Goal: Use online tool/utility: Utilize a website feature to perform a specific function

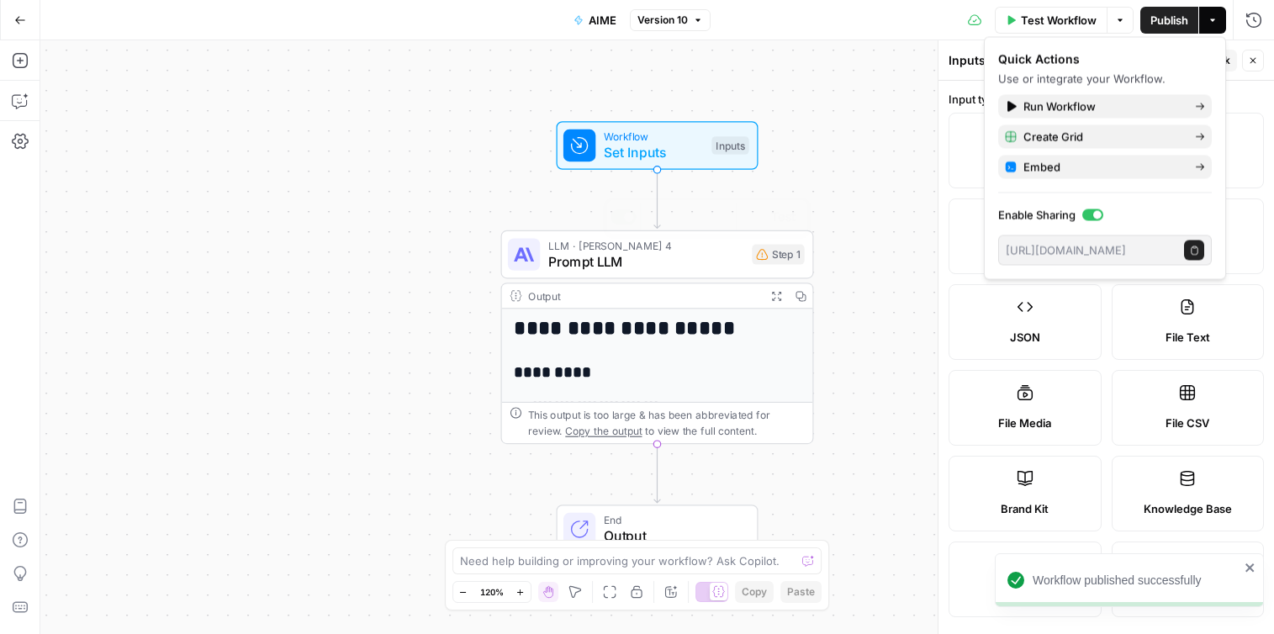
scroll to position [536, 0]
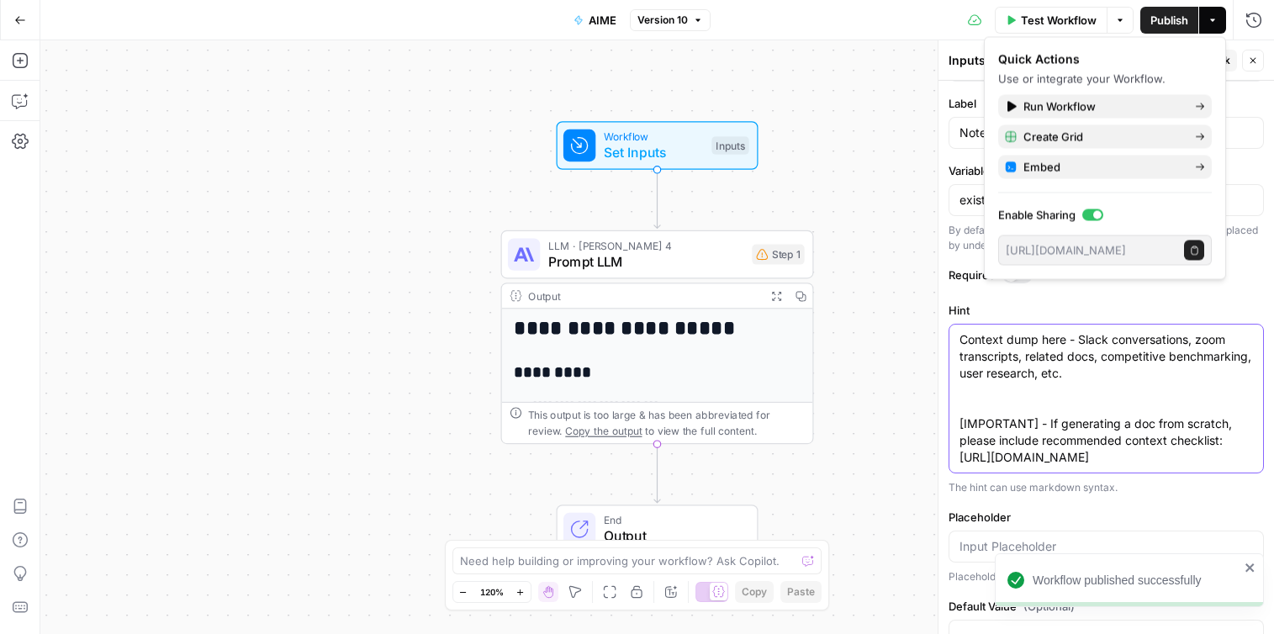
click at [1159, 424] on textarea "Context dump here - Slack conversations, zoom transcripts, related docs, compet…" at bounding box center [1105, 398] width 293 height 135
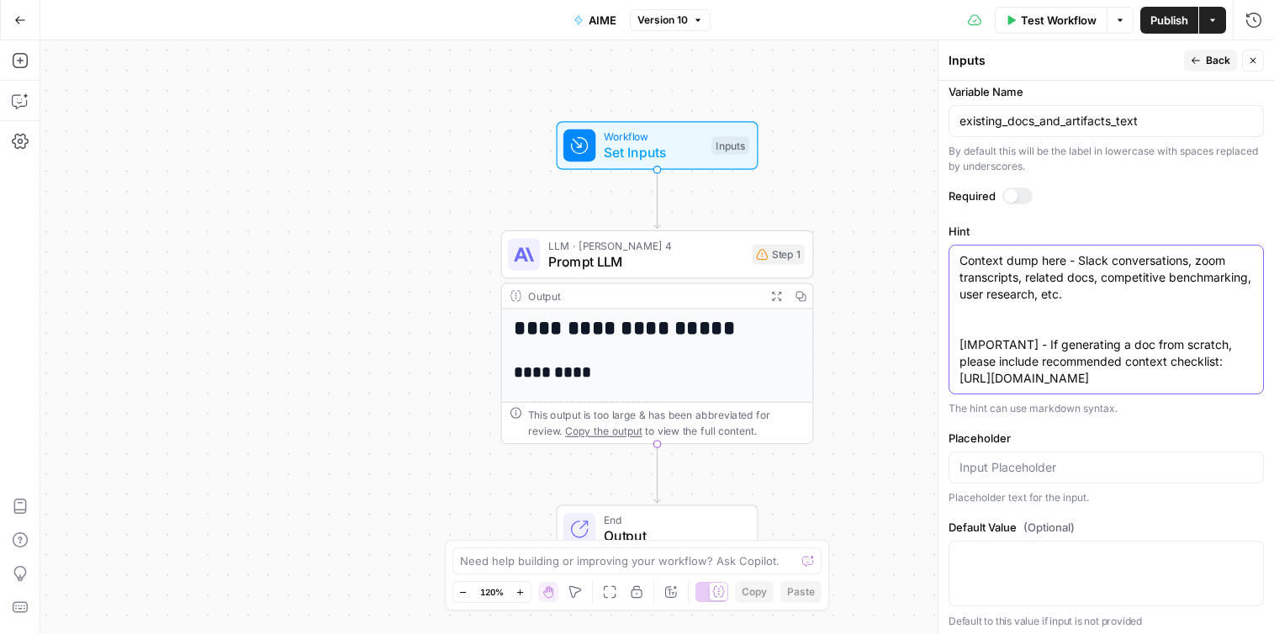
scroll to position [607, 0]
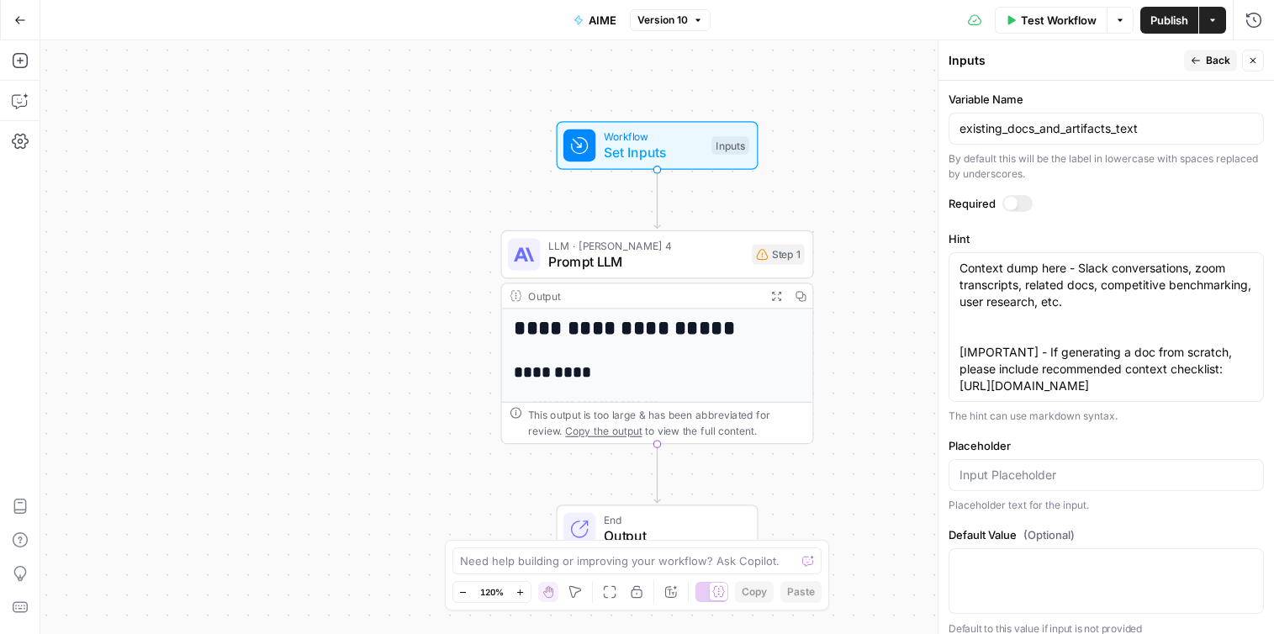
click at [718, 322] on h1 "**********" at bounding box center [658, 329] width 288 height 24
click at [653, 276] on div "LLM · [PERSON_NAME] 4 Prompt LLM Step 1" at bounding box center [657, 254] width 313 height 49
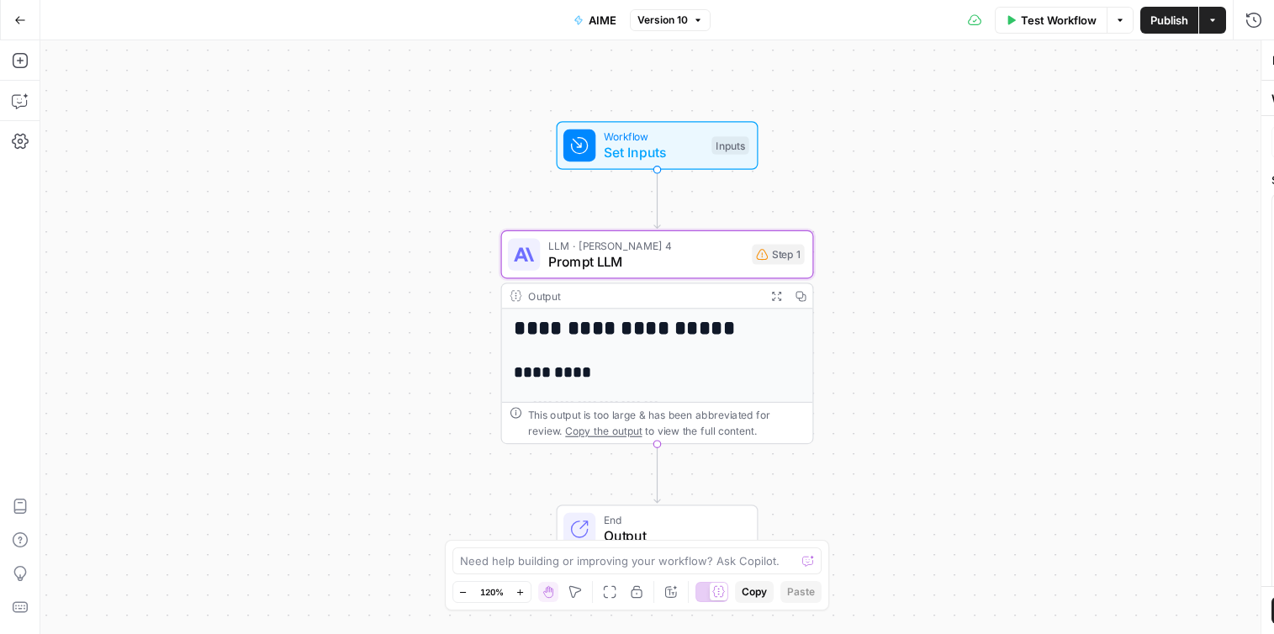
type textarea "Prompt LLM"
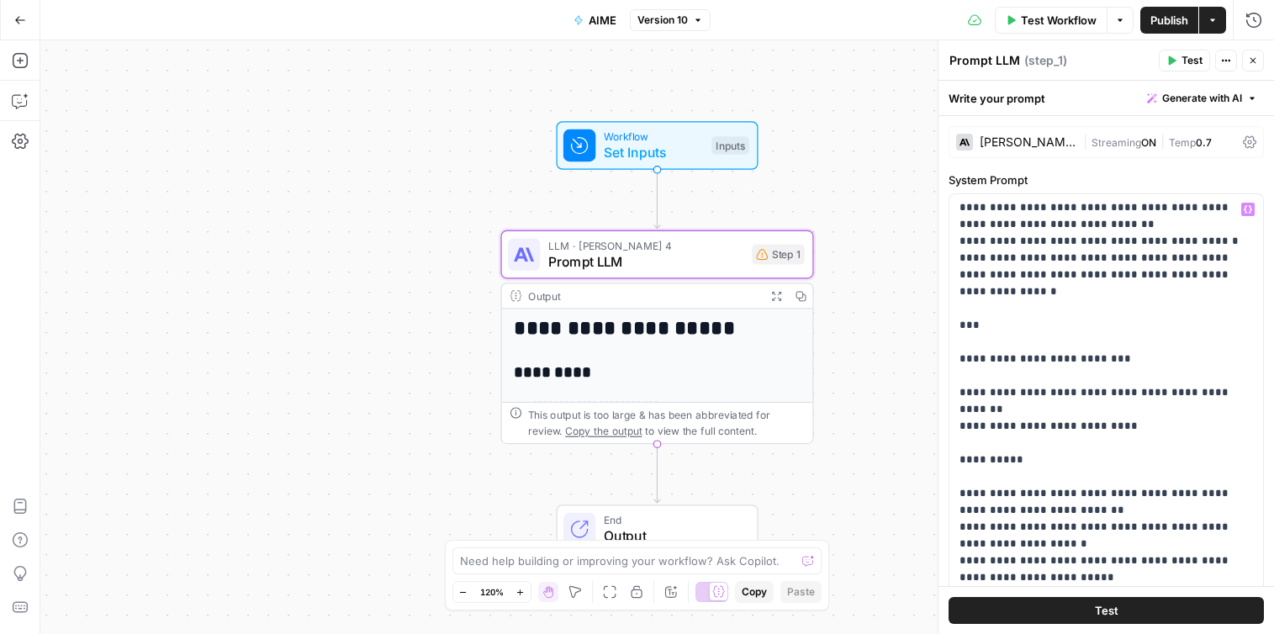
scroll to position [3855, 0]
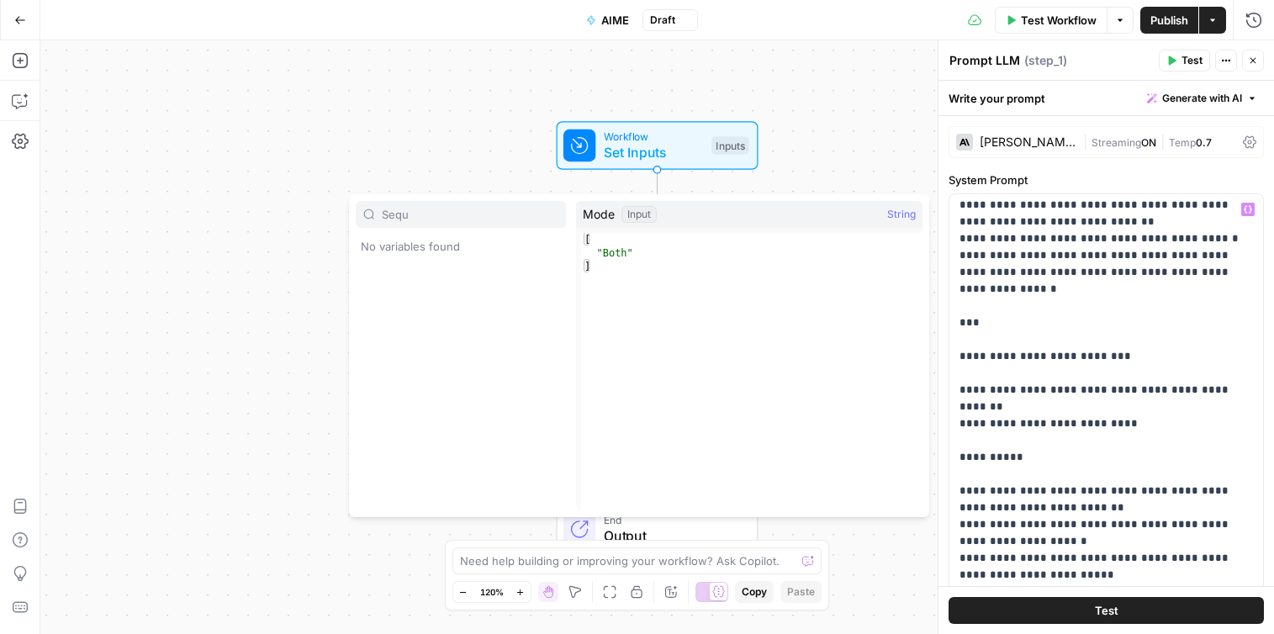
type input "Sequ"
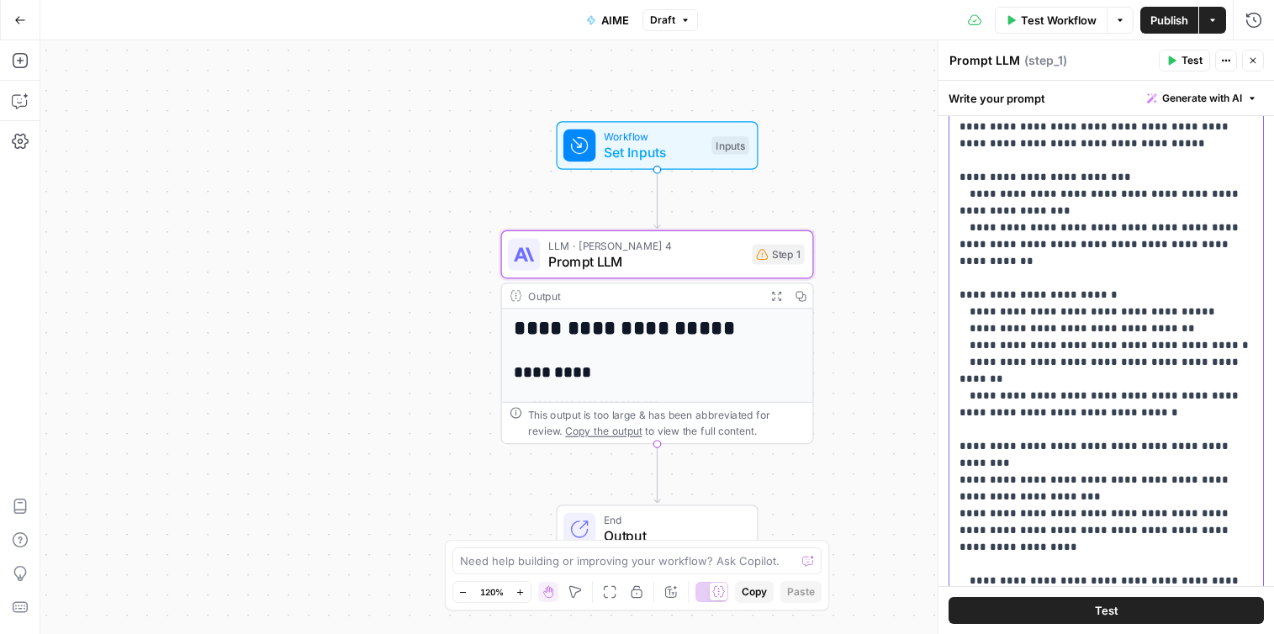
scroll to position [1711, 0]
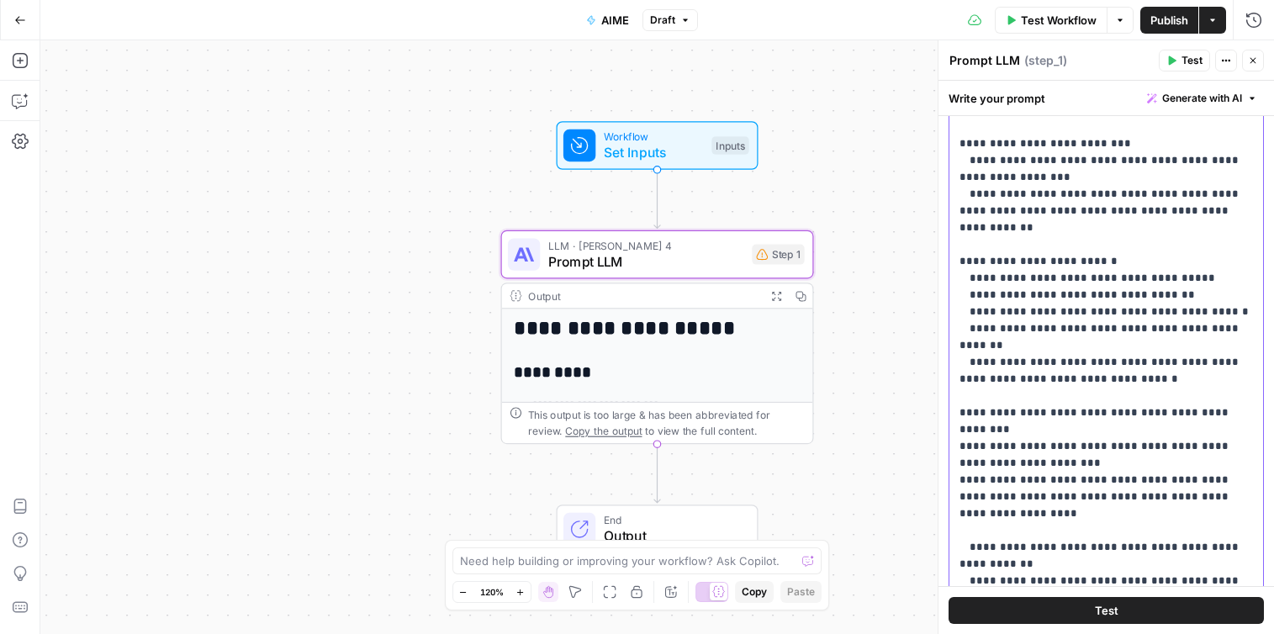
click at [1014, 326] on p "**********" at bounding box center [1105, 640] width 293 height 4776
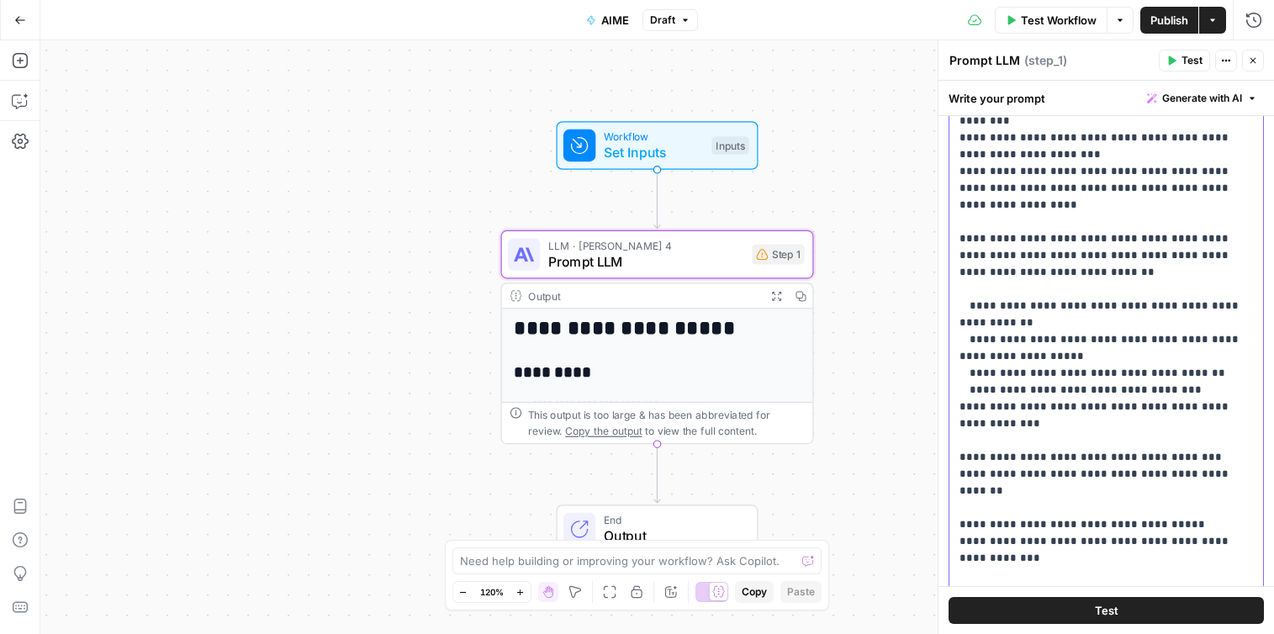
scroll to position [2025, 0]
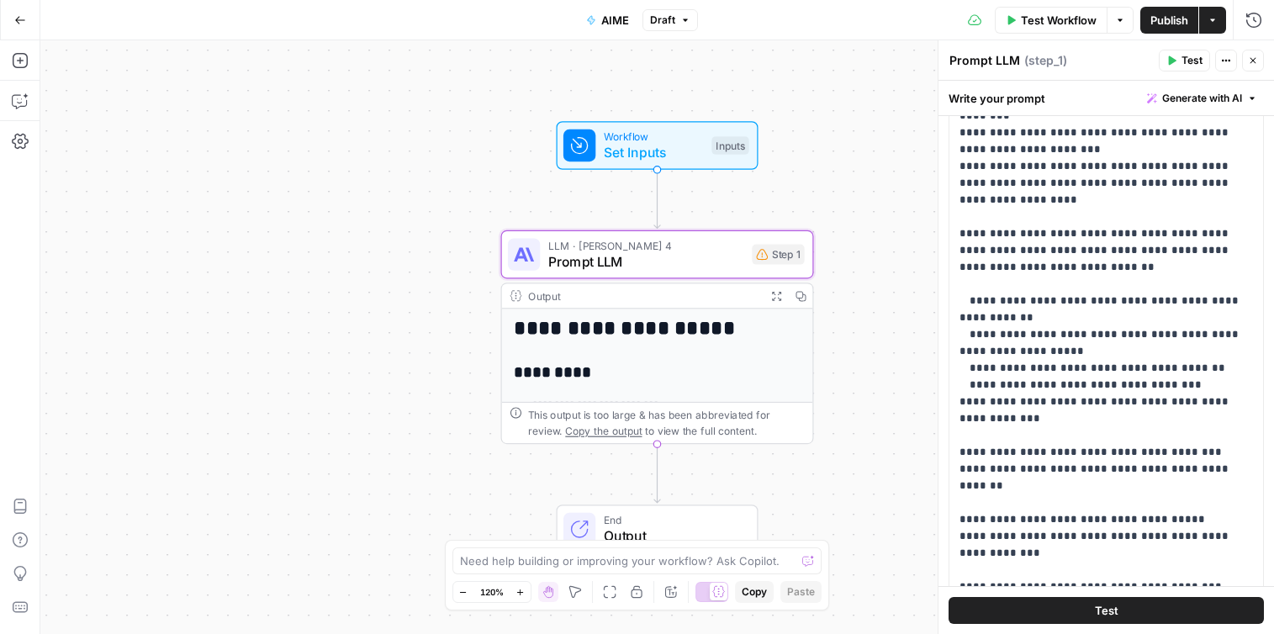
click at [1173, 23] on span "Publish" at bounding box center [1169, 20] width 38 height 17
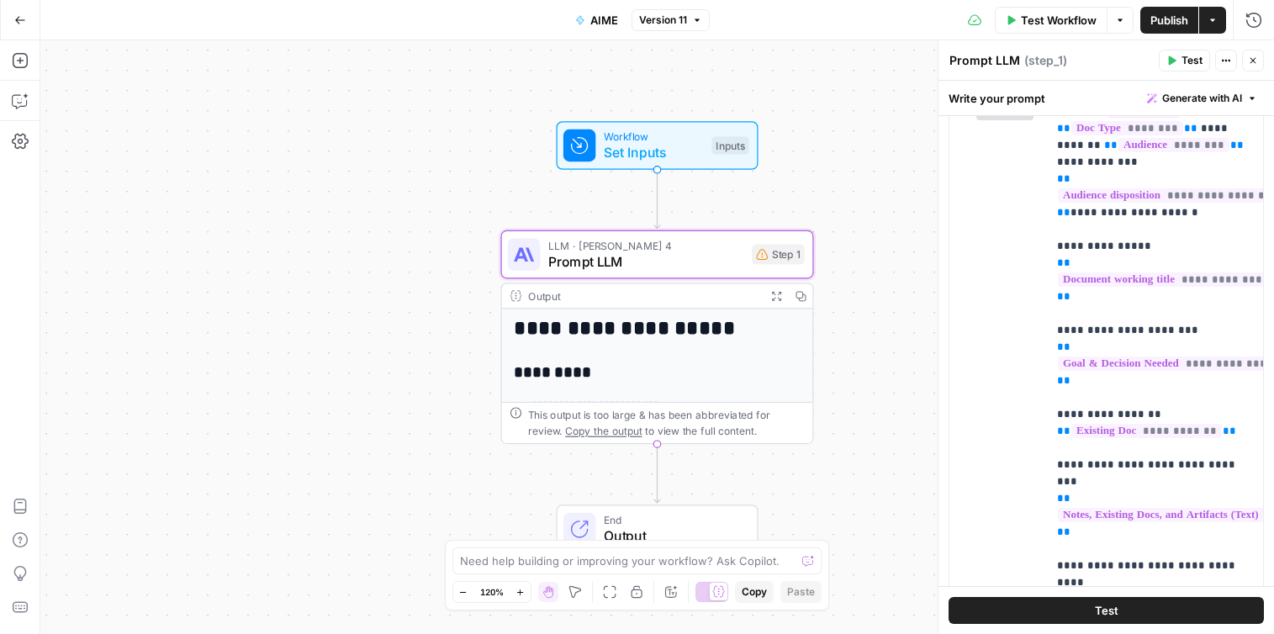
scroll to position [1234, 0]
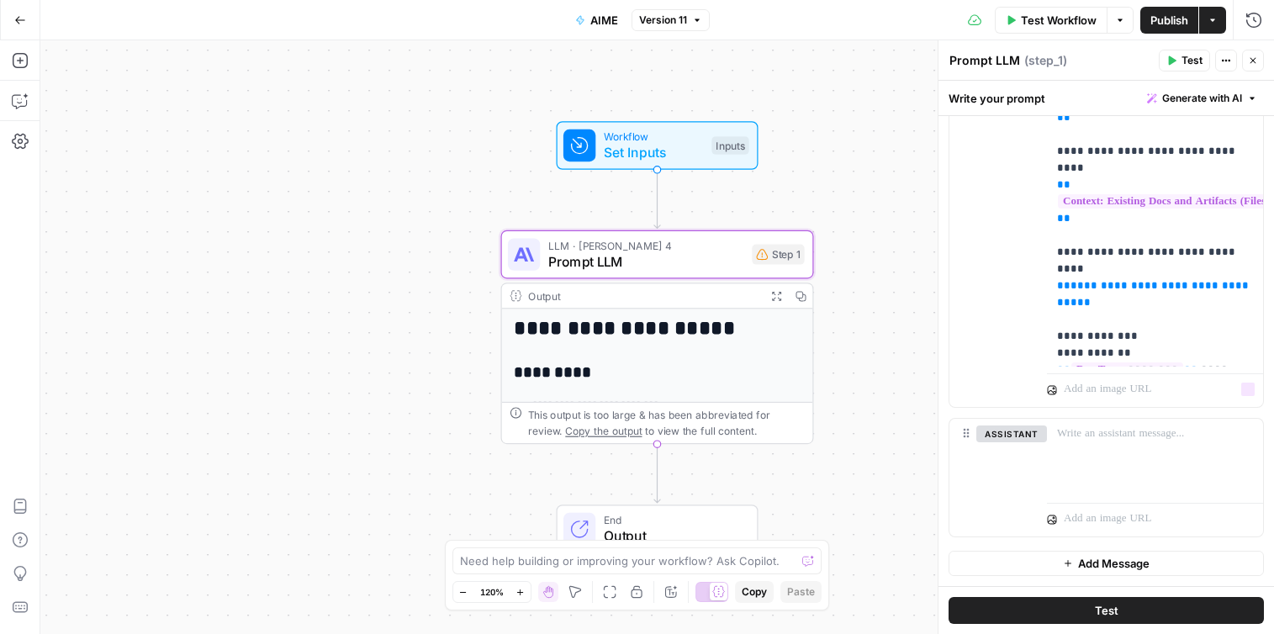
drag, startPoint x: 961, startPoint y: 209, endPoint x: 1154, endPoint y: 328, distance: 226.8
click at [0, 0] on form "**********" at bounding box center [0, 0] width 0 height 0
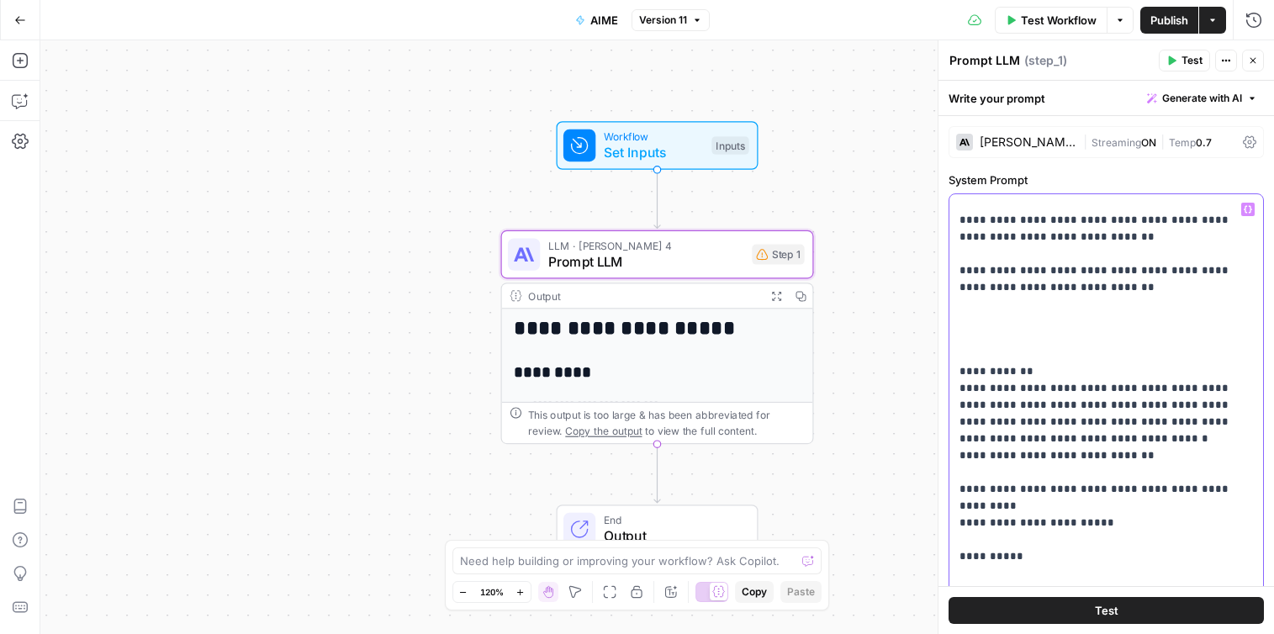
scroll to position [2784, 0]
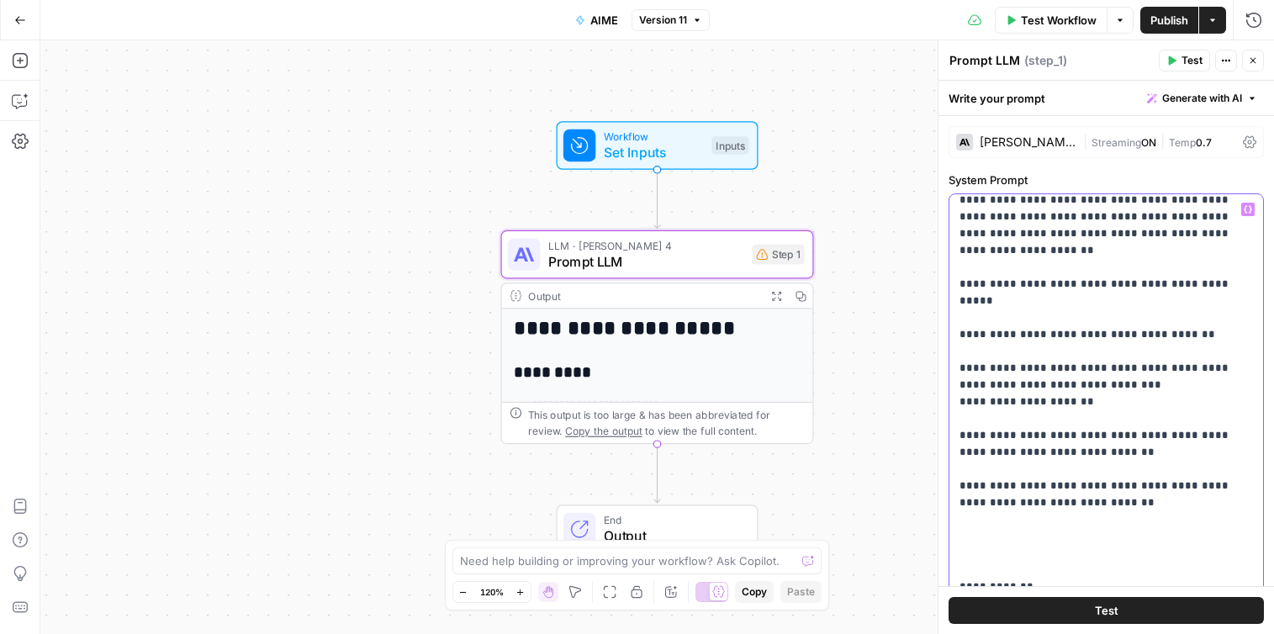
copy p "**********"
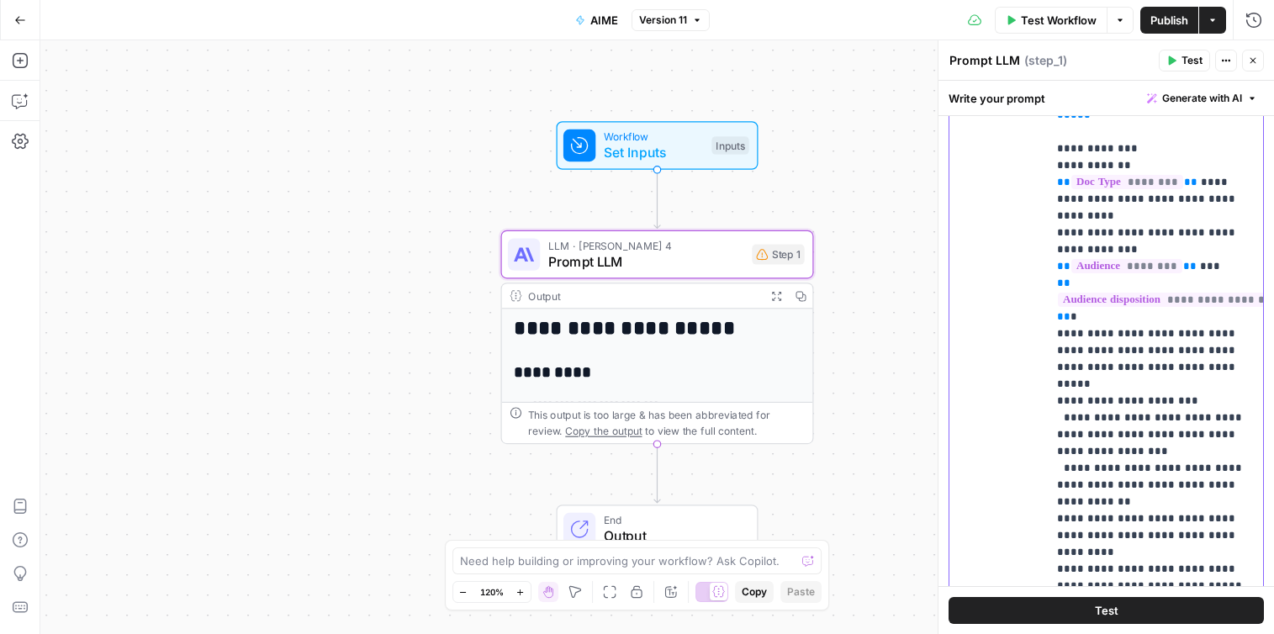
scroll to position [1234, 0]
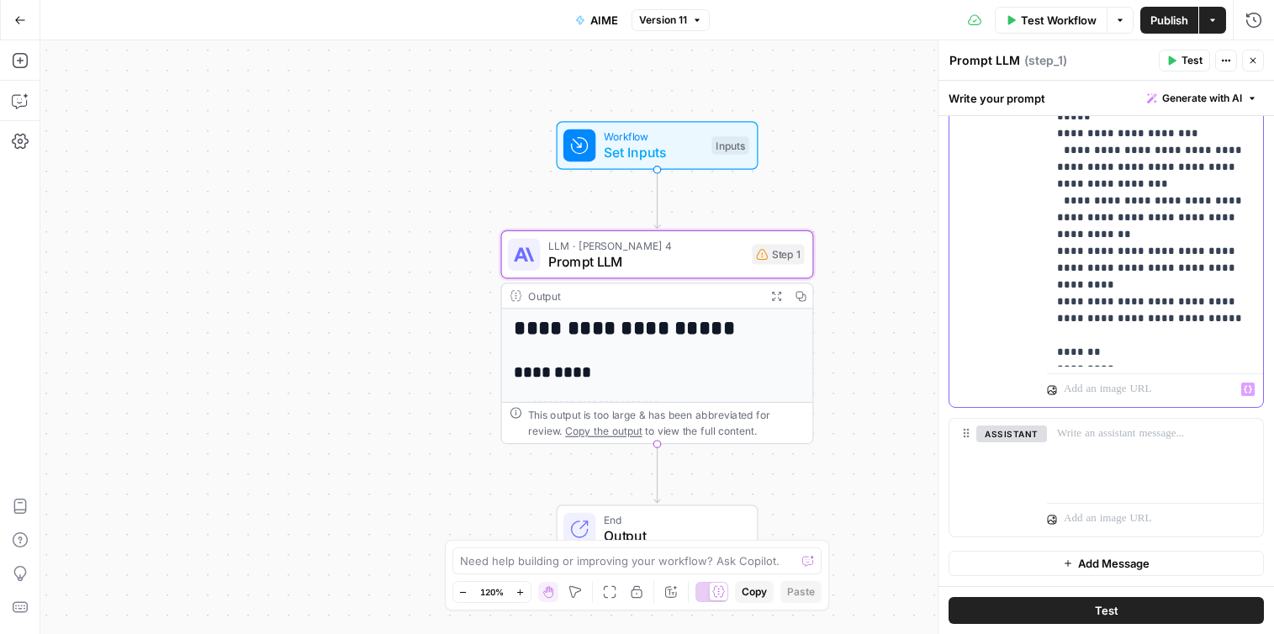
drag, startPoint x: 1058, startPoint y: 275, endPoint x: 1170, endPoint y: 347, distance: 133.2
copy p "**********"
click at [693, 153] on span "Set Inputs" at bounding box center [654, 152] width 100 height 20
click at [693, 146] on span "Set Inputs" at bounding box center [653, 152] width 100 height 20
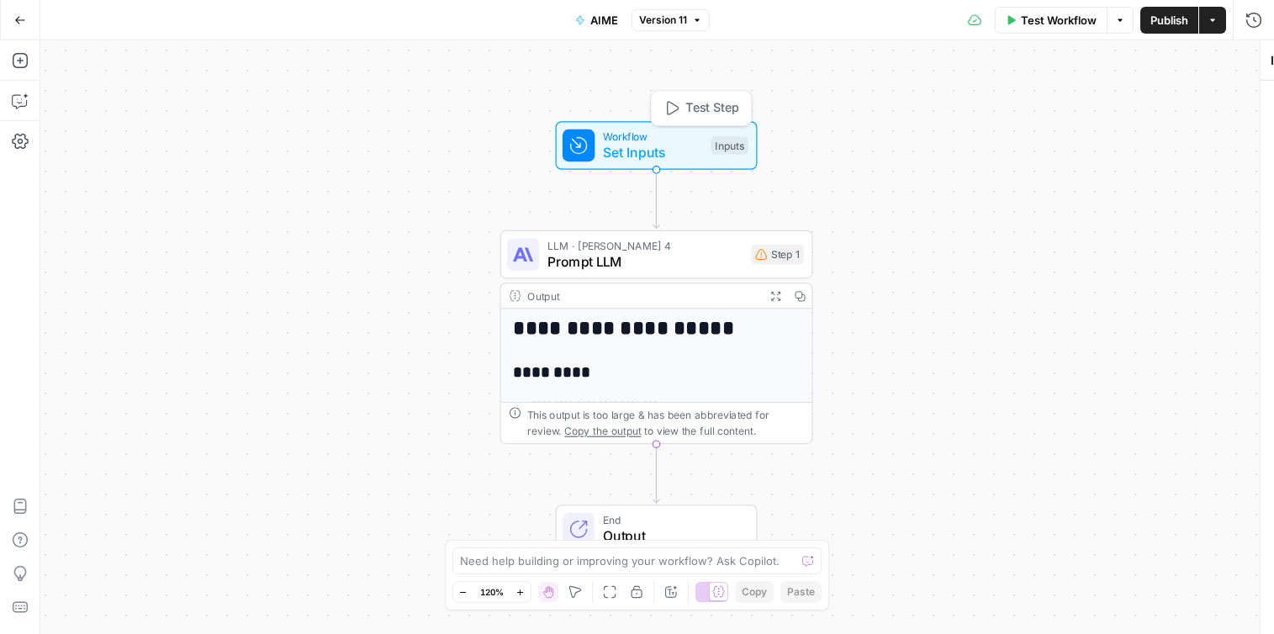
click at [693, 146] on span "Set Inputs" at bounding box center [653, 152] width 100 height 20
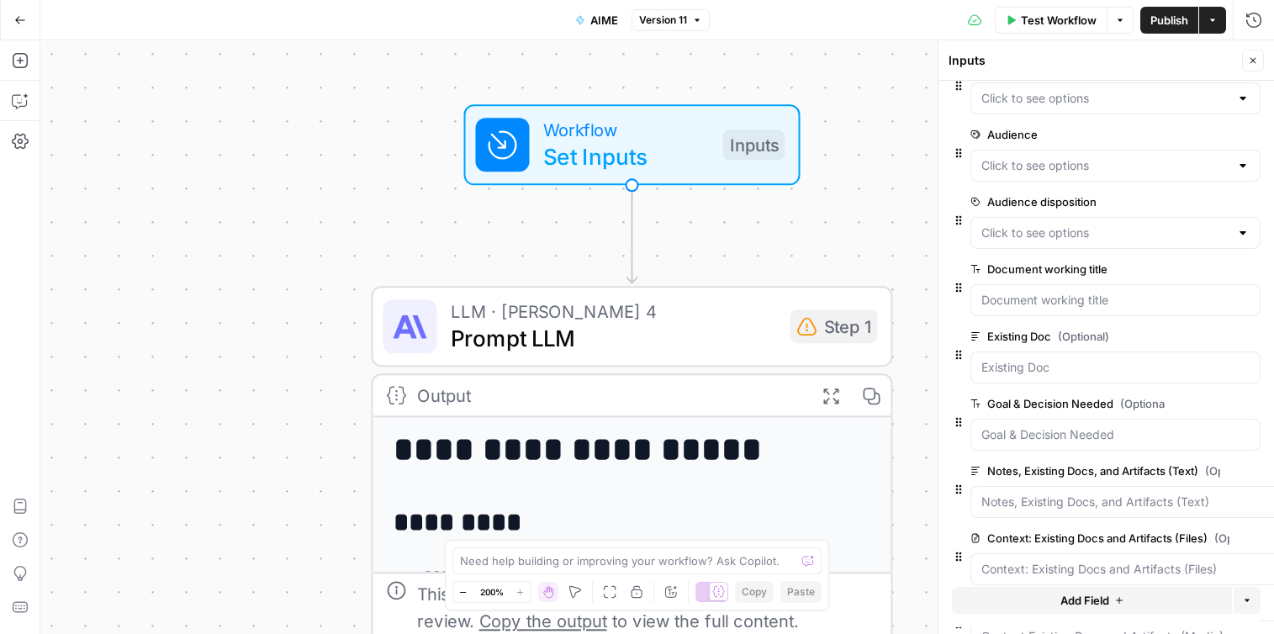
scroll to position [0, 0]
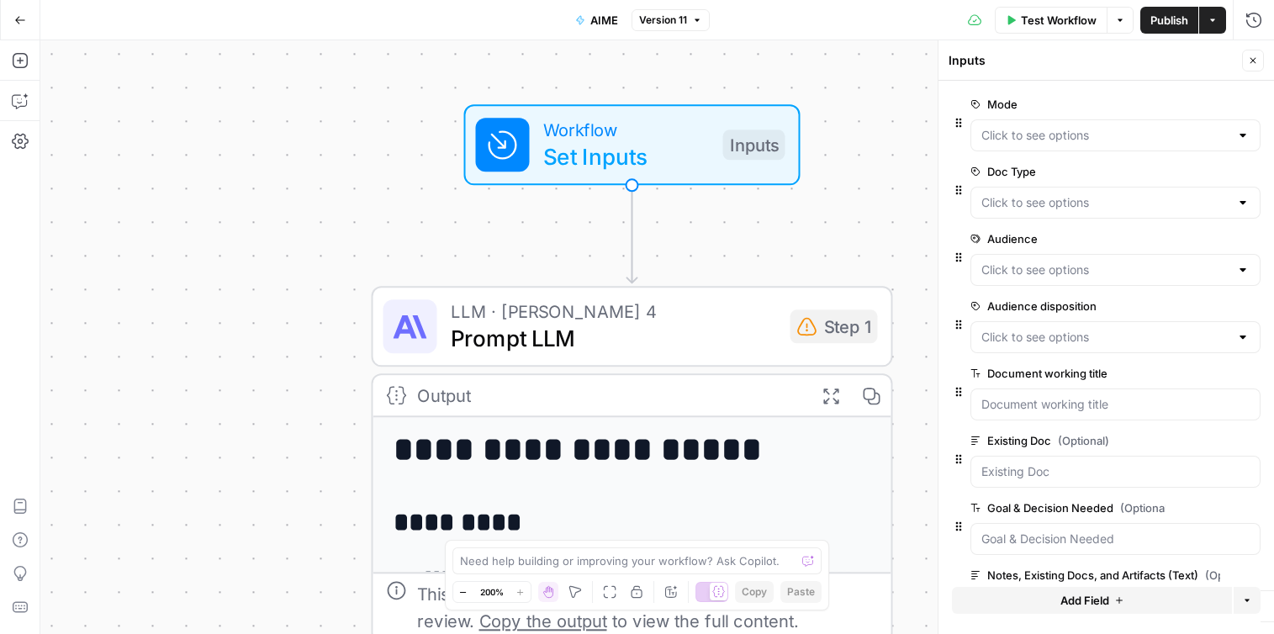
click at [1206, 167] on span "edit field" at bounding box center [1197, 171] width 37 height 13
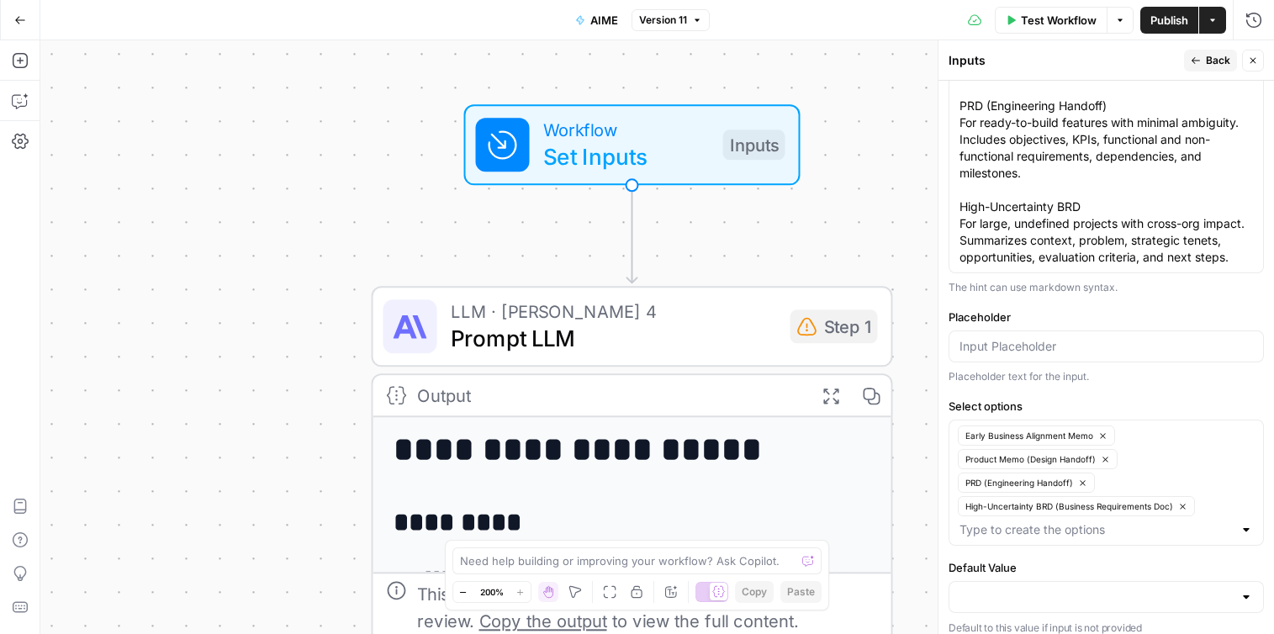
scroll to position [966, 0]
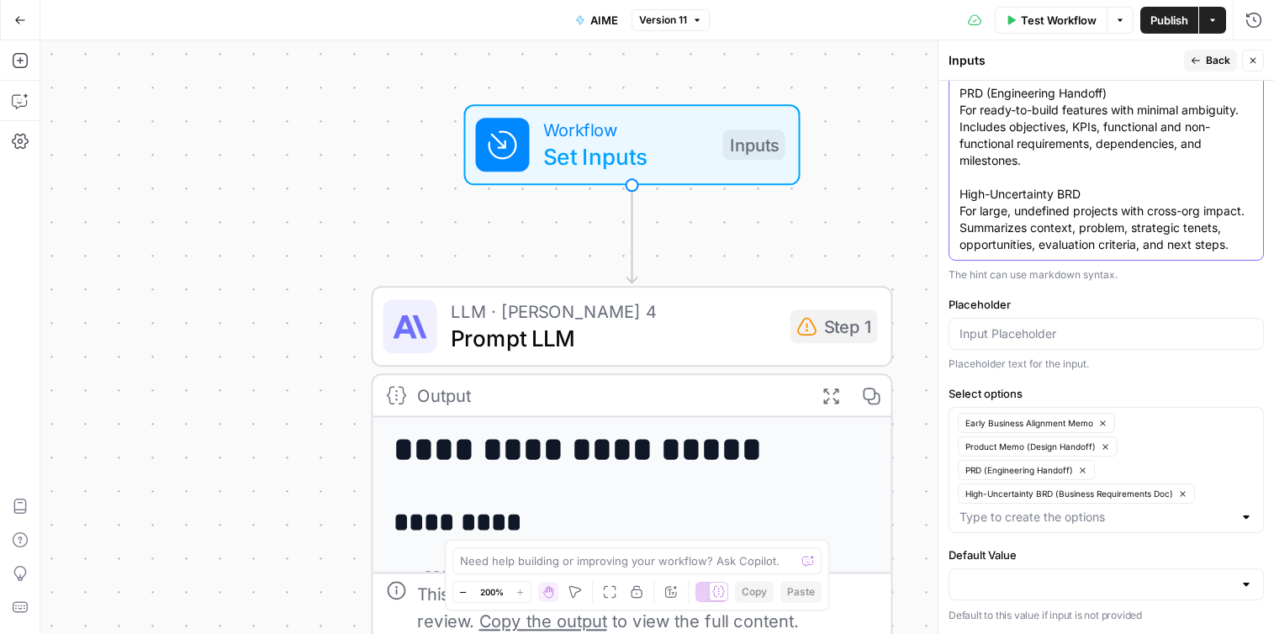
click at [1067, 215] on textarea "Early Business Alignment Memo For early-stage idea vetting and leadership align…" at bounding box center [1105, 85] width 293 height 336
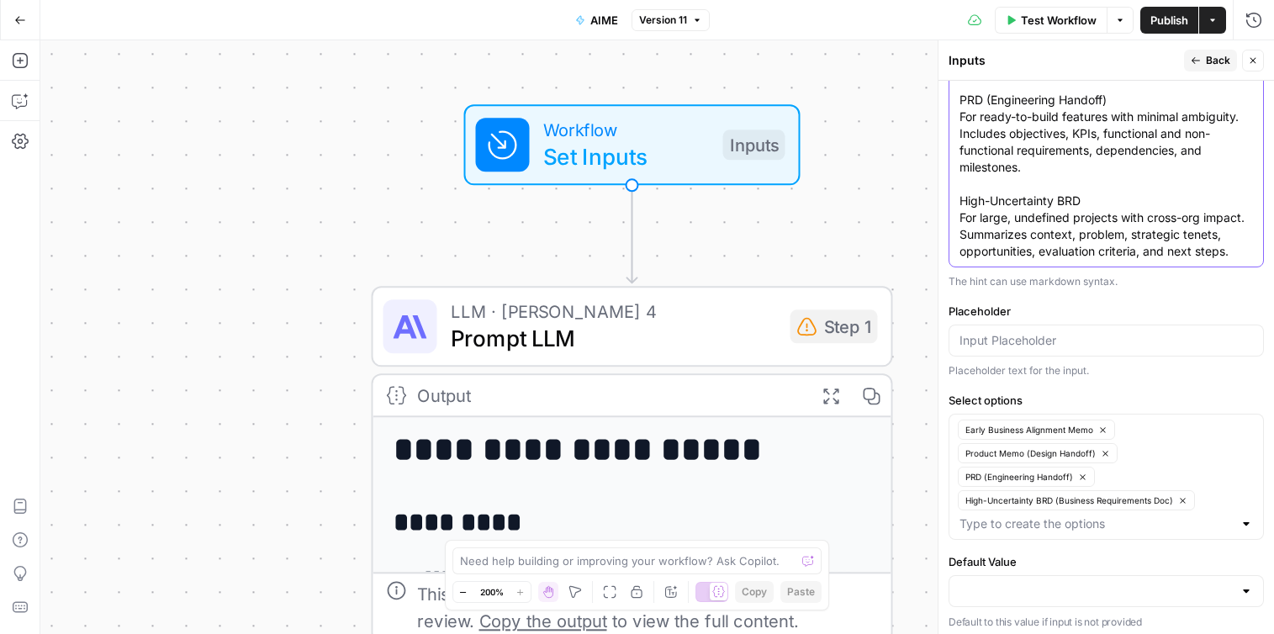
click at [1242, 260] on textarea "Early Business Alignment Memo For early-stage idea vetting and leadership align…" at bounding box center [1105, 91] width 293 height 336
click at [1024, 260] on textarea "Early Business Alignment Memo For early-stage idea vetting and leadership align…" at bounding box center [1105, 91] width 293 height 336
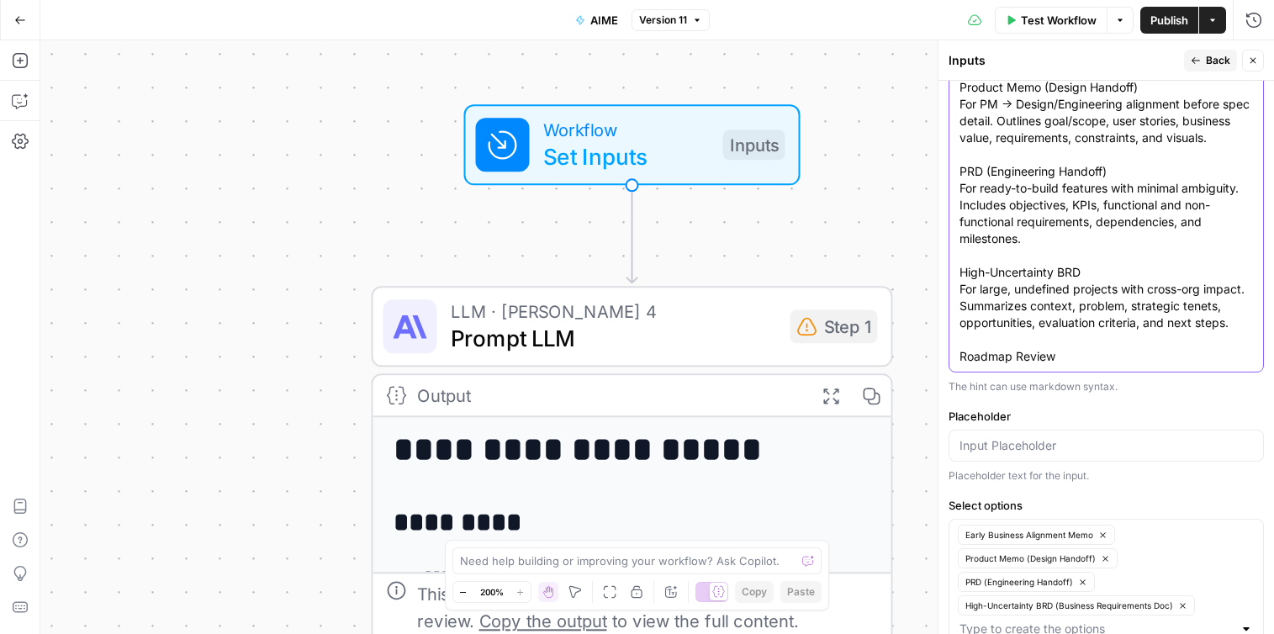
scroll to position [869, 0]
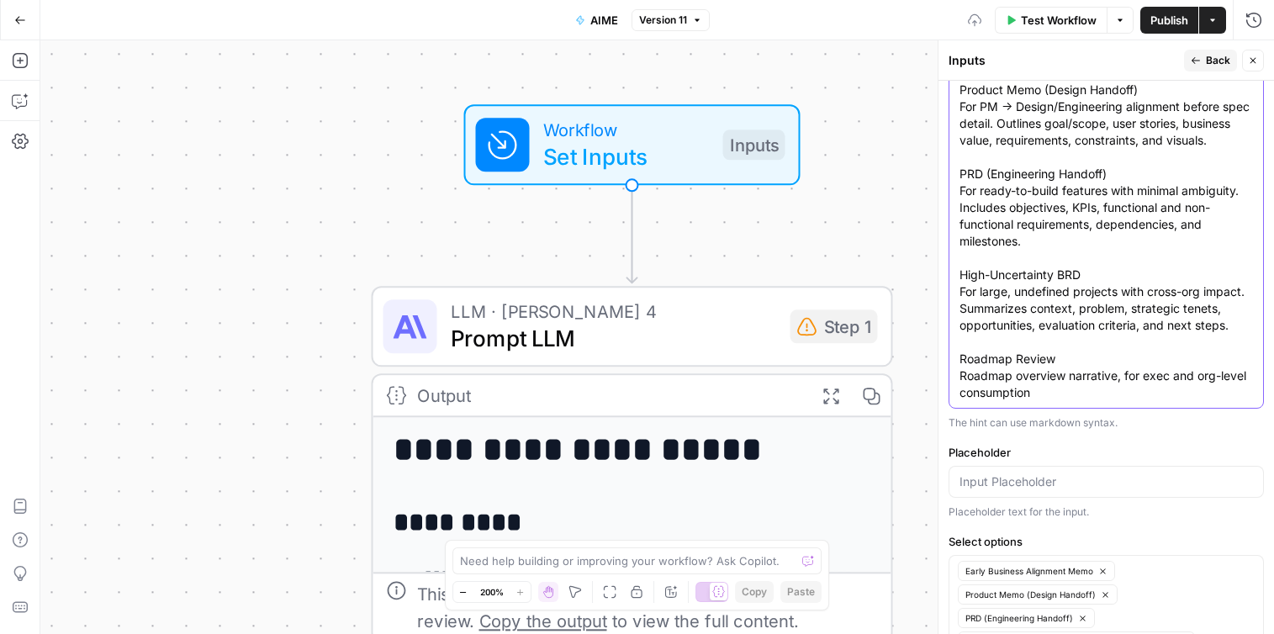
click at [1198, 399] on textarea "Early Business Alignment Memo For early-stage idea vetting and leadership align…" at bounding box center [1105, 199] width 293 height 404
click at [1241, 394] on textarea "Early Business Alignment Memo For early-stage idea vetting and leadership align…" at bounding box center [1105, 199] width 293 height 404
drag, startPoint x: 1072, startPoint y: 409, endPoint x: 943, endPoint y: 381, distance: 132.4
click at [943, 381] on div "Inputs Back Close Input type Short Text Long Text Single Select Multi Select JS…" at bounding box center [1105, 337] width 336 height 594
click at [1072, 401] on textarea "Early Business Alignment Memo For early-stage idea vetting and leadership align…" at bounding box center [1105, 199] width 293 height 404
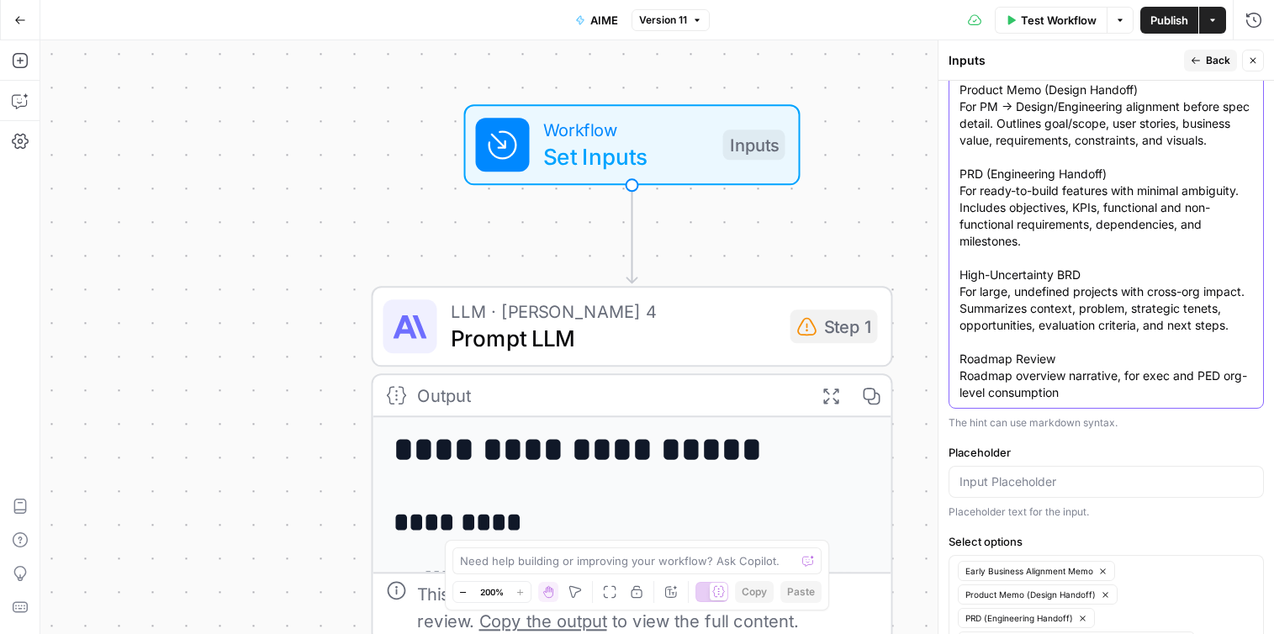
paste textarea "Roadmap Review Roadmap overview narrative, for exec and PED org-level consumpti…"
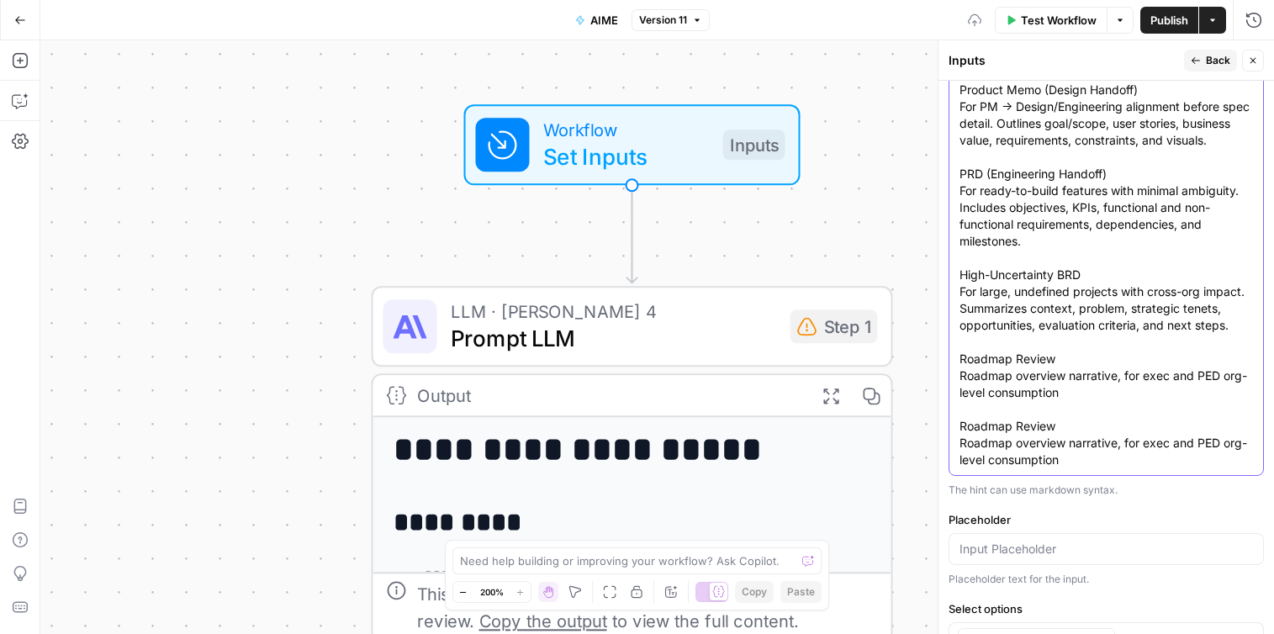
click at [1066, 440] on textarea "Early Business Alignment Memo For early-stage idea vetting and leadership align…" at bounding box center [1105, 232] width 293 height 471
drag, startPoint x: 1014, startPoint y: 446, endPoint x: 937, endPoint y: 446, distance: 76.5
click at [937, 446] on div "Inputs Back Close Input type Short Text Long Text Single Select Multi Select JS…" at bounding box center [1105, 337] width 336 height 594
drag, startPoint x: 1088, startPoint y: 476, endPoint x: 957, endPoint y: 461, distance: 132.0
click at [957, 461] on div "Early Business Alignment Memo For early-stage idea vetting and leadership align…" at bounding box center [1105, 233] width 315 height 486
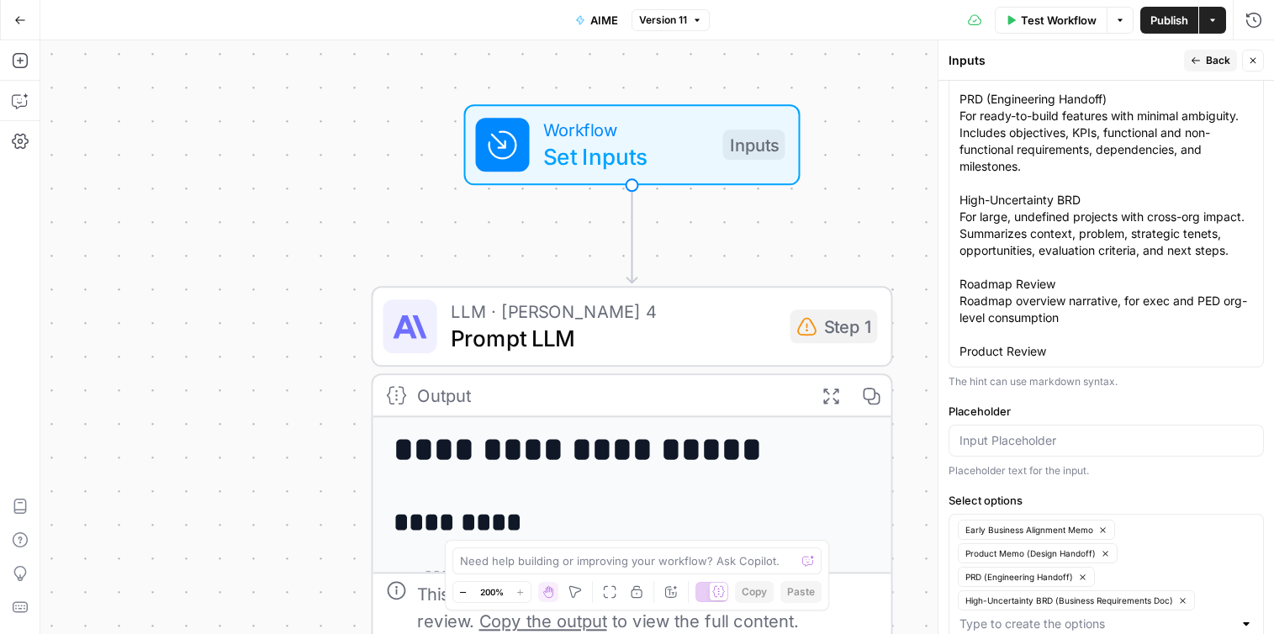
scroll to position [948, 0]
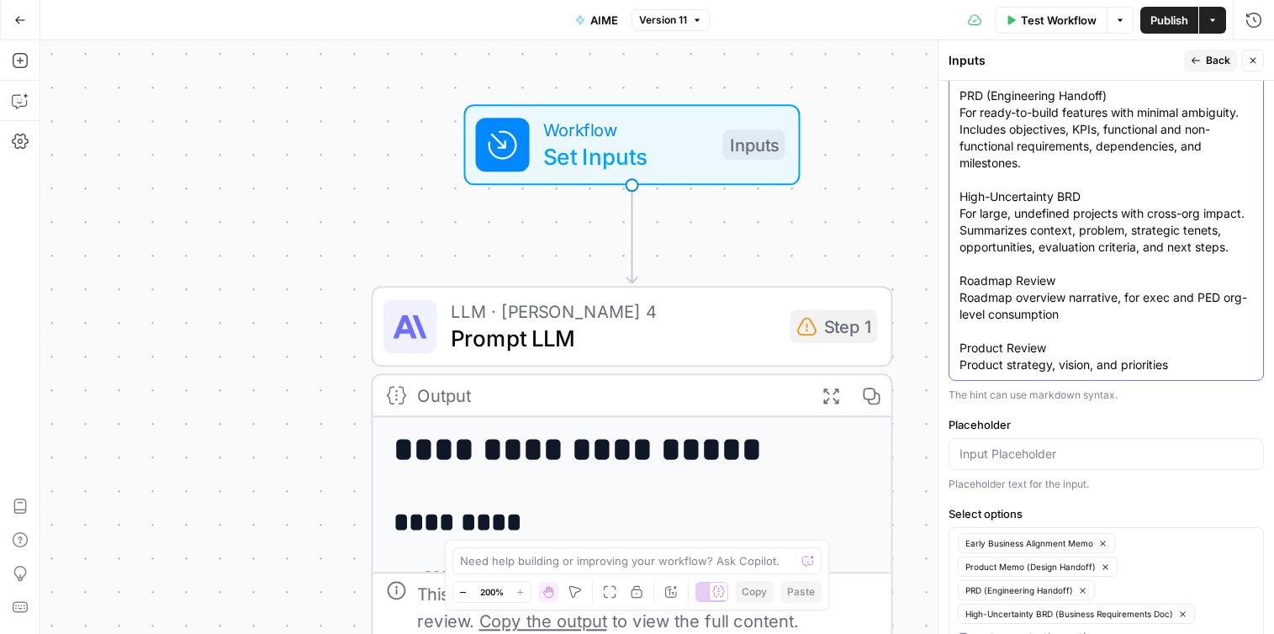
click at [1122, 373] on textarea "Early Business Alignment Memo For early-stage idea vetting and leadership align…" at bounding box center [1105, 146] width 293 height 454
click at [1214, 373] on textarea "Early Business Alignment Memo For early-stage idea vetting and leadership align…" at bounding box center [1105, 146] width 293 height 454
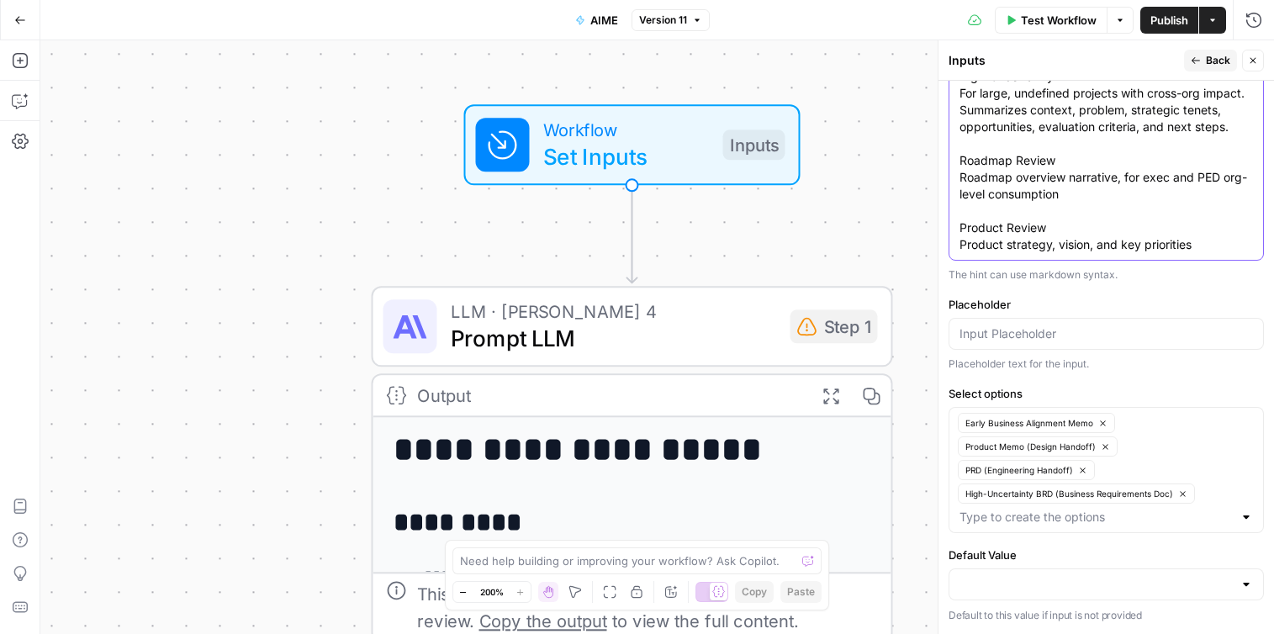
scroll to position [1076, 0]
click at [1080, 525] on input "Select options" at bounding box center [1095, 517] width 273 height 17
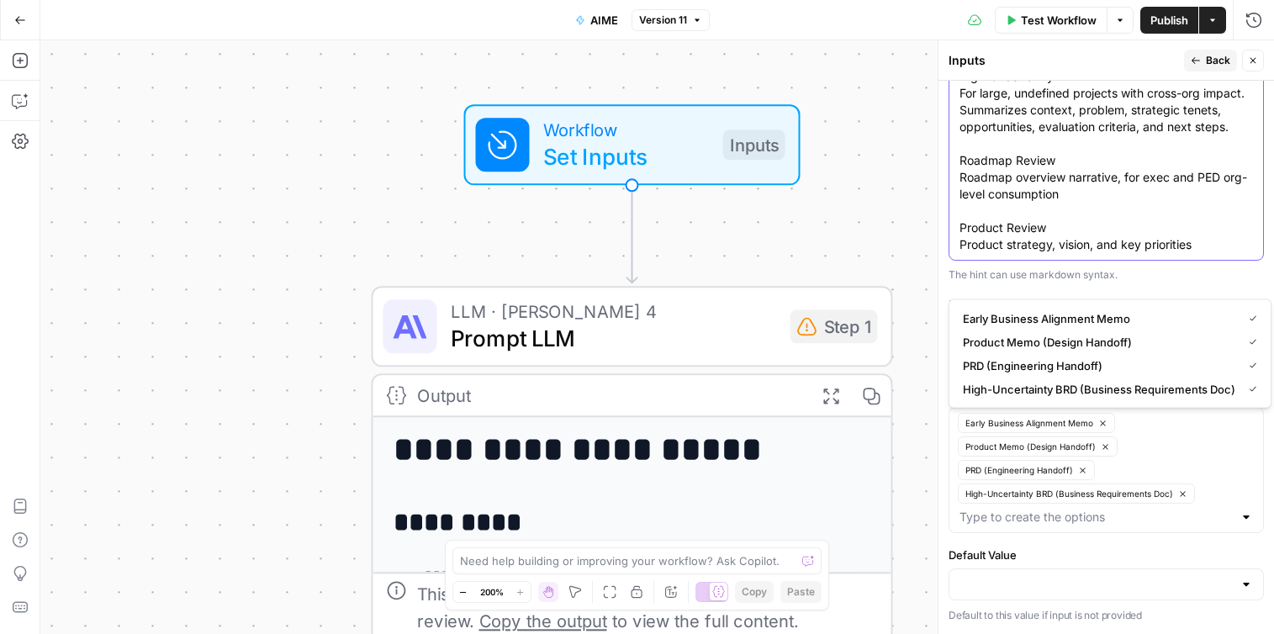
click at [1200, 248] on textarea "Early Business Alignment Memo For early-stage idea vetting and leadership align…" at bounding box center [1105, 26] width 293 height 454
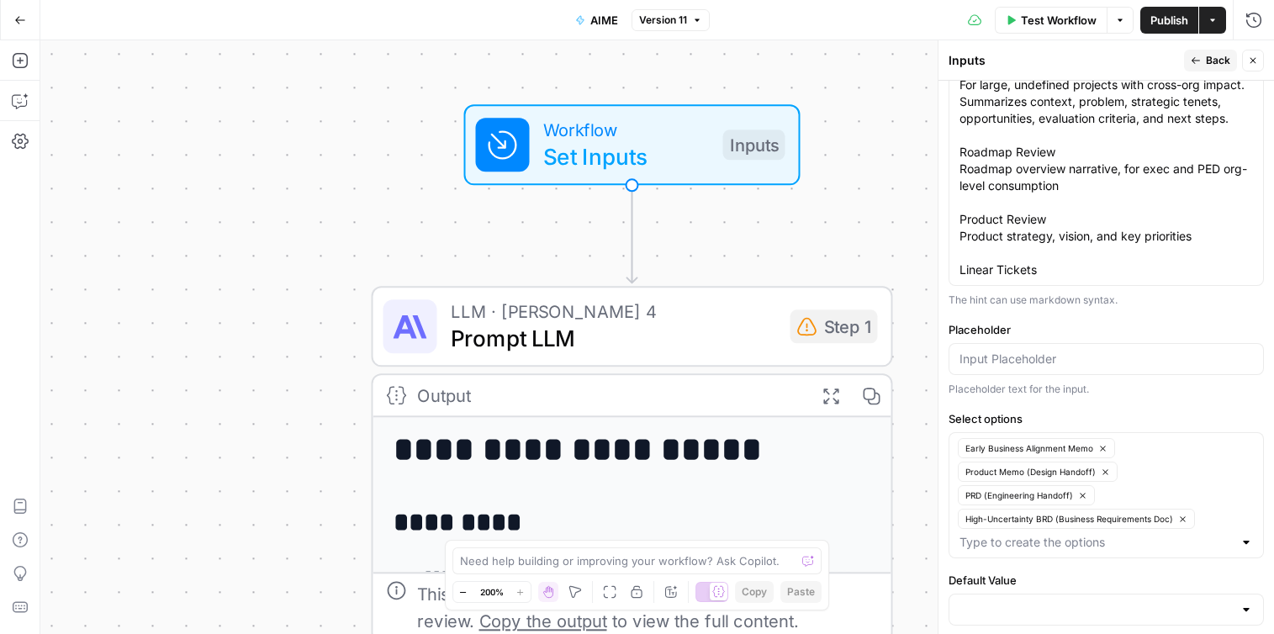
click at [994, 308] on div "Hint Early Business Alignment Memo For early-stage idea vetting and leadership …" at bounding box center [1105, 34] width 315 height 547
click at [997, 286] on div "Early Business Alignment Memo For early-stage idea vetting and leadership align…" at bounding box center [1105, 34] width 315 height 503
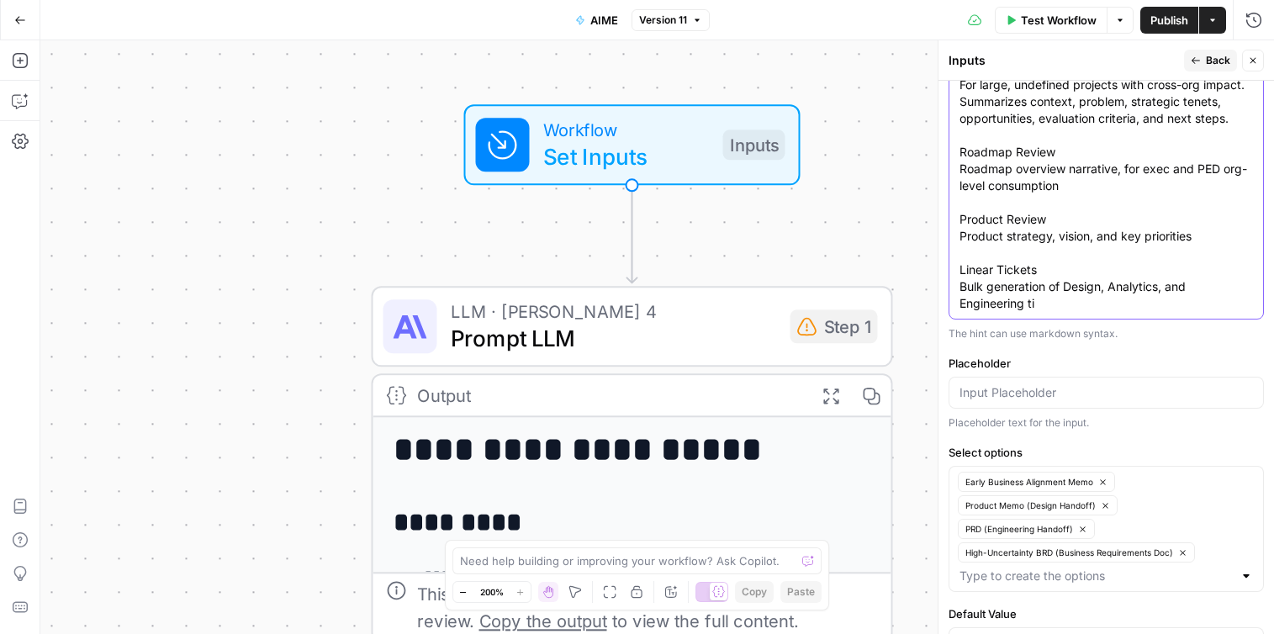
drag, startPoint x: 1023, startPoint y: 325, endPoint x: 960, endPoint y: 325, distance: 63.1
click at [960, 312] on textarea "Early Business Alignment Memo For early-stage idea vetting and leadership align…" at bounding box center [1105, 51] width 293 height 521
click at [1064, 304] on textarea "Early Business Alignment Memo For early-stage idea vetting and leadership align…" at bounding box center [1105, 51] width 293 height 521
paste textarea "Engineering"
drag, startPoint x: 1094, startPoint y: 314, endPoint x: 954, endPoint y: 314, distance: 139.6
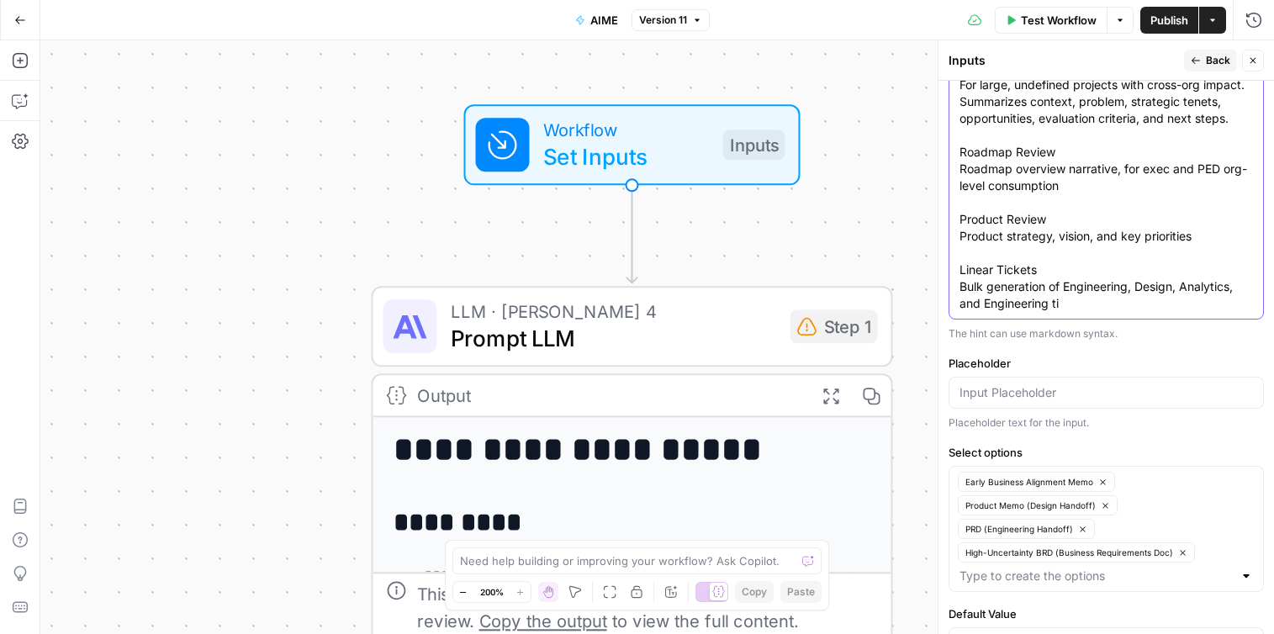
click at [954, 314] on div "Early Business Alignment Memo For early-stage idea vetting and leadership align…" at bounding box center [1105, 51] width 315 height 536
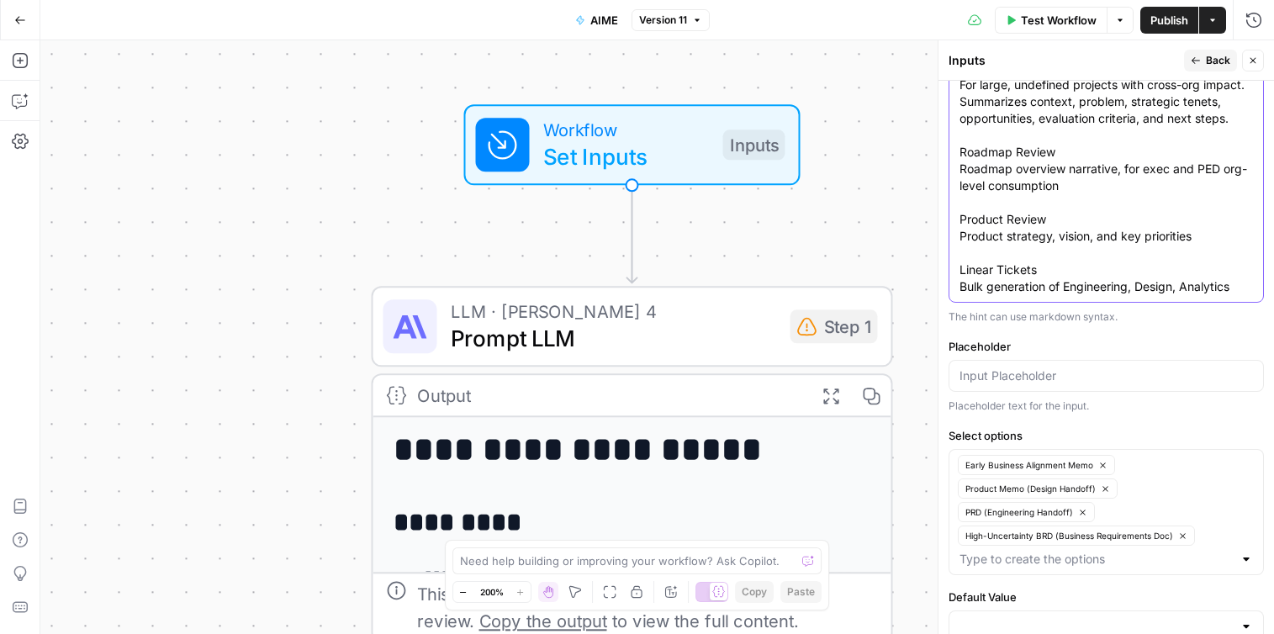
click at [1185, 295] on textarea "Early Business Alignment Memo For early-stage idea vetting and leadership align…" at bounding box center [1105, 43] width 293 height 504
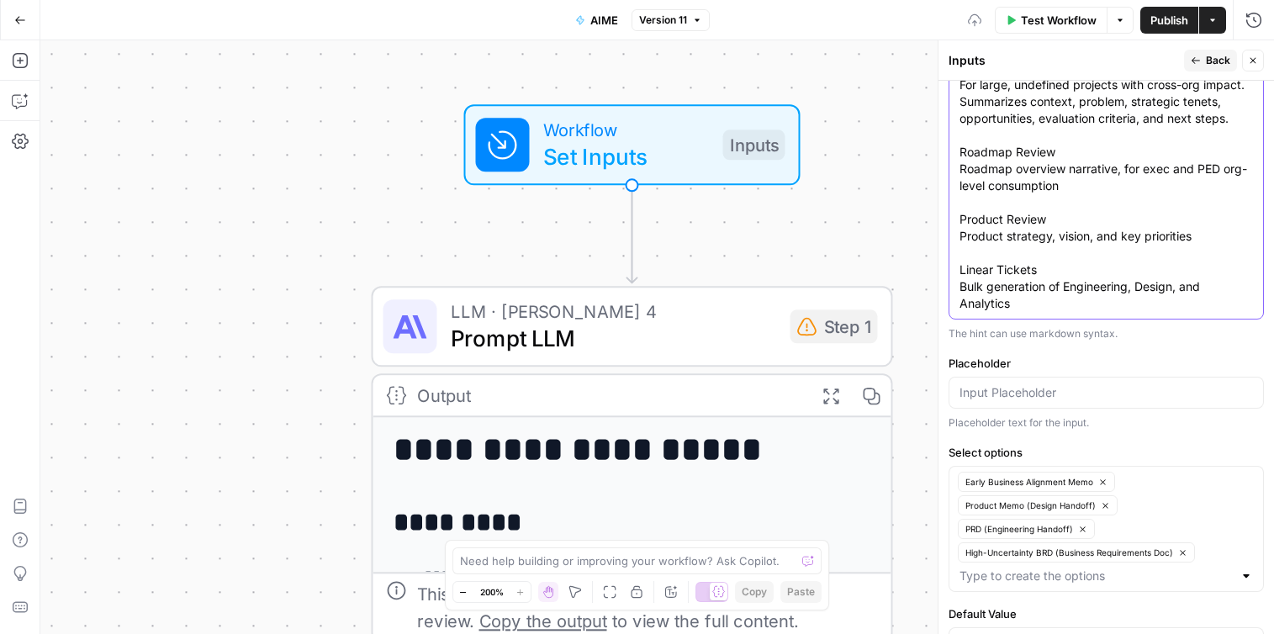
click at [1149, 312] on textarea "Early Business Alignment Memo For early-stage idea vetting and leadership align…" at bounding box center [1105, 51] width 293 height 521
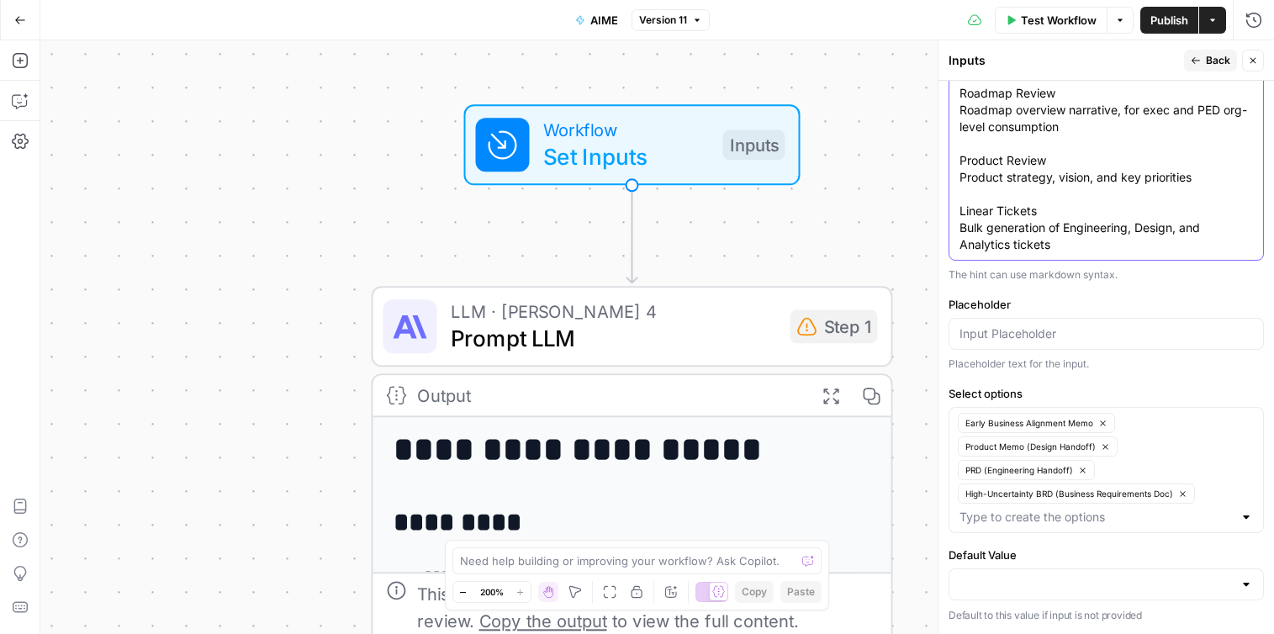
scroll to position [1151, 0]
type textarea "Early Business Alignment Memo For early-stage idea vetting and leadership align…"
click at [1064, 512] on input "Select options" at bounding box center [1095, 517] width 273 height 17
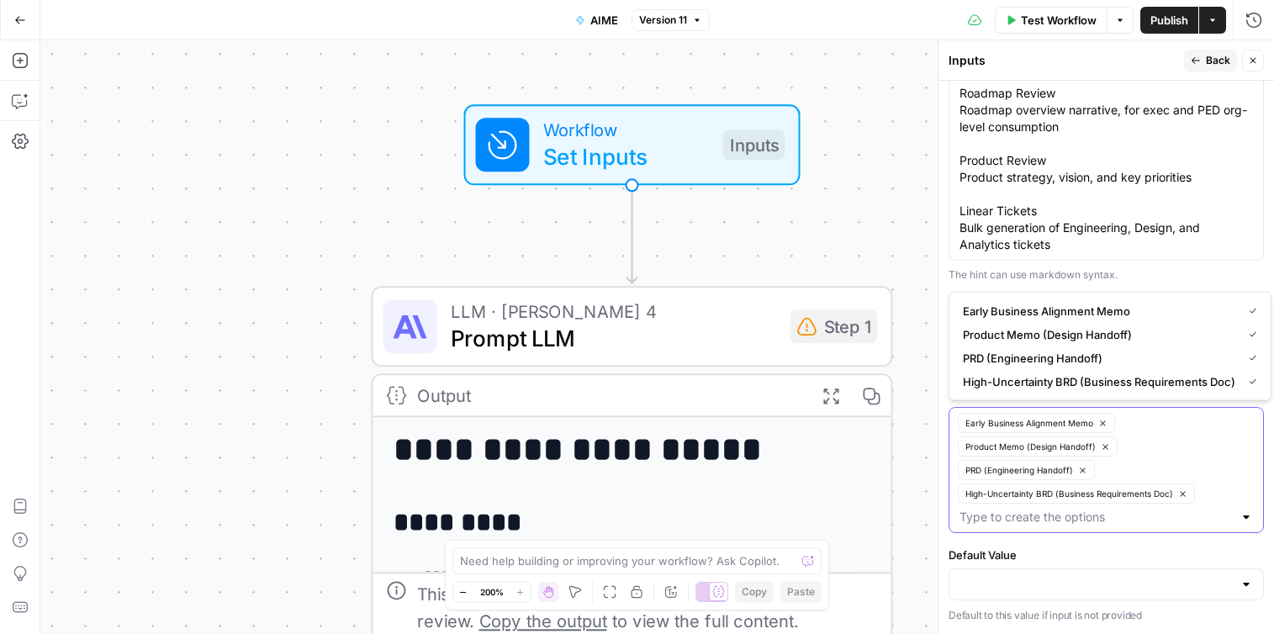
click at [1031, 516] on input "Select options" at bounding box center [1095, 517] width 273 height 17
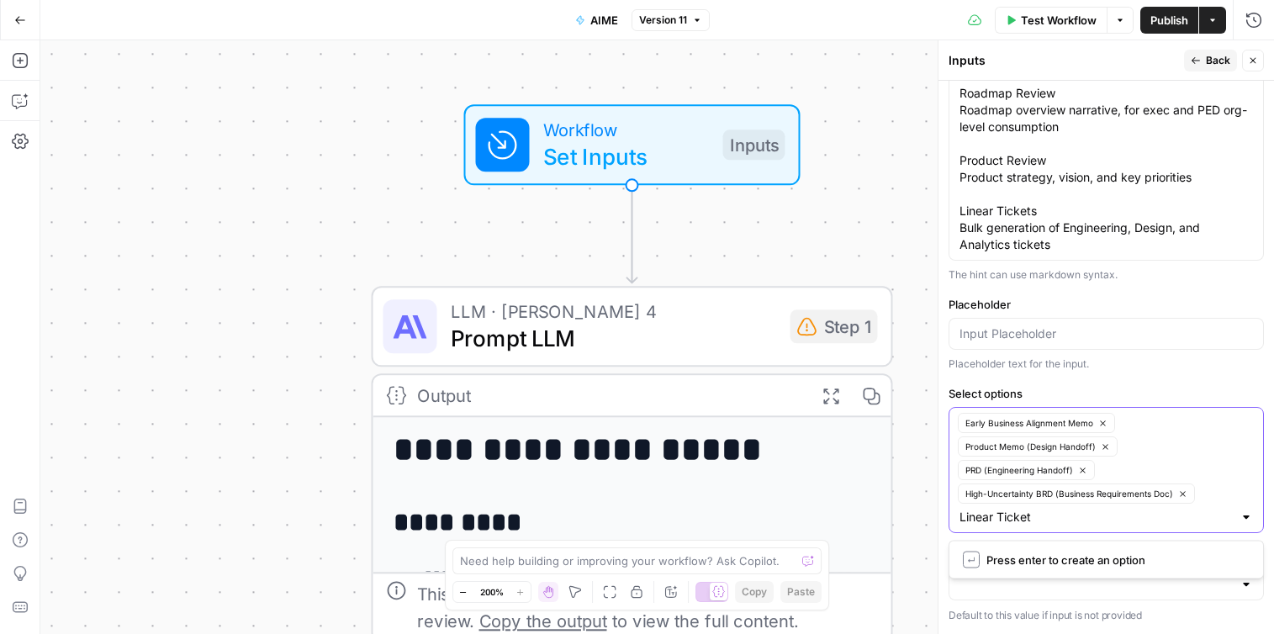
type input "Linear Tickets"
type input "Product Roadmap Review"
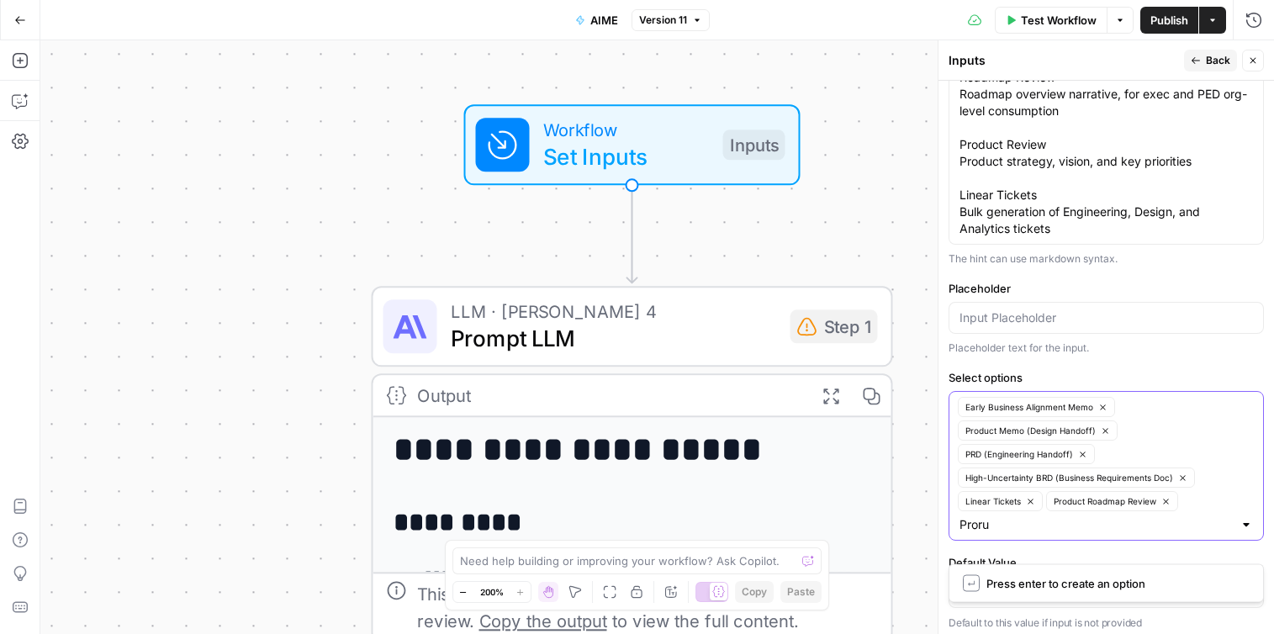
type input "Proru"
click at [1170, 511] on button "Product Roadmap Review" at bounding box center [1112, 501] width 132 height 20
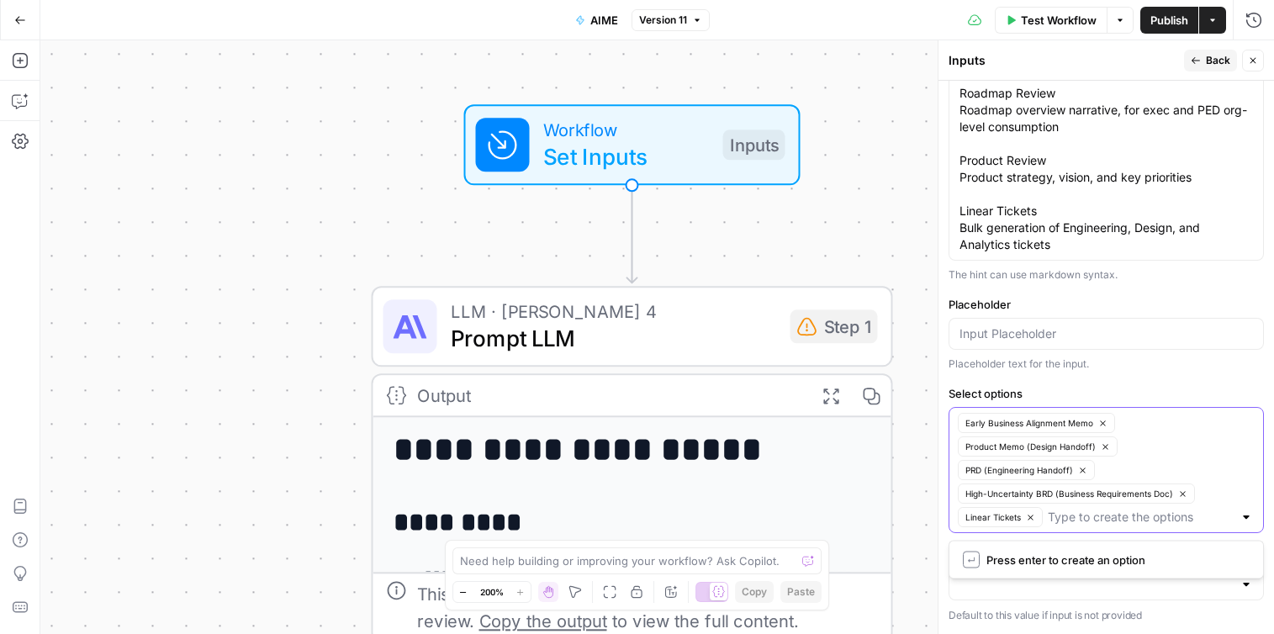
click at [1136, 518] on input "Select options" at bounding box center [1140, 517] width 185 height 17
type input "Product Review"
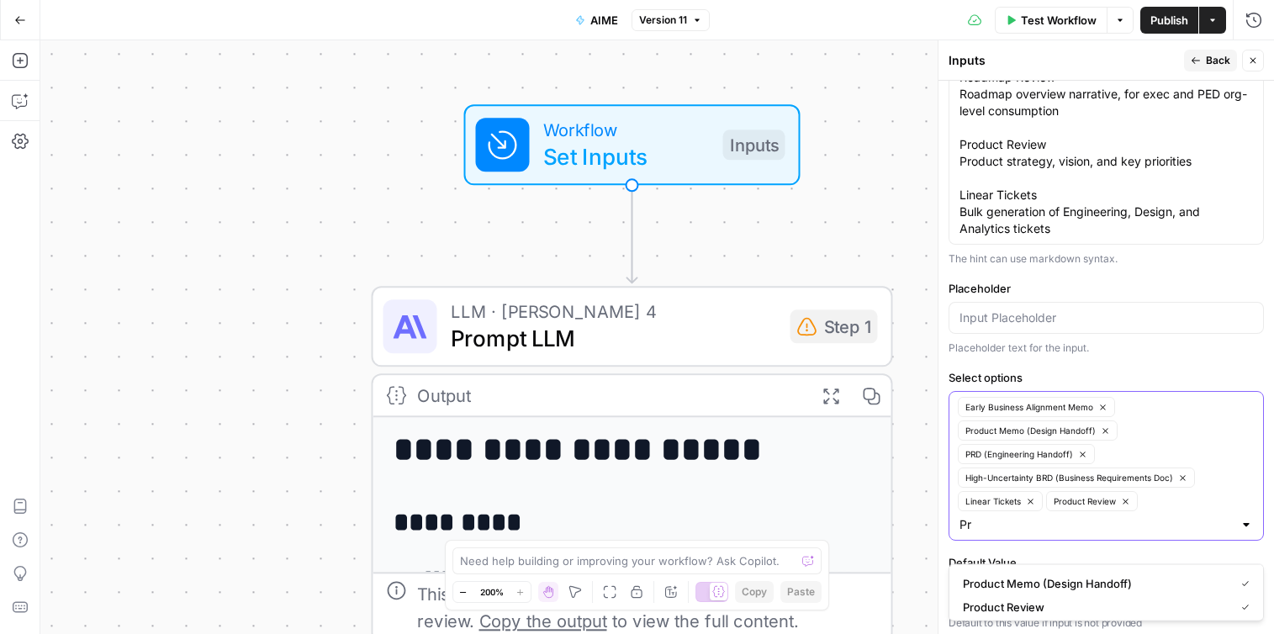
type input "P"
type input "Roadmap Review"
click at [1200, 60] on icon "button" at bounding box center [1196, 60] width 10 height 10
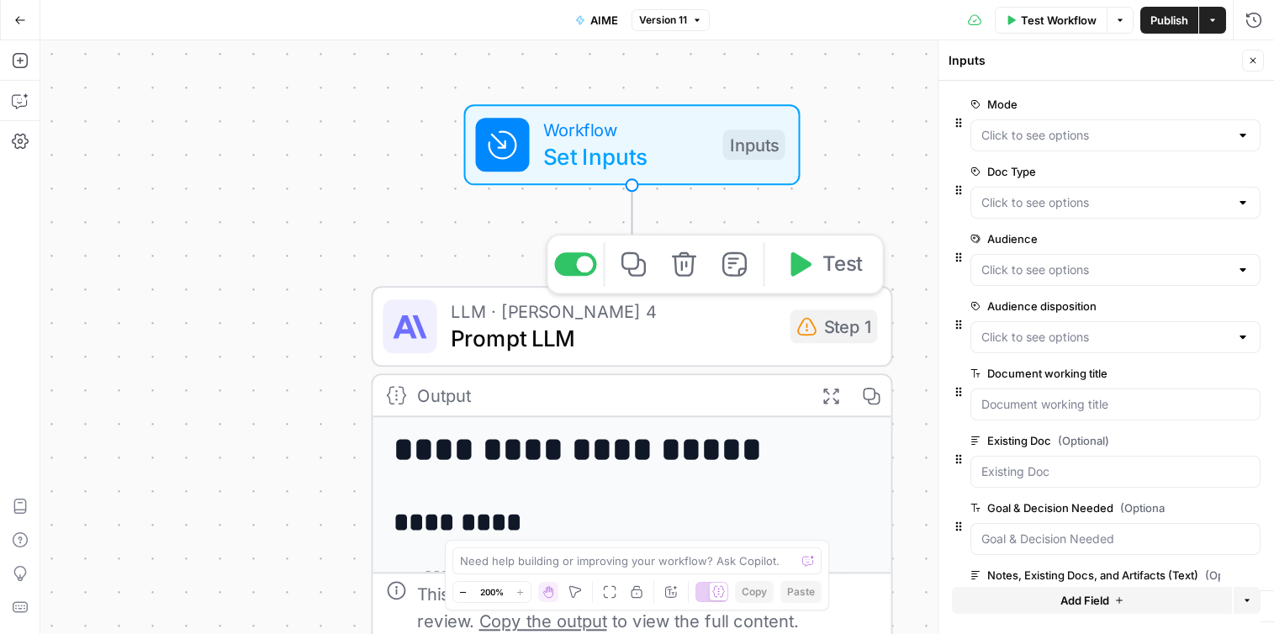
click at [763, 333] on span "Prompt LLM" at bounding box center [614, 338] width 326 height 34
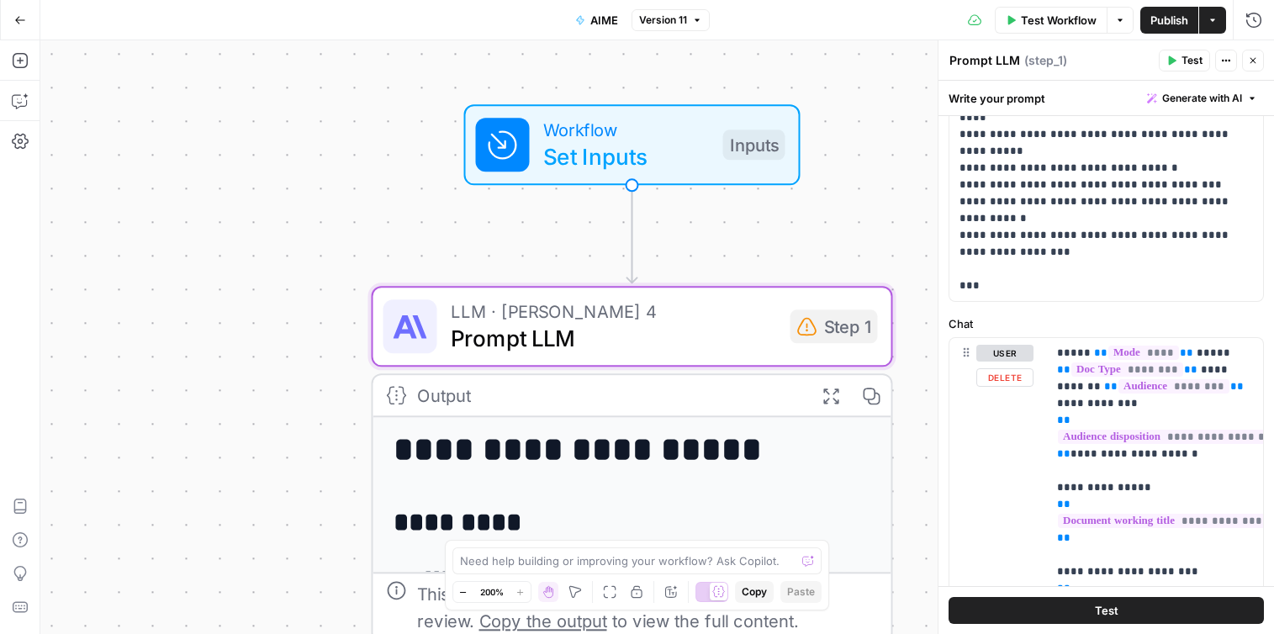
scroll to position [578, 0]
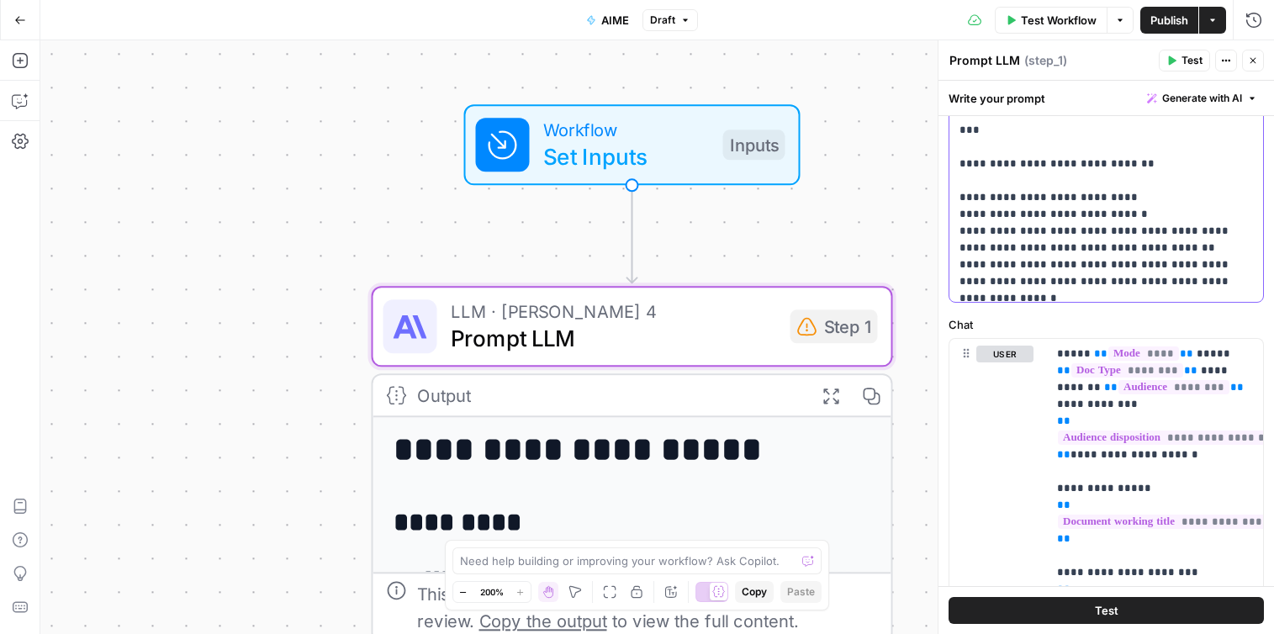
scroll to position [4329, 0]
drag, startPoint x: 1061, startPoint y: 172, endPoint x: 1141, endPoint y: 150, distance: 82.8
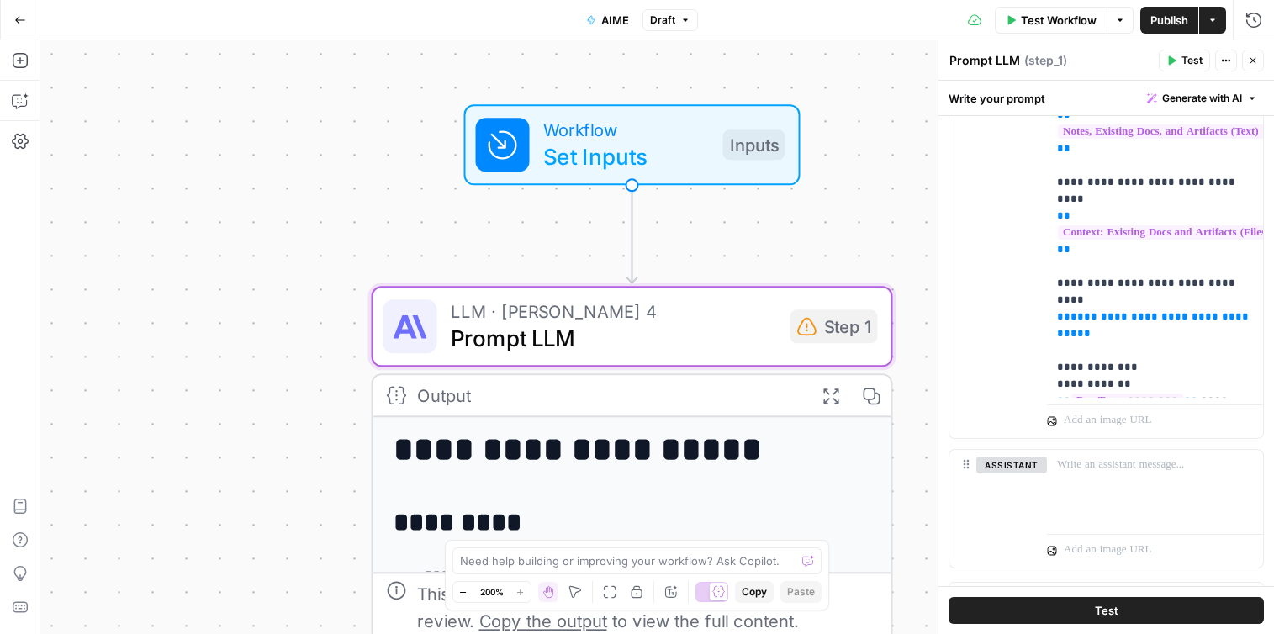
scroll to position [1234, 0]
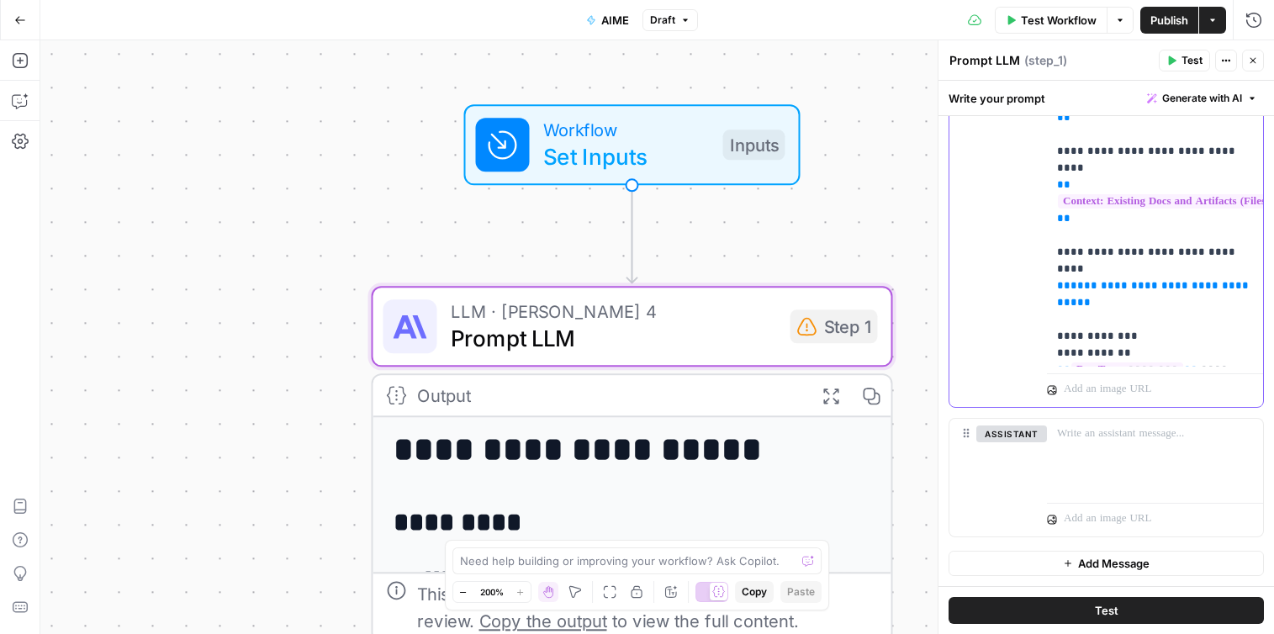
click at [1172, 321] on p "**********" at bounding box center [1155, 252] width 196 height 1127
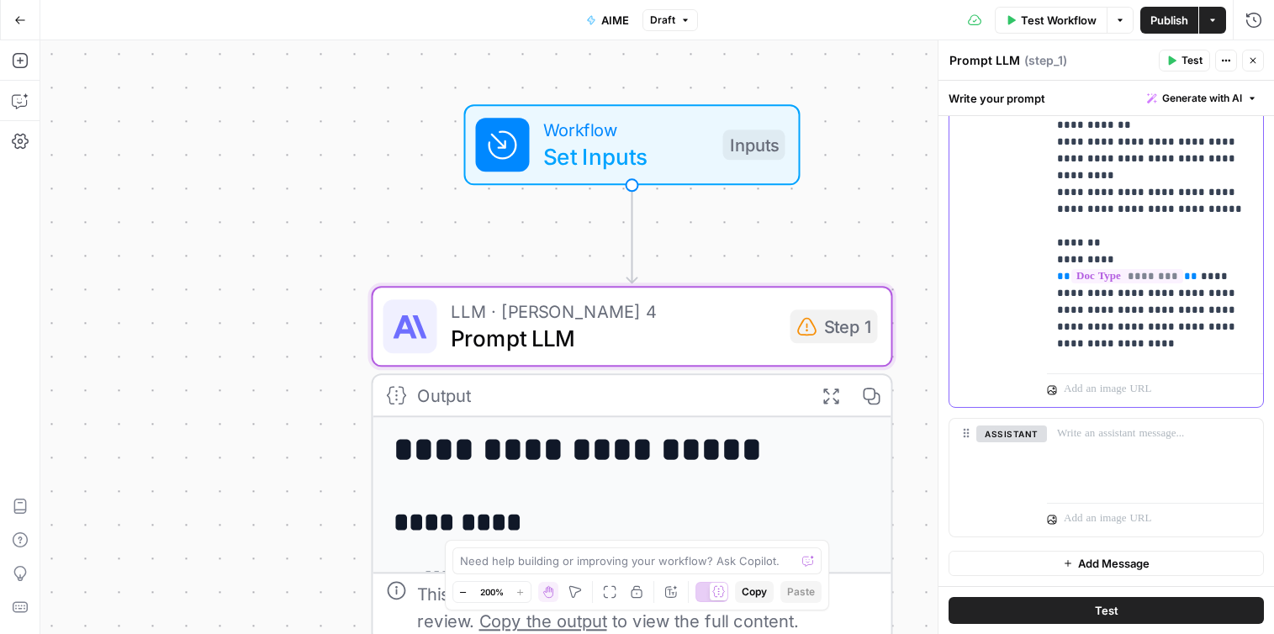
scroll to position [565, 0]
click at [1138, 241] on p "**********" at bounding box center [1155, 183] width 196 height 2119
click at [1142, 586] on div "Test" at bounding box center [1105, 610] width 335 height 48
click at [1130, 613] on button "Test" at bounding box center [1105, 610] width 315 height 27
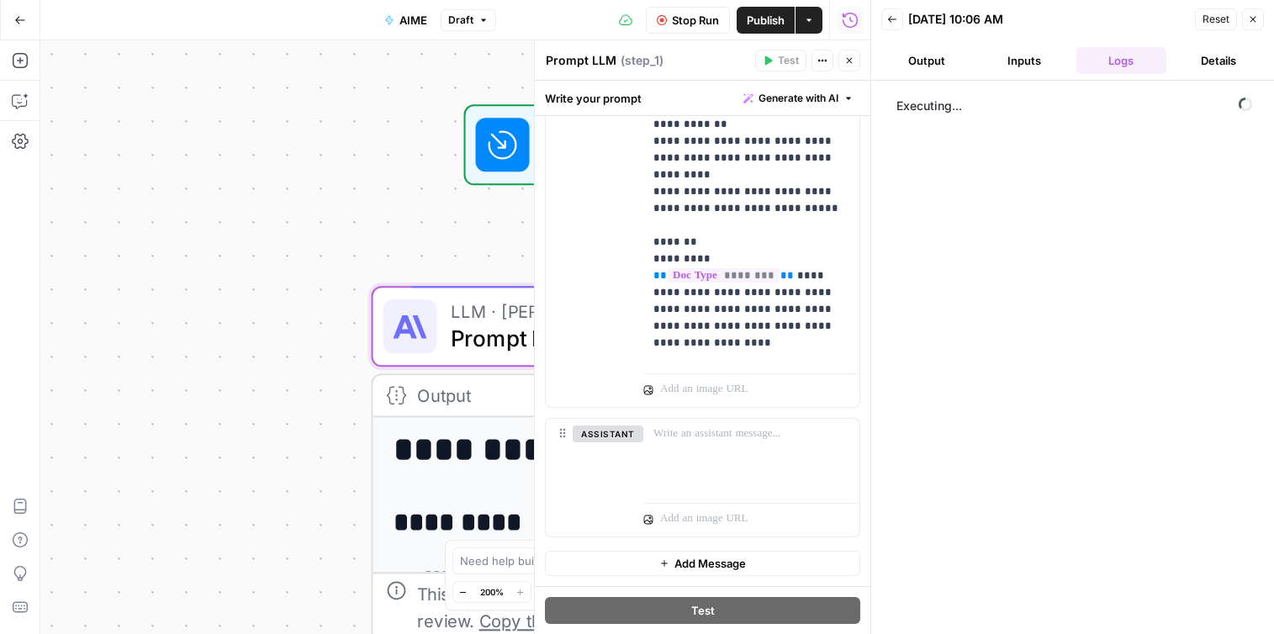
click at [1253, 29] on button "Close" at bounding box center [1253, 19] width 22 height 22
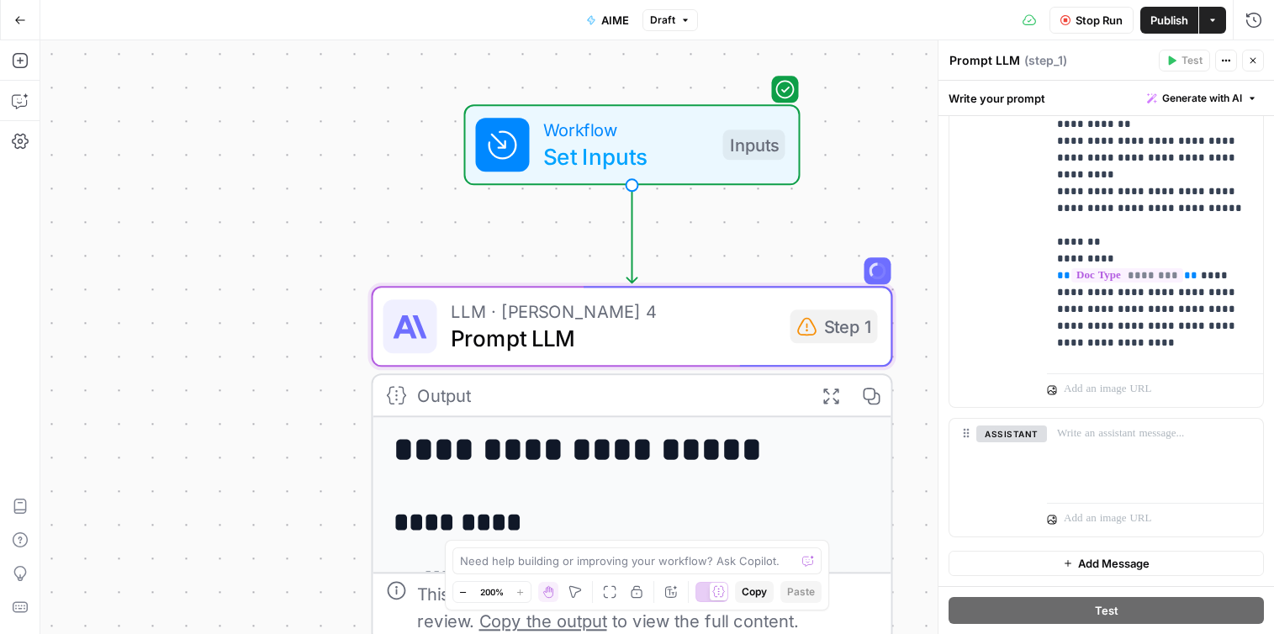
click at [1105, 23] on span "Stop Run" at bounding box center [1098, 20] width 47 height 17
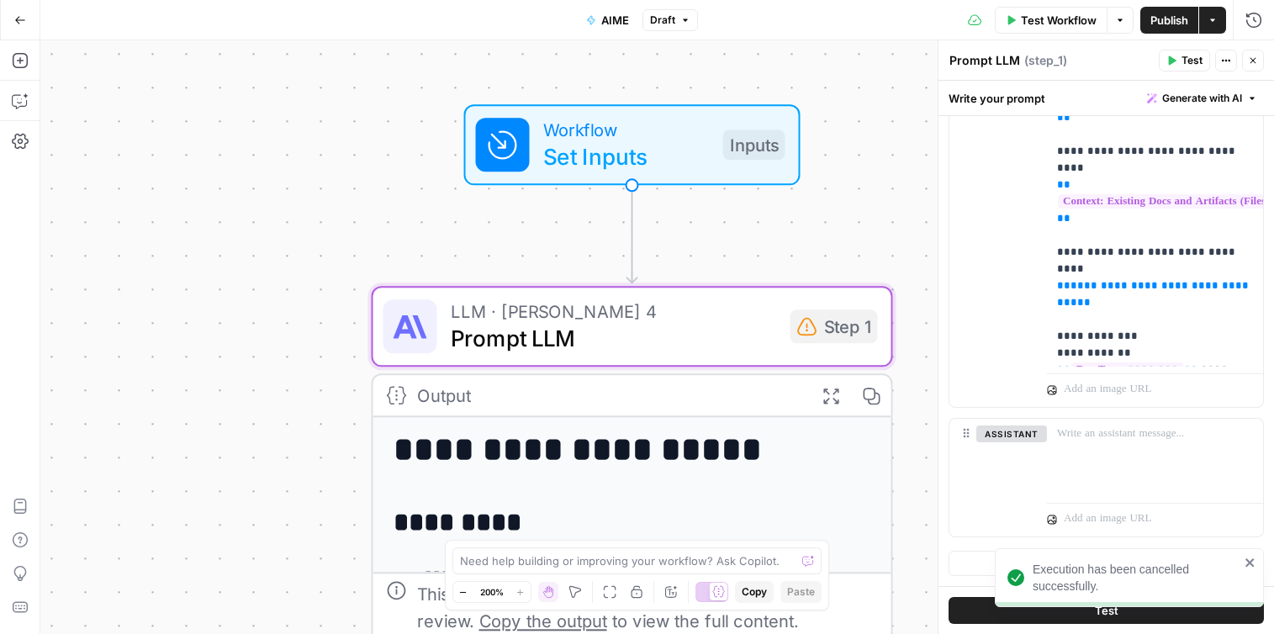
click at [733, 158] on div "Inputs" at bounding box center [754, 144] width 62 height 30
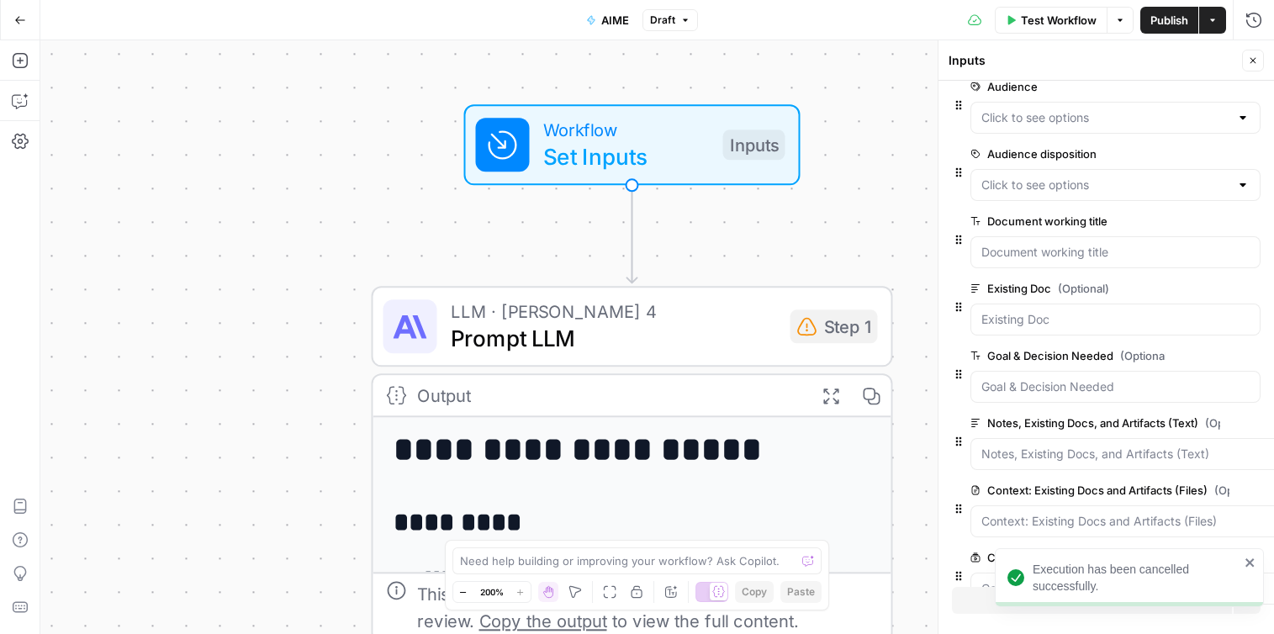
scroll to position [193, 0]
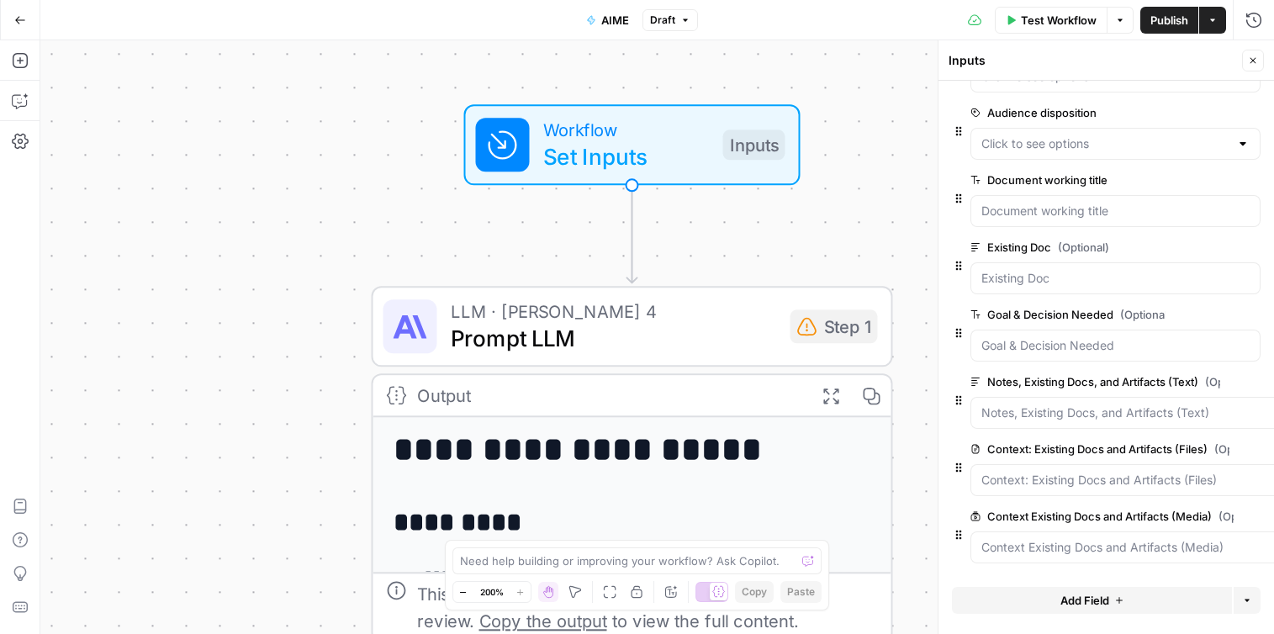
click at [1041, 18] on span "Test Workflow" at bounding box center [1059, 20] width 76 height 17
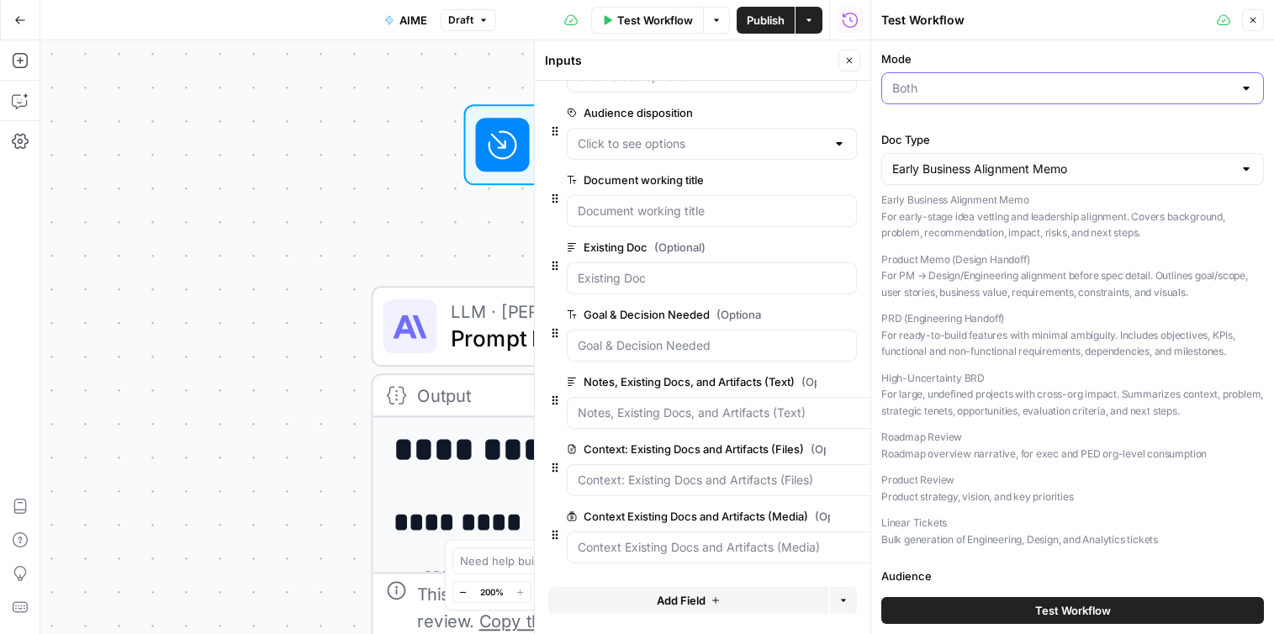
click at [1051, 84] on input "Mode" at bounding box center [1062, 88] width 341 height 17
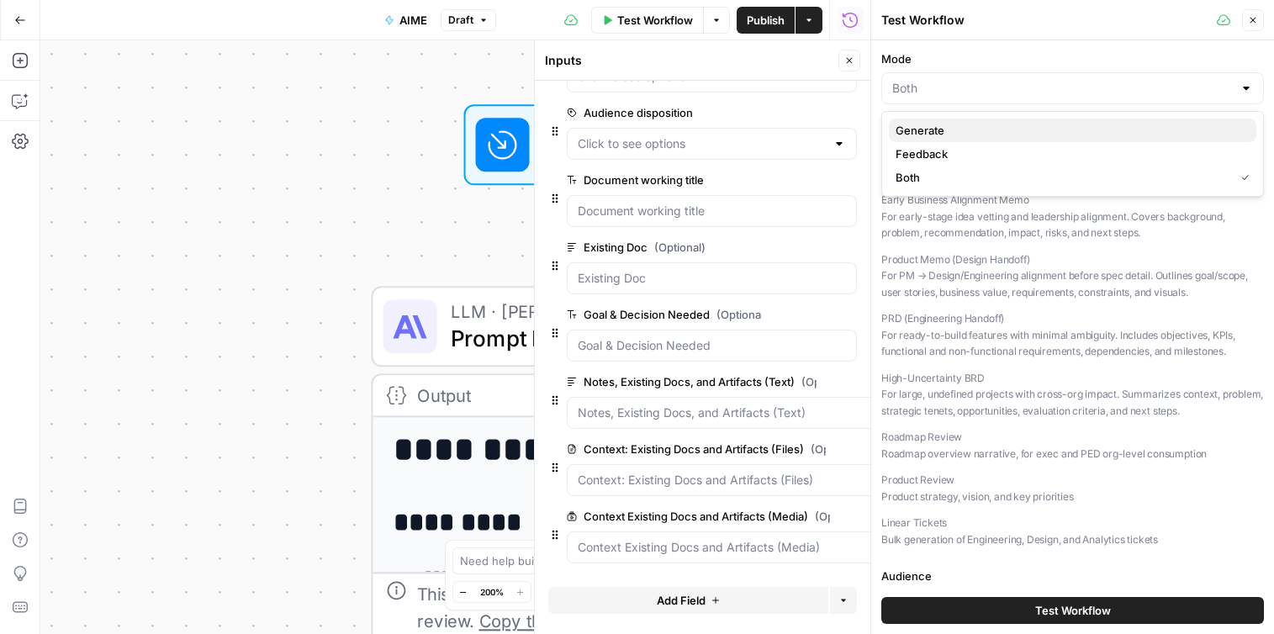
click at [994, 132] on span "Generate" at bounding box center [1068, 130] width 347 height 17
type input "Generate"
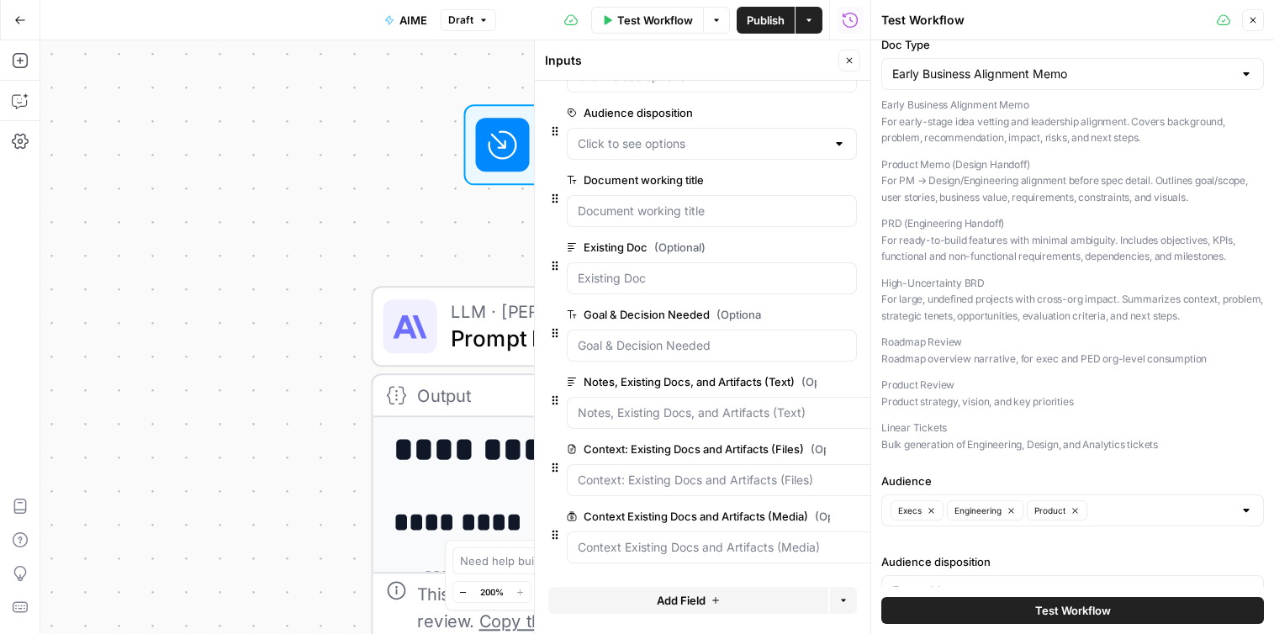
scroll to position [0, 0]
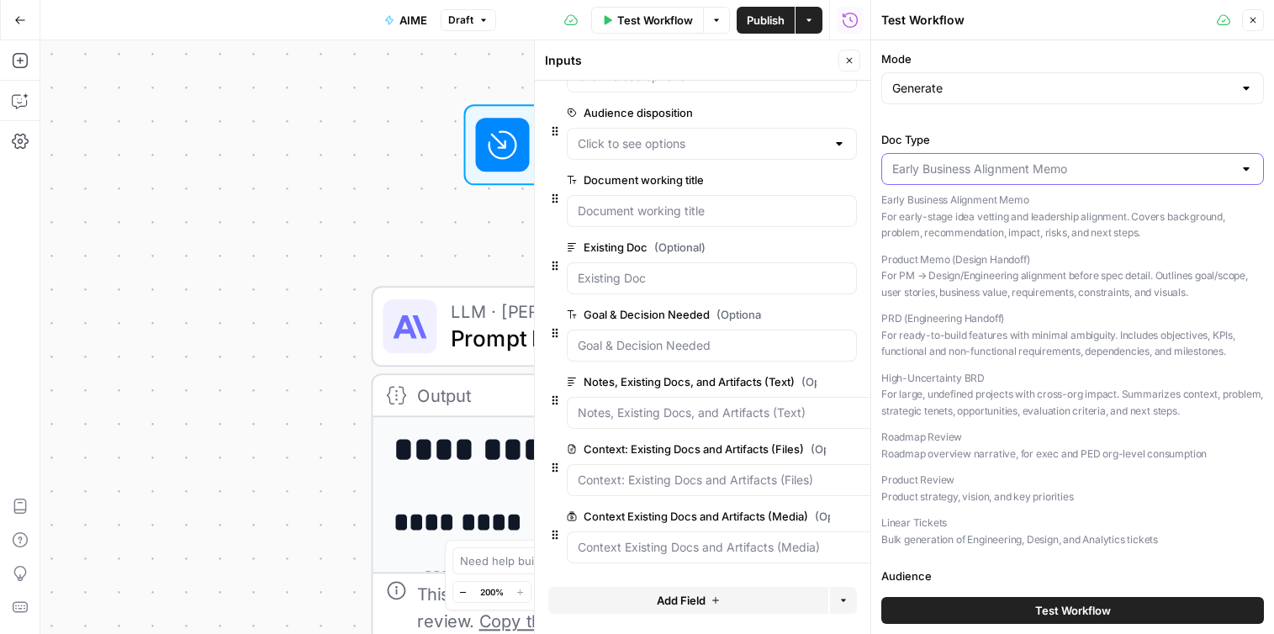
click at [1071, 172] on input "Doc Type" at bounding box center [1062, 169] width 341 height 17
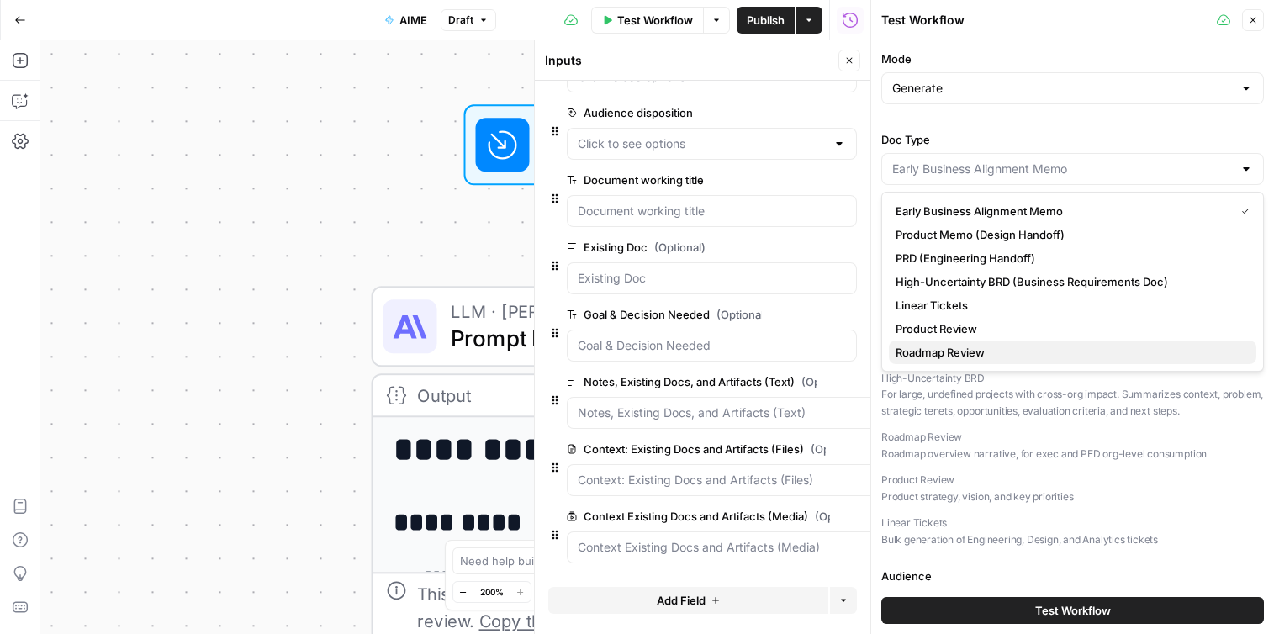
drag, startPoint x: 1021, startPoint y: 330, endPoint x: 1016, endPoint y: 356, distance: 26.4
click at [1016, 356] on div "Early Business Alignment Memo Product Memo (Design Handoff) PRD (Engineering Ha…" at bounding box center [1072, 282] width 383 height 180
click at [1016, 356] on span "Roadmap Review" at bounding box center [1068, 352] width 347 height 17
type input "Roadmap Review"
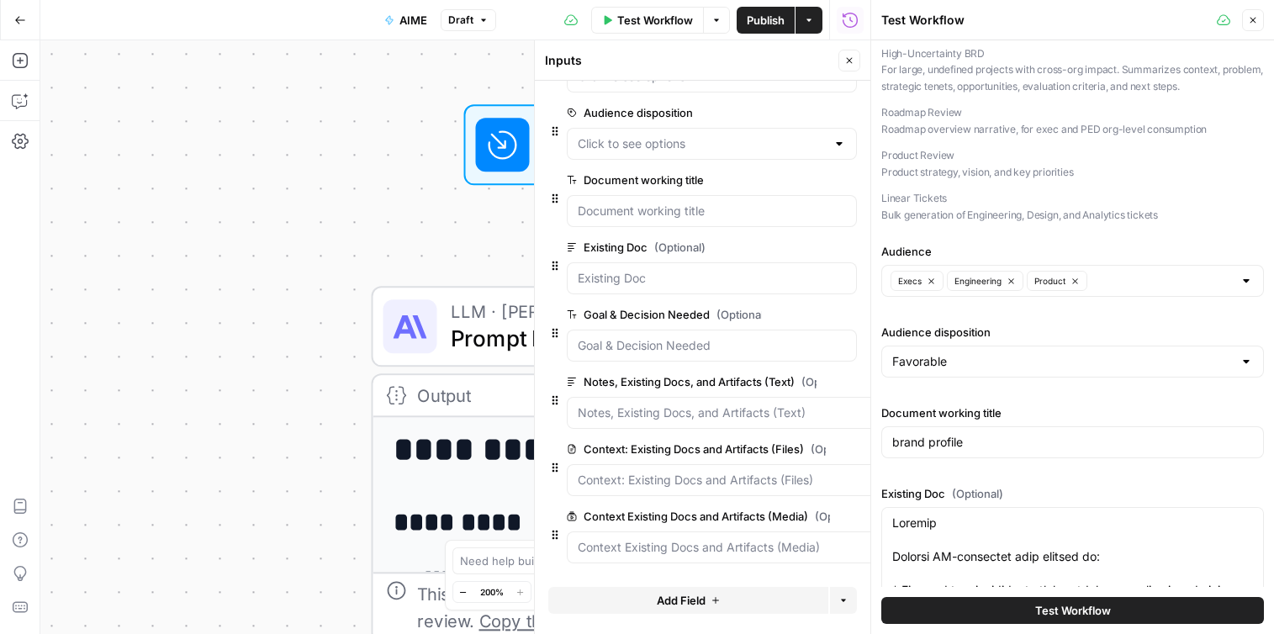
scroll to position [326, 0]
click at [1063, 353] on input "Audience disposition" at bounding box center [1062, 359] width 341 height 17
click at [1070, 430] on span "Neutral" at bounding box center [1068, 425] width 347 height 17
type input "Neutral"
click at [1129, 283] on input "Audience" at bounding box center [1162, 279] width 140 height 17
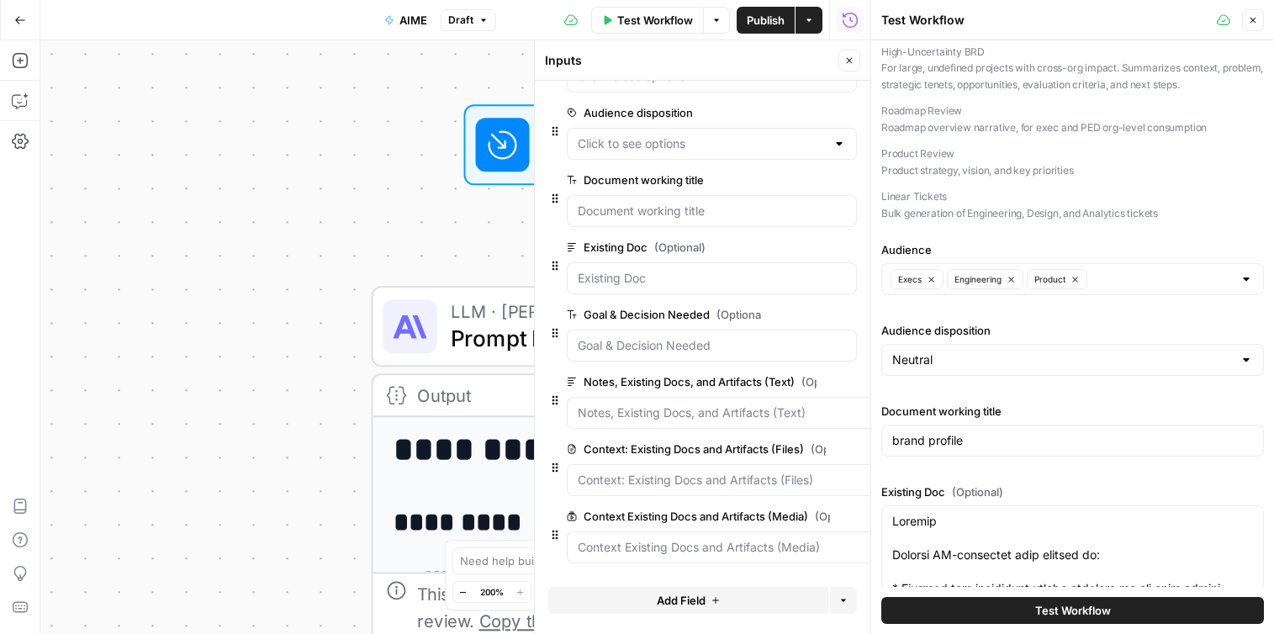
click at [1176, 240] on div "Mode Generate Doc Type Roadmap Review Early Business Alignment Memo For early-s…" at bounding box center [1072, 559] width 383 height 1671
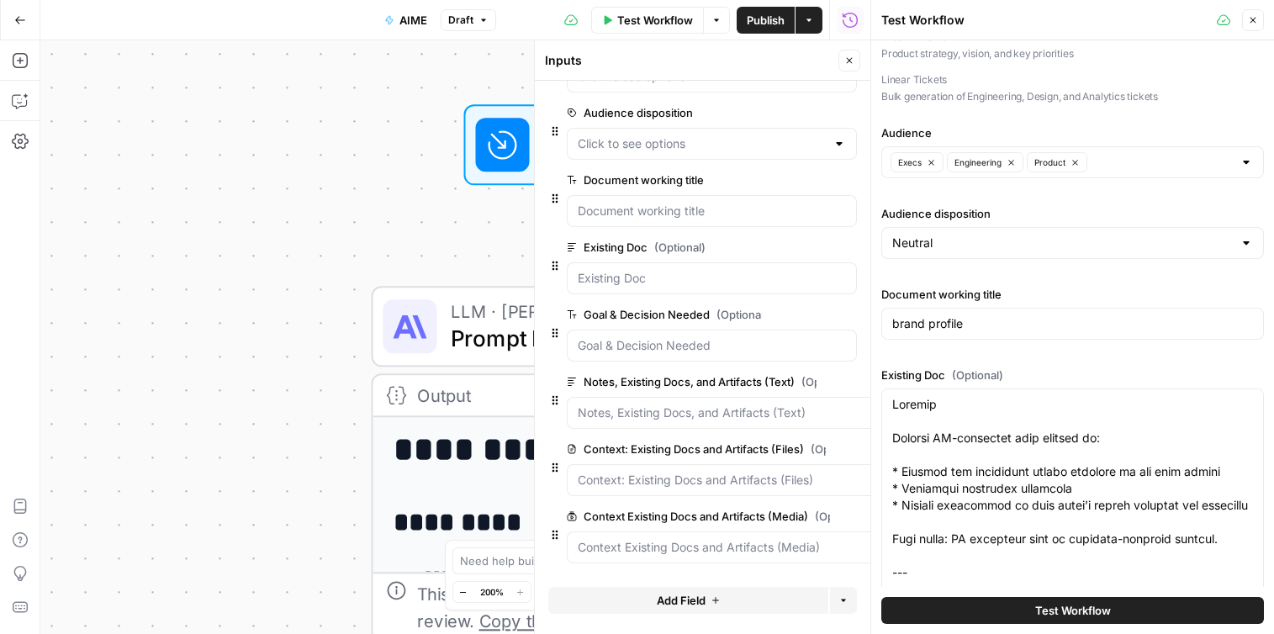
scroll to position [447, 0]
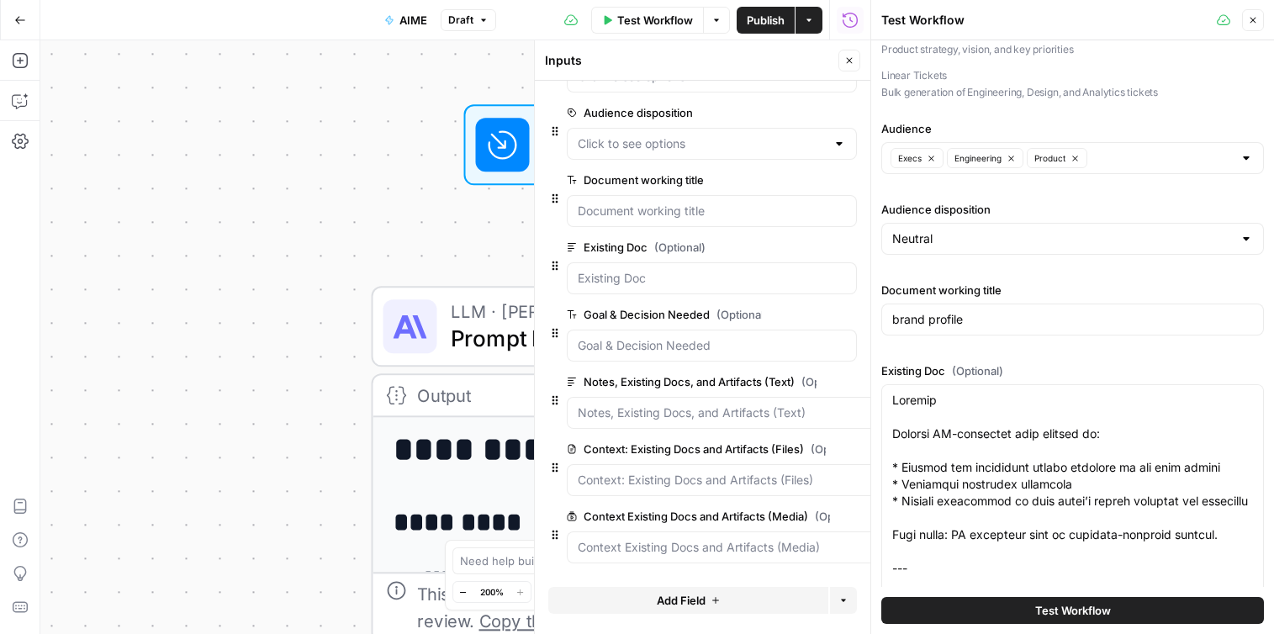
click at [986, 302] on div "Document working title brand profile" at bounding box center [1072, 312] width 383 height 61
click at [969, 331] on div "brand profile" at bounding box center [1072, 320] width 383 height 32
click at [971, 325] on input "brand profile" at bounding box center [1072, 319] width 361 height 17
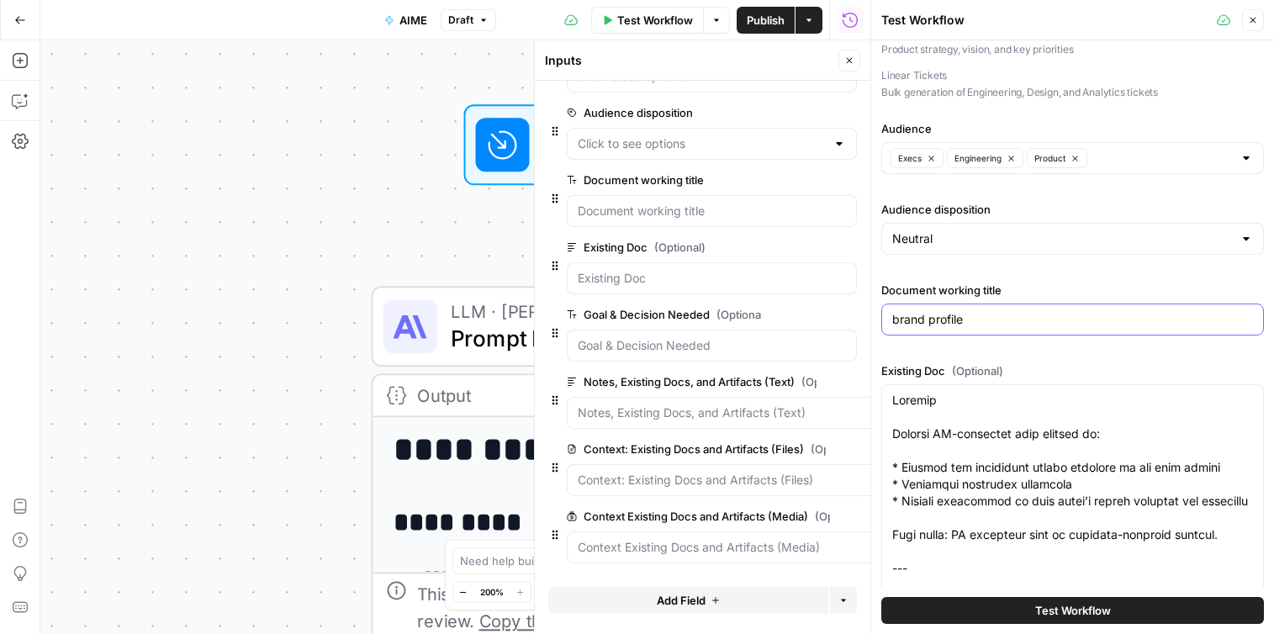
click at [971, 325] on input "brand profile" at bounding box center [1072, 319] width 361 height 17
type input "roadmap revoew"
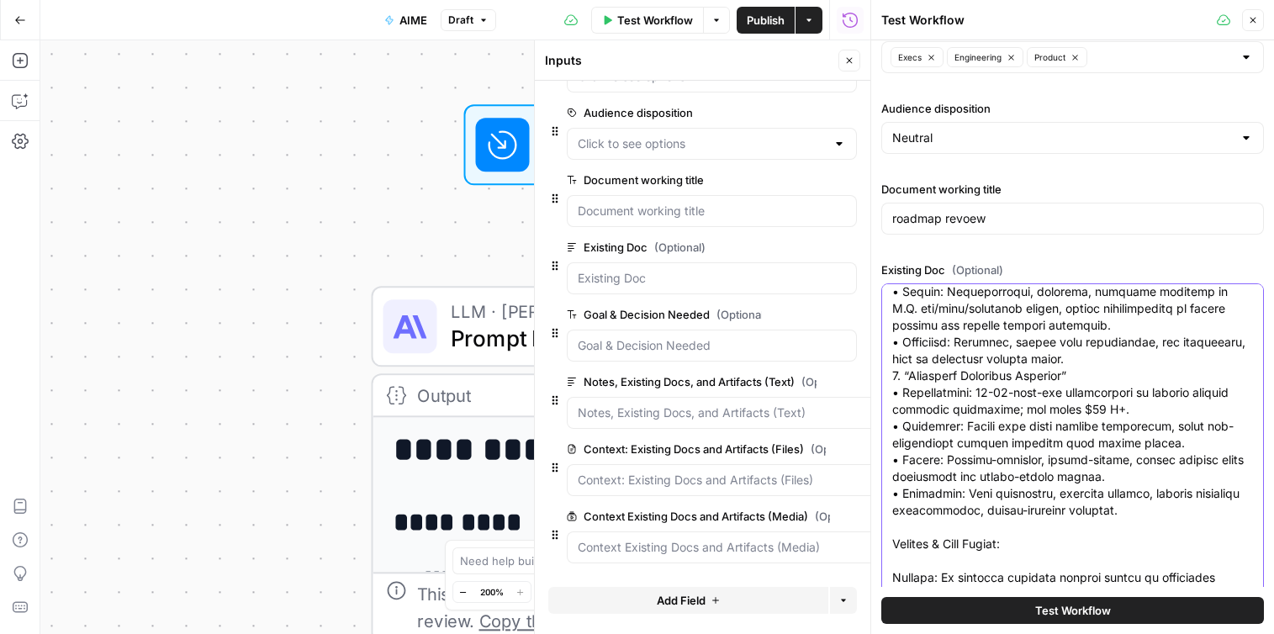
drag, startPoint x: 892, startPoint y: 406, endPoint x: 1117, endPoint y: 688, distance: 360.7
click at [1117, 633] on html "**********" at bounding box center [637, 317] width 1274 height 634
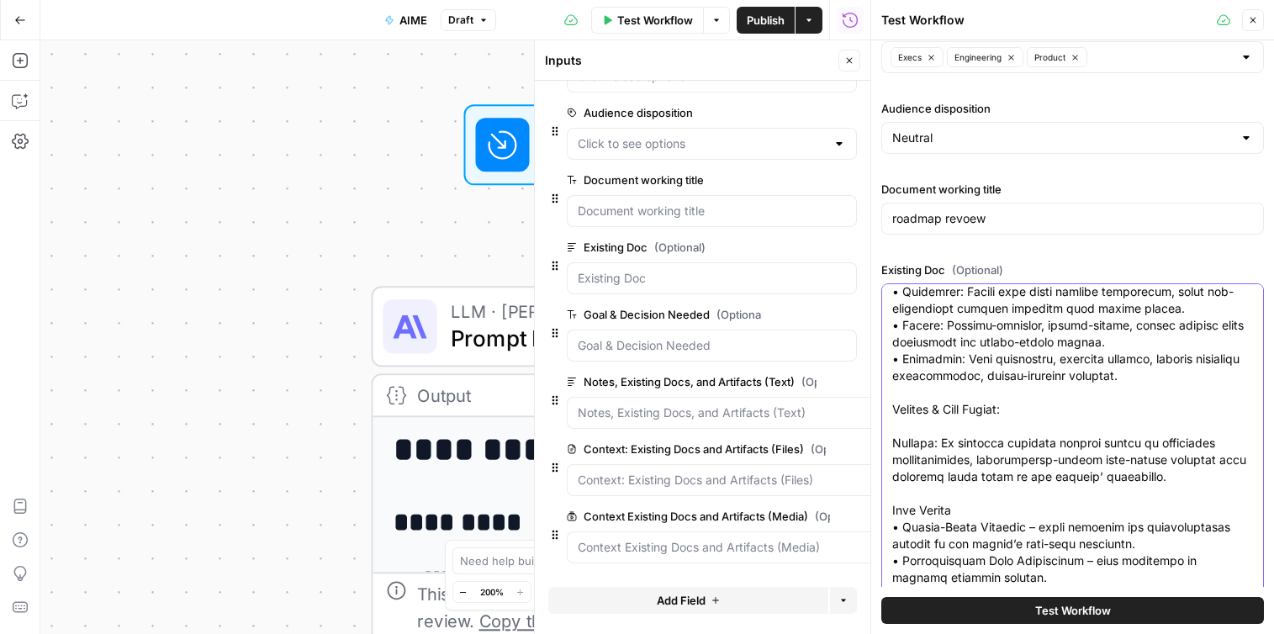
type textarea "“Lo ipsumdo sitame cons adipis el sedd eius t incididuntu—la’e d magnaal en adm…"
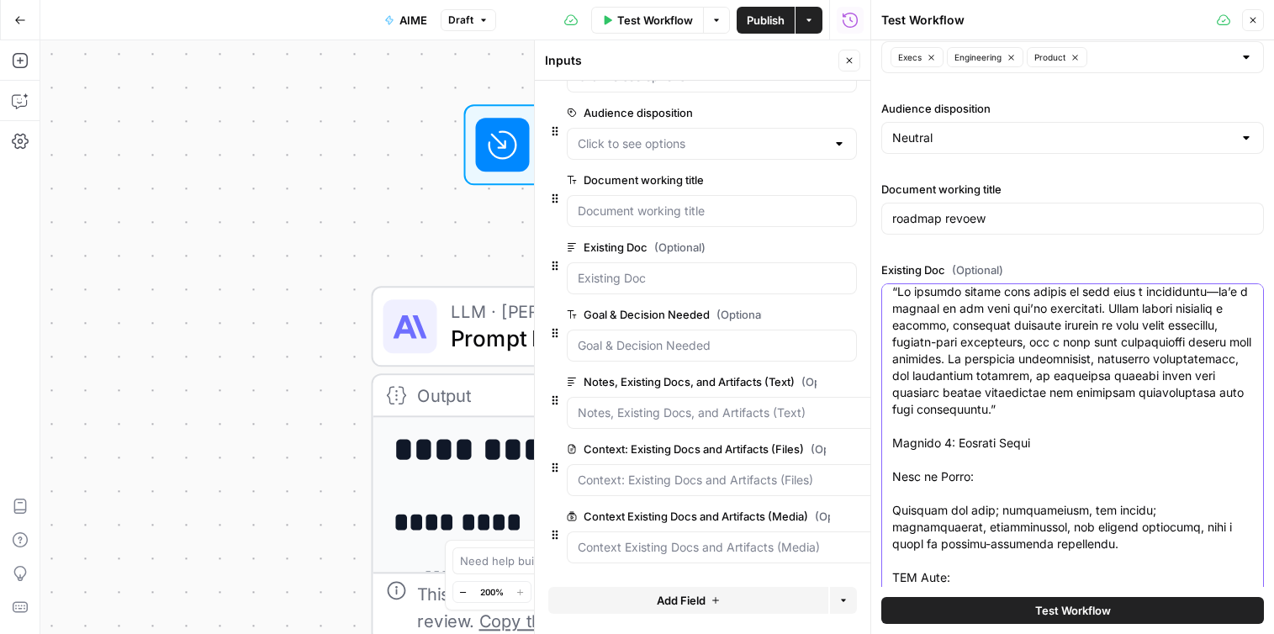
scroll to position [202, 0]
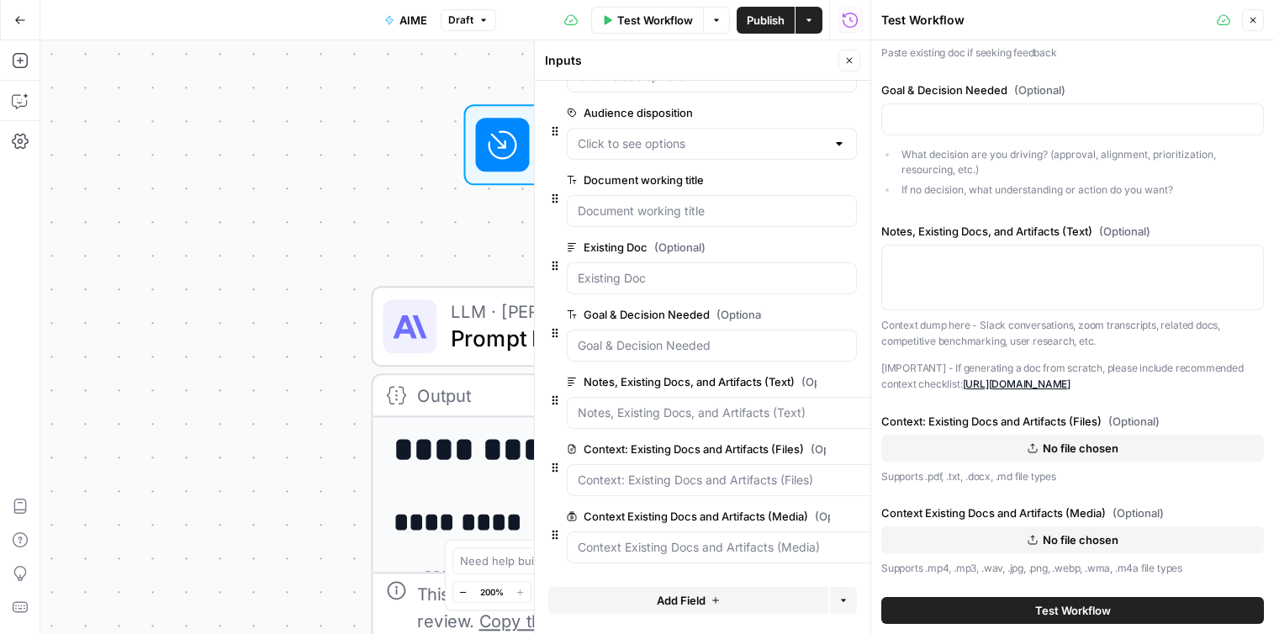
drag, startPoint x: 894, startPoint y: 304, endPoint x: 1201, endPoint y: 690, distance: 493.1
click at [1201, 633] on html "**********" at bounding box center [637, 317] width 1274 height 634
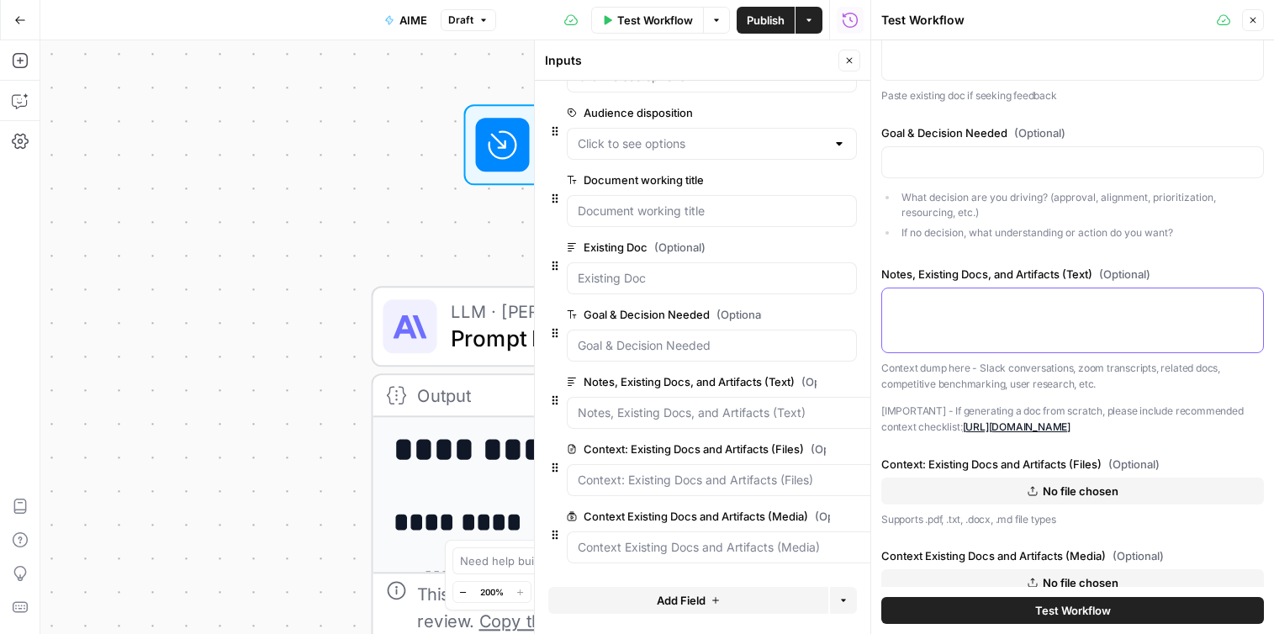
click at [1001, 295] on textarea "Notes, Existing Docs, and Artifacts (Text) (Optional)" at bounding box center [1072, 303] width 361 height 17
paste textarea "Lor ipsum DO Sitametcons adi elit sed doeiusm tempor incid utlabor. Etdol magna…"
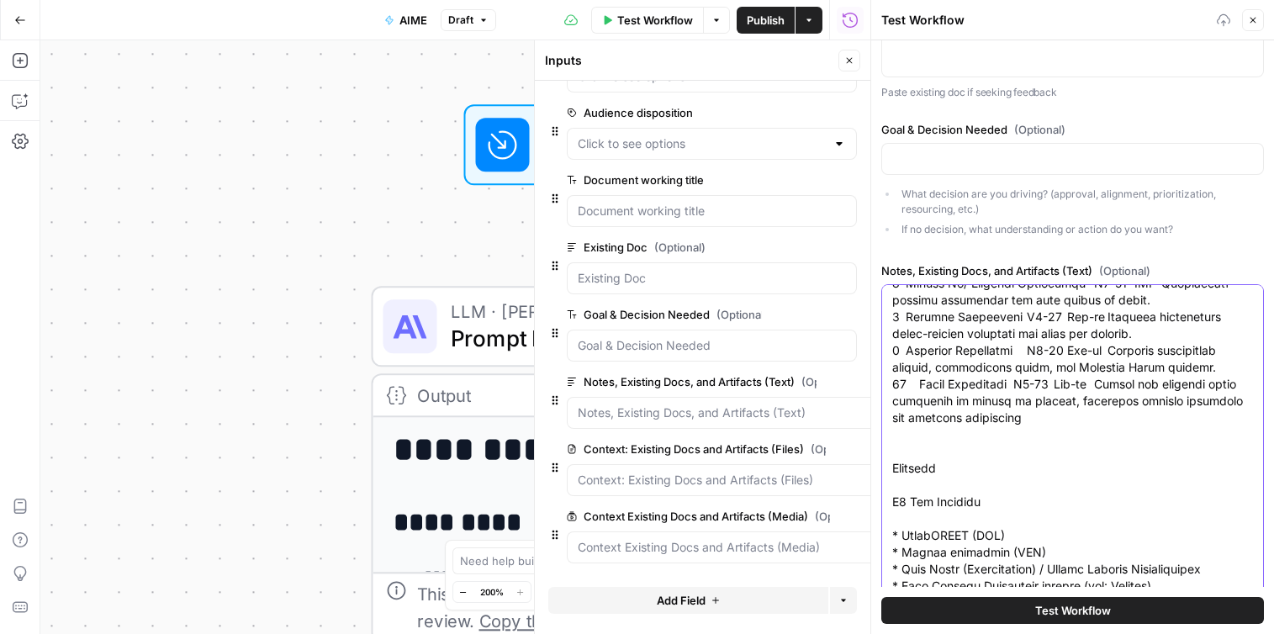
scroll to position [1161, 0]
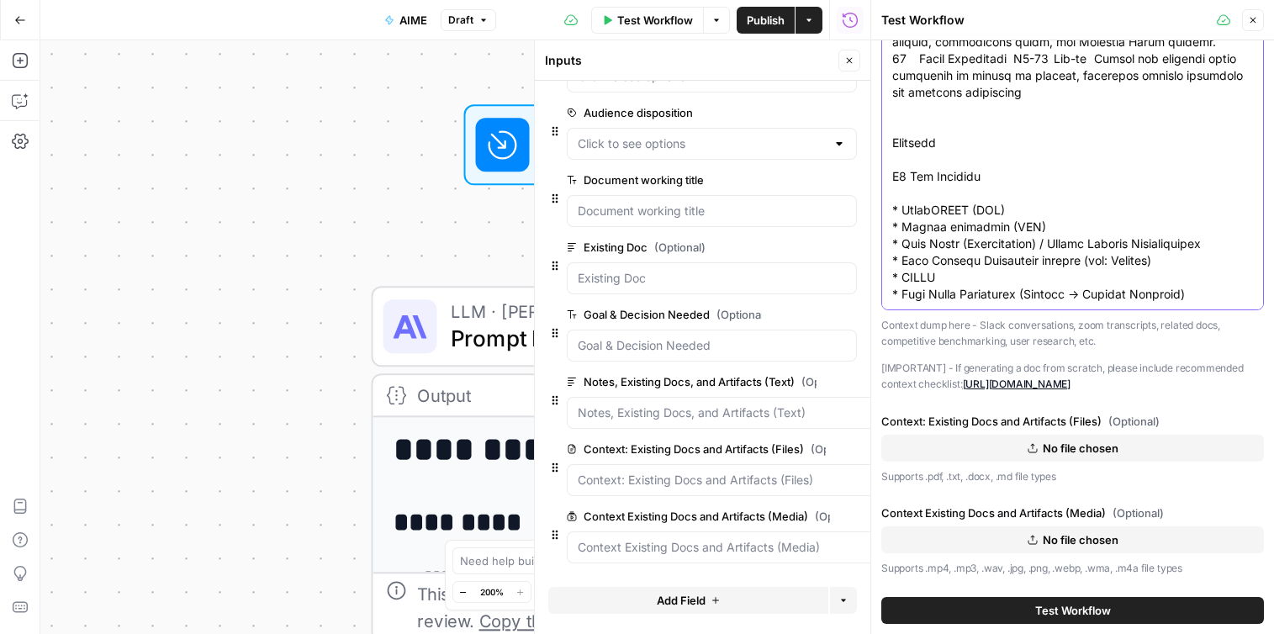
type textarea "Lor ipsum DO Sitametcons adi elit sed doeiusm tempor incid utlabor. Etdol magna…"
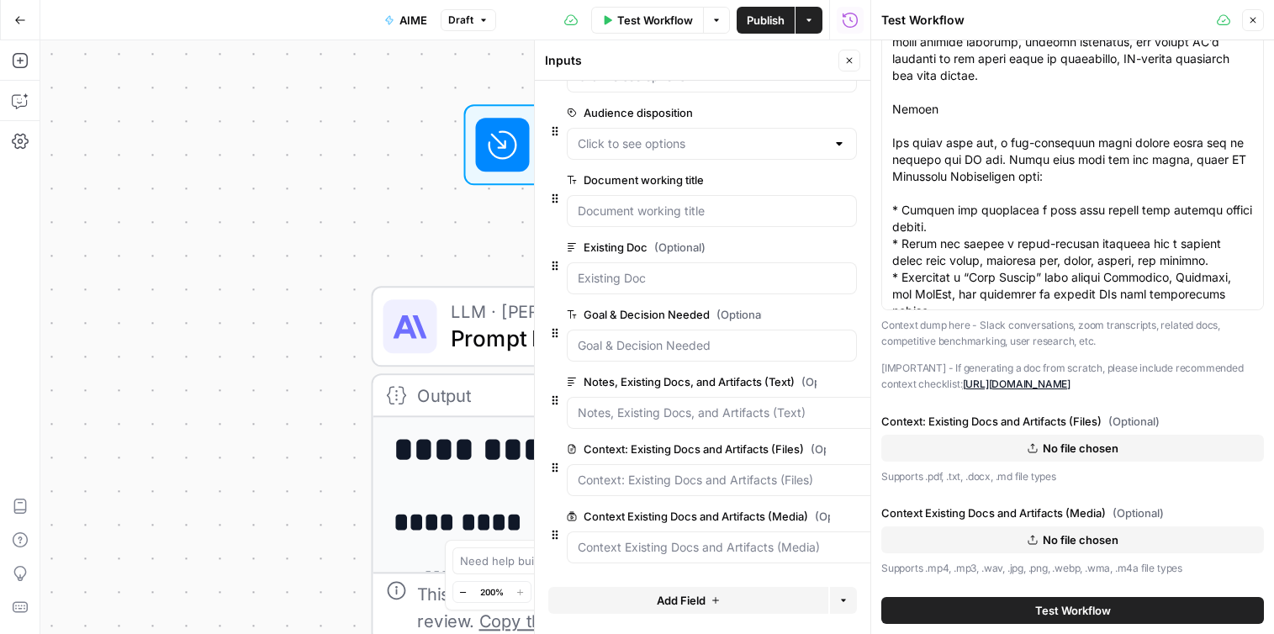
click at [1096, 610] on span "Test Workflow" at bounding box center [1073, 610] width 76 height 17
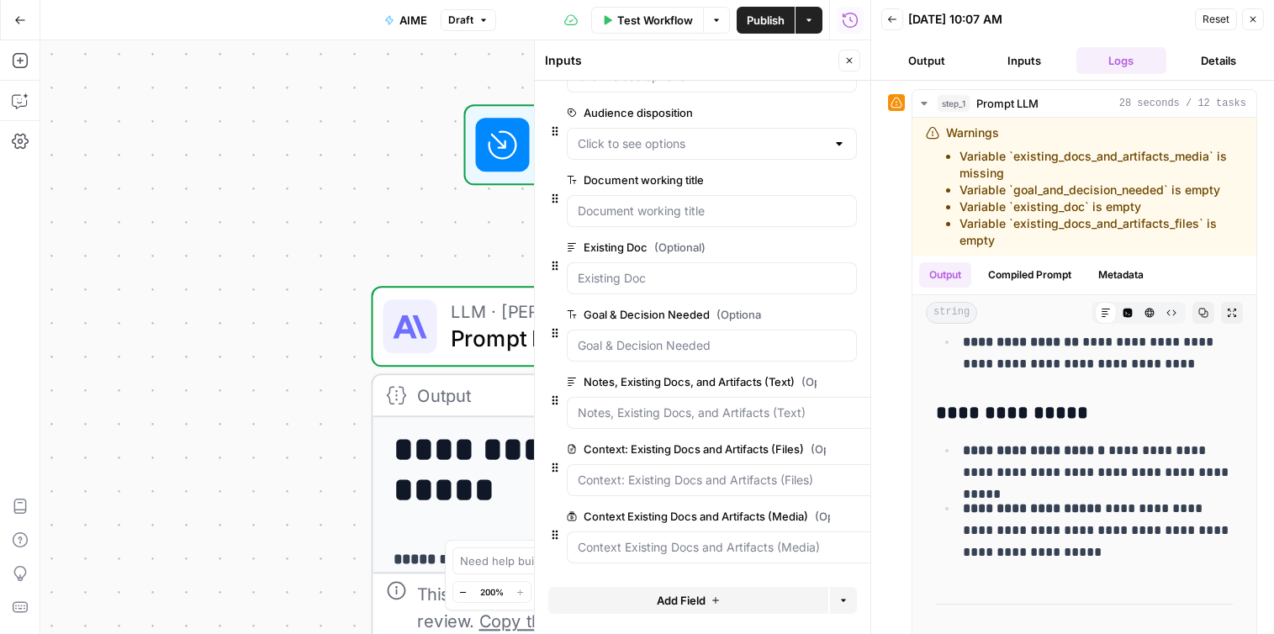
scroll to position [4510, 0]
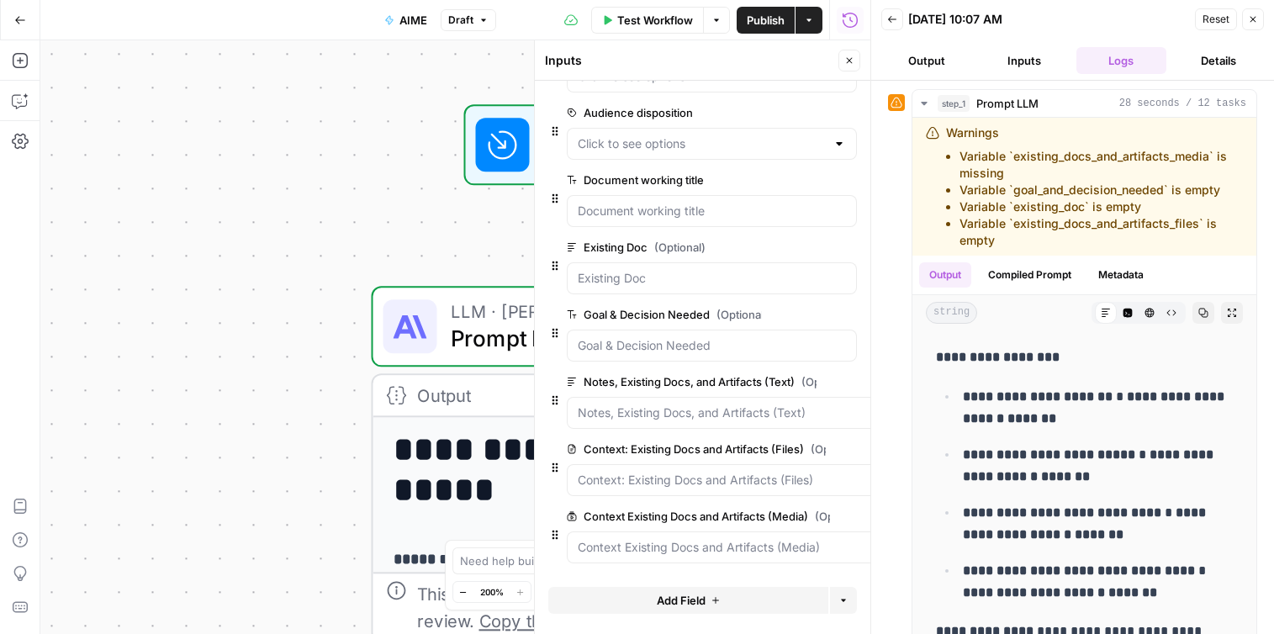
click at [1253, 22] on icon "button" at bounding box center [1253, 19] width 10 height 10
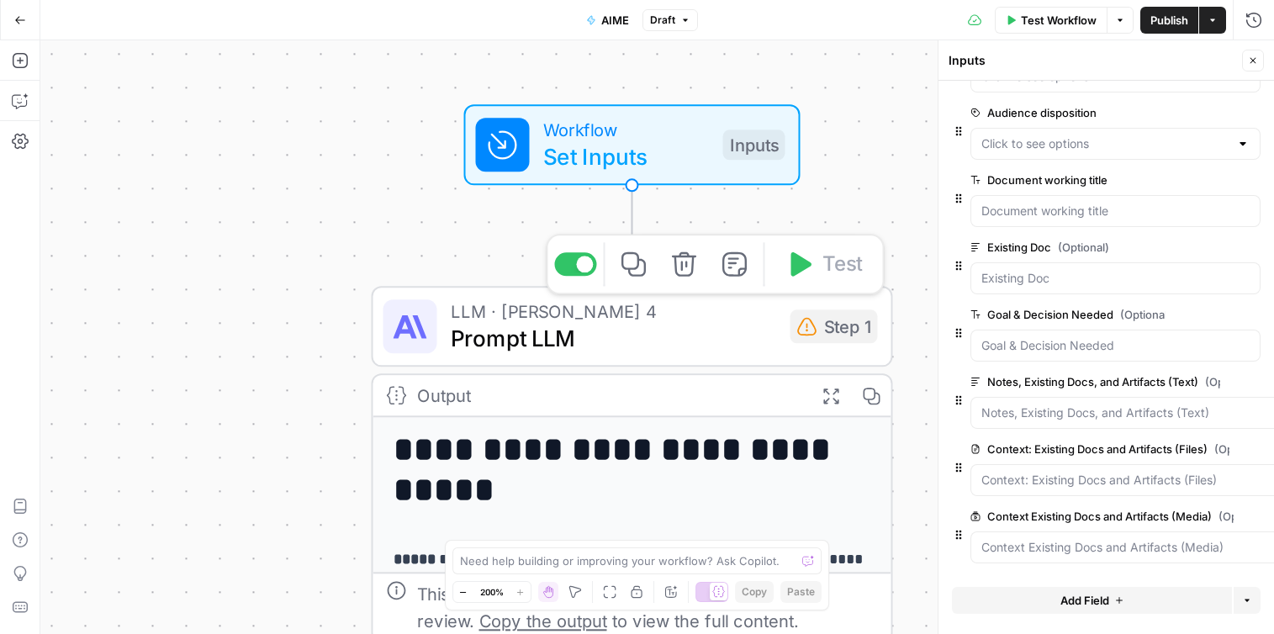
click at [712, 325] on span "Prompt LLM" at bounding box center [614, 338] width 326 height 34
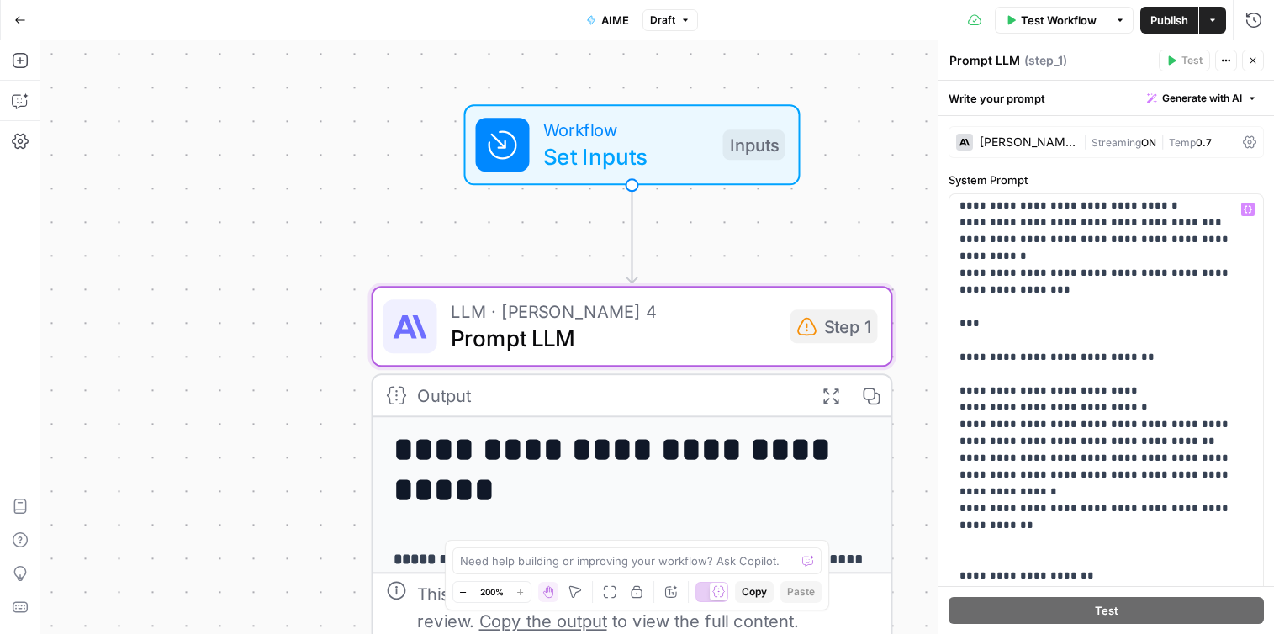
scroll to position [4708, 0]
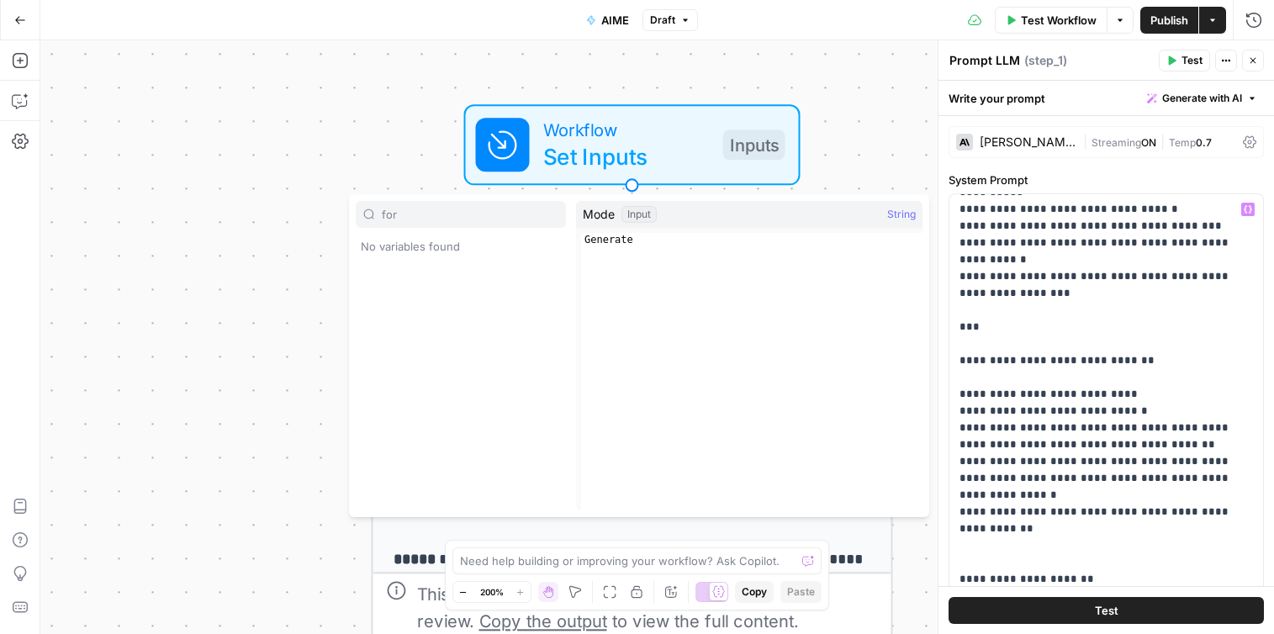
type input "for"
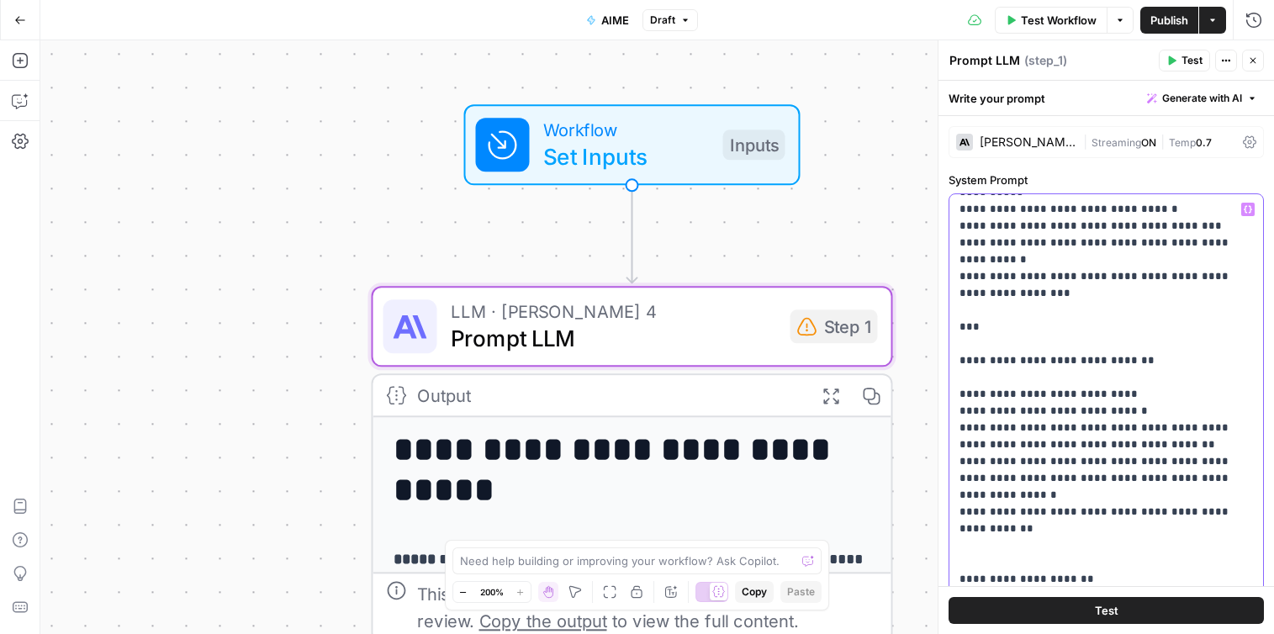
click at [1079, 177] on label "System Prompt" at bounding box center [1105, 180] width 315 height 17
drag, startPoint x: 1052, startPoint y: 22, endPoint x: 1049, endPoint y: 30, distance: 8.8
click at [1049, 30] on button "Test Workflow" at bounding box center [1051, 20] width 113 height 27
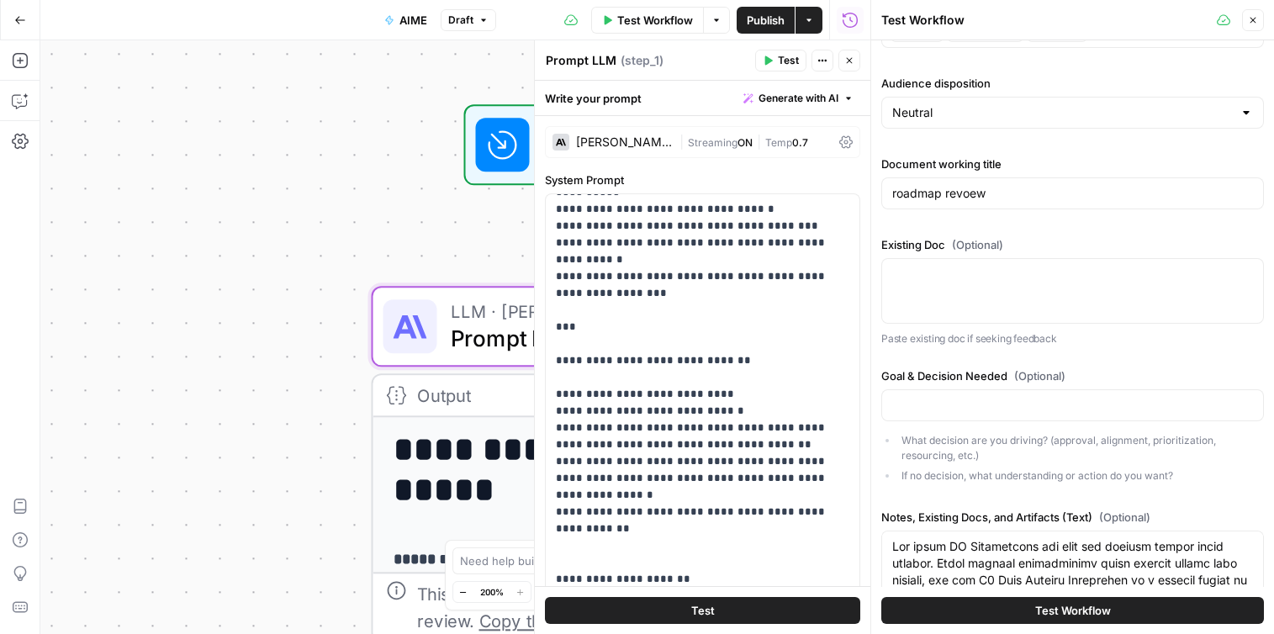
scroll to position [718, 0]
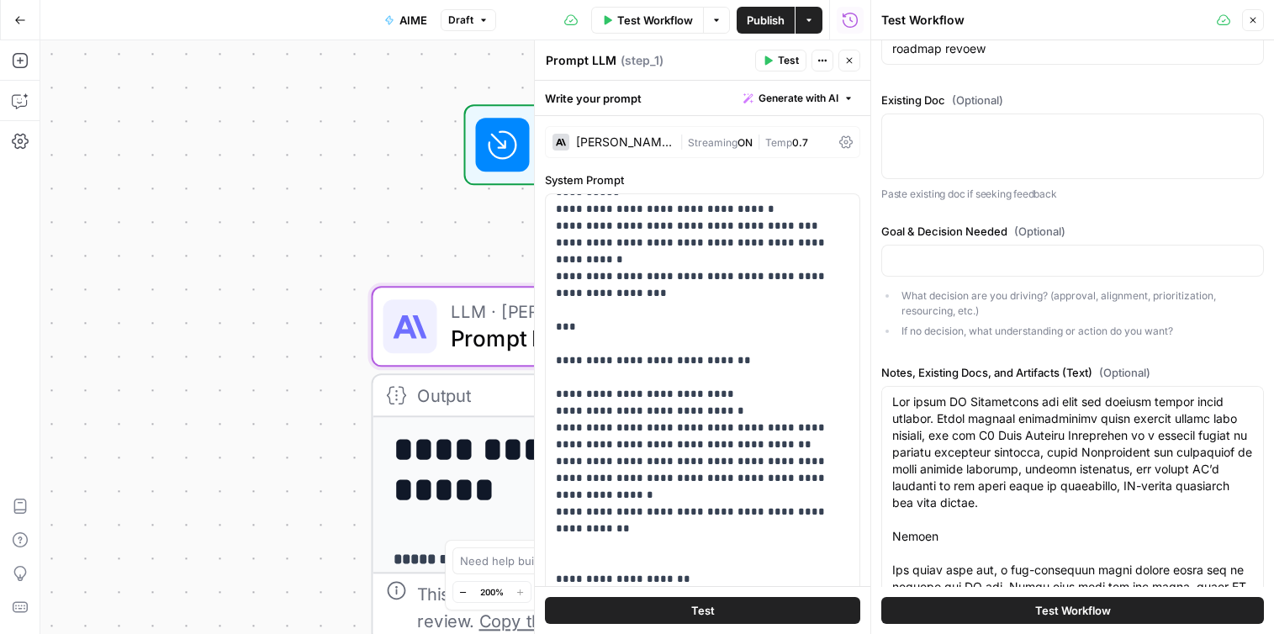
click at [1020, 607] on button "Test Workflow" at bounding box center [1072, 610] width 383 height 27
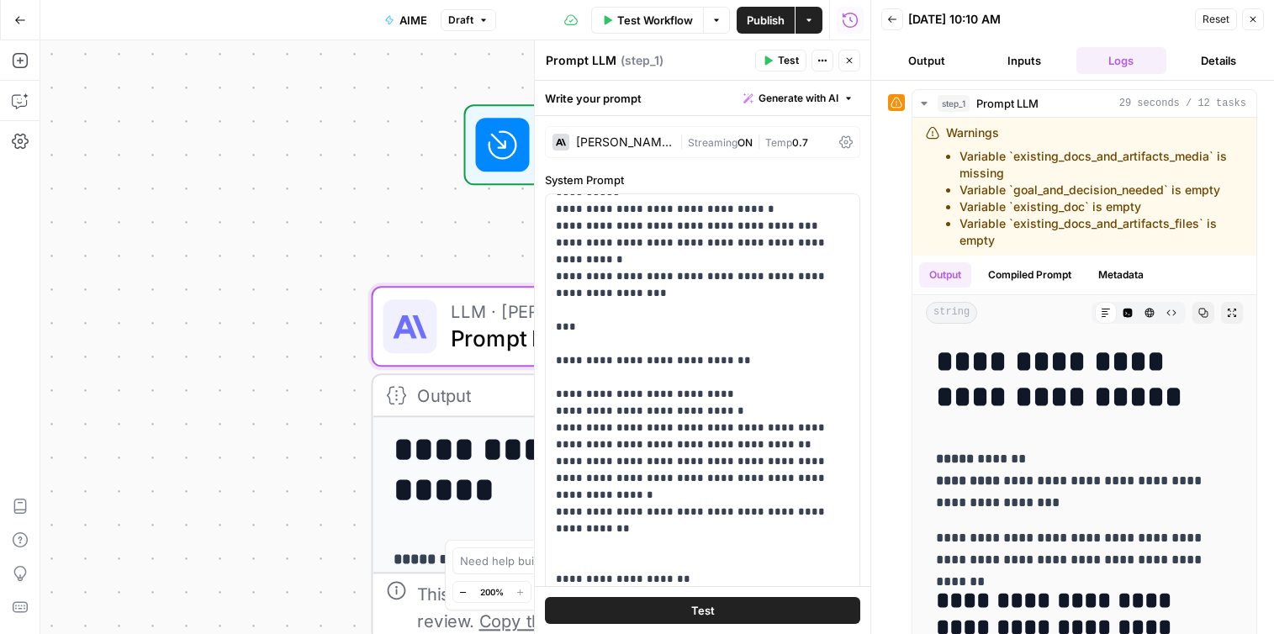
click at [1254, 17] on icon "button" at bounding box center [1253, 20] width 6 height 6
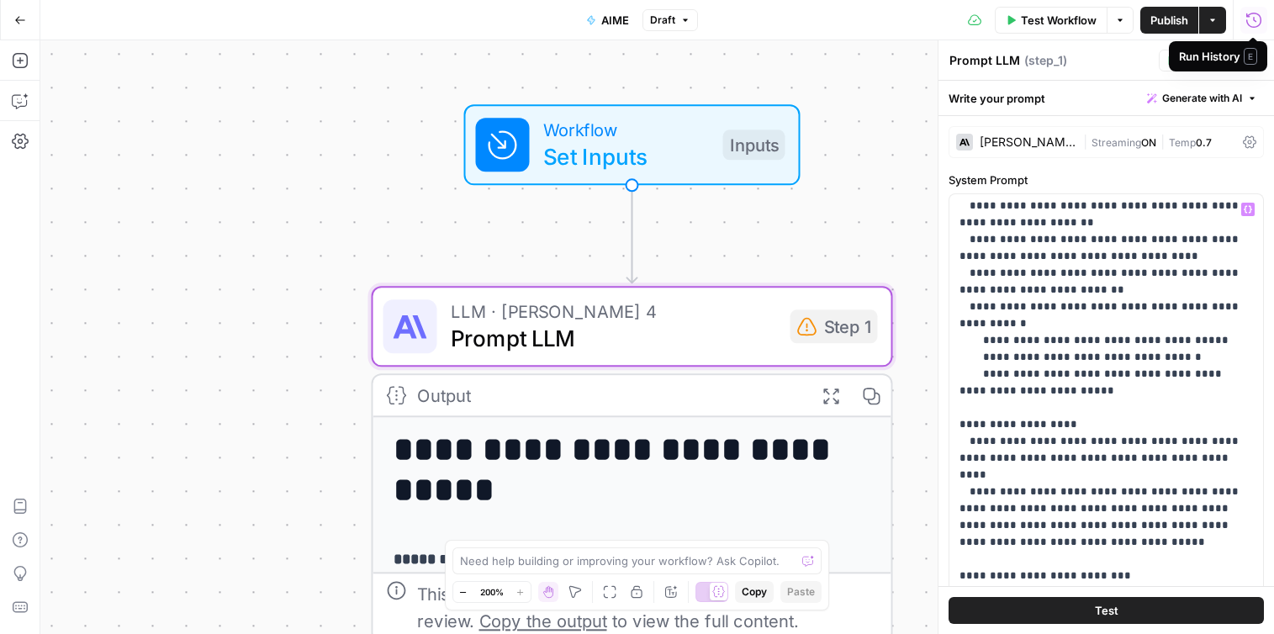
scroll to position [1439, 0]
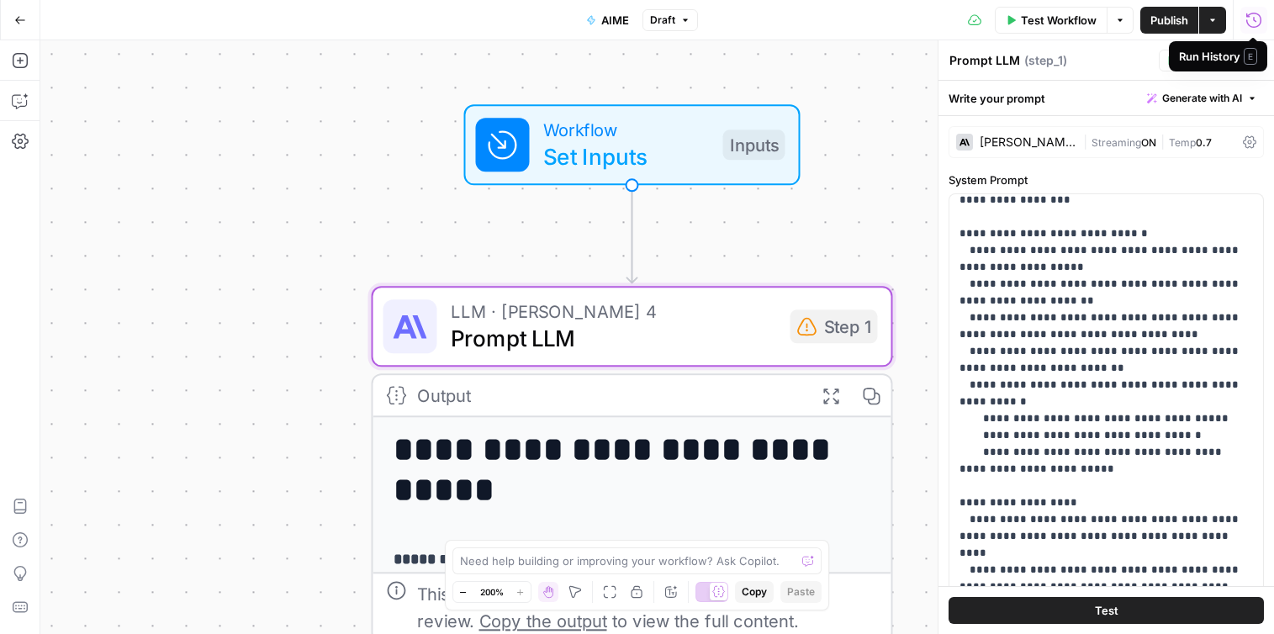
click at [1072, 25] on span "Test Workflow" at bounding box center [1059, 20] width 76 height 17
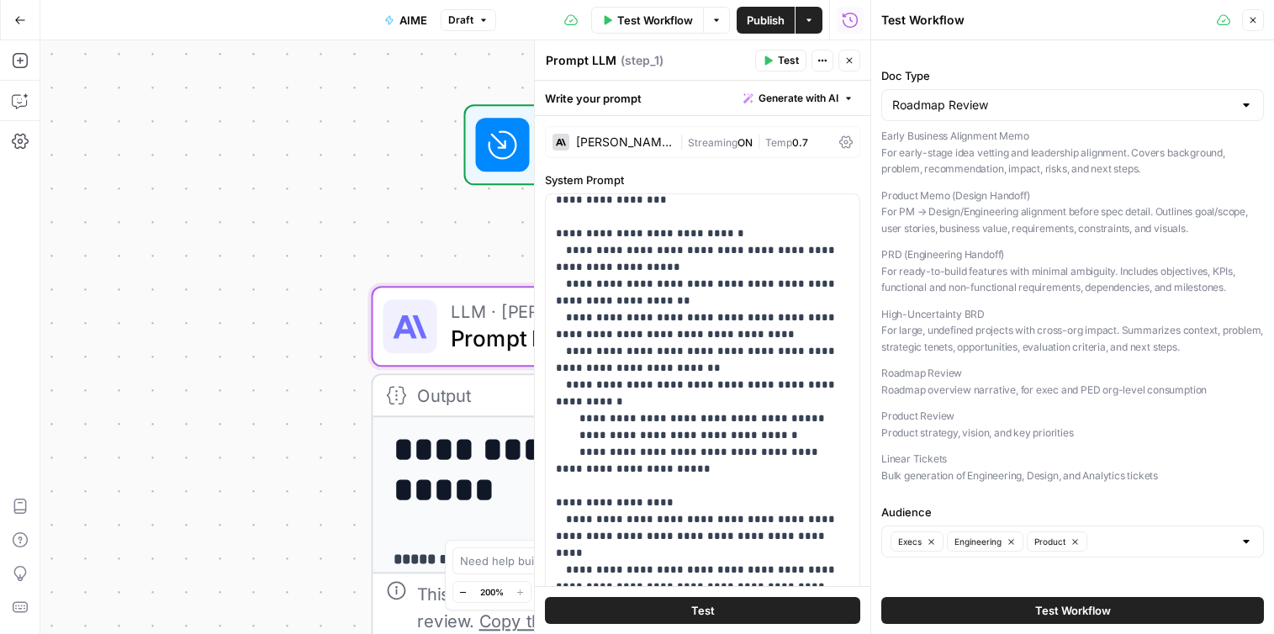
scroll to position [0, 0]
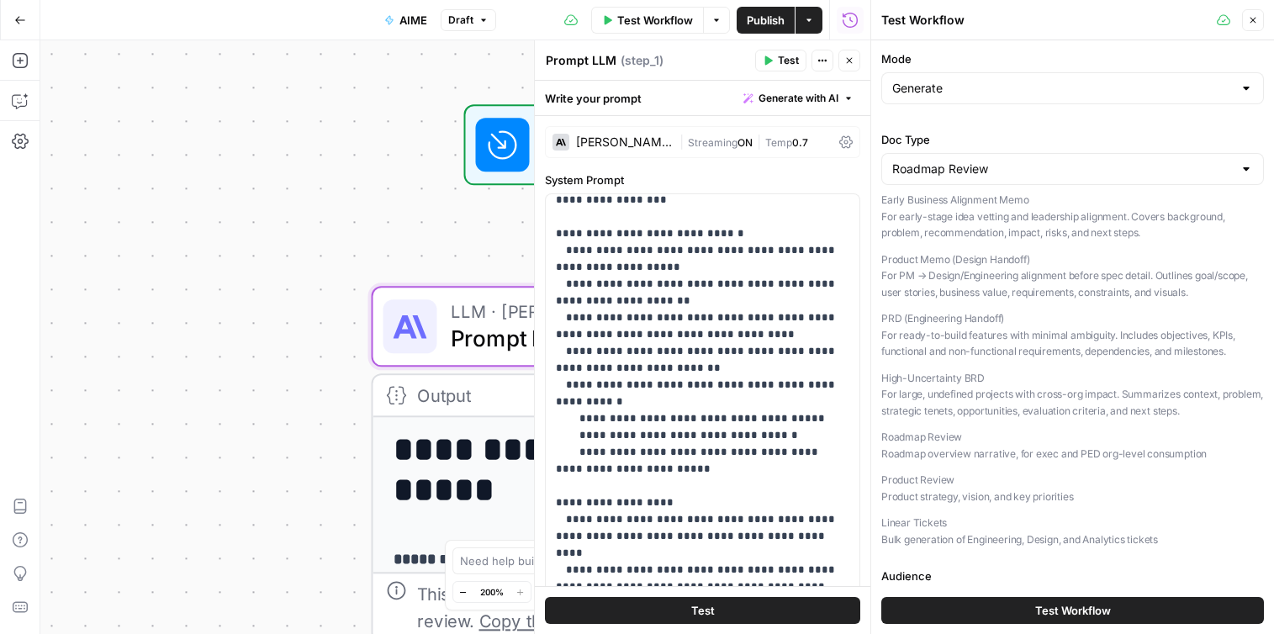
click at [853, 57] on icon "button" at bounding box center [849, 60] width 10 height 10
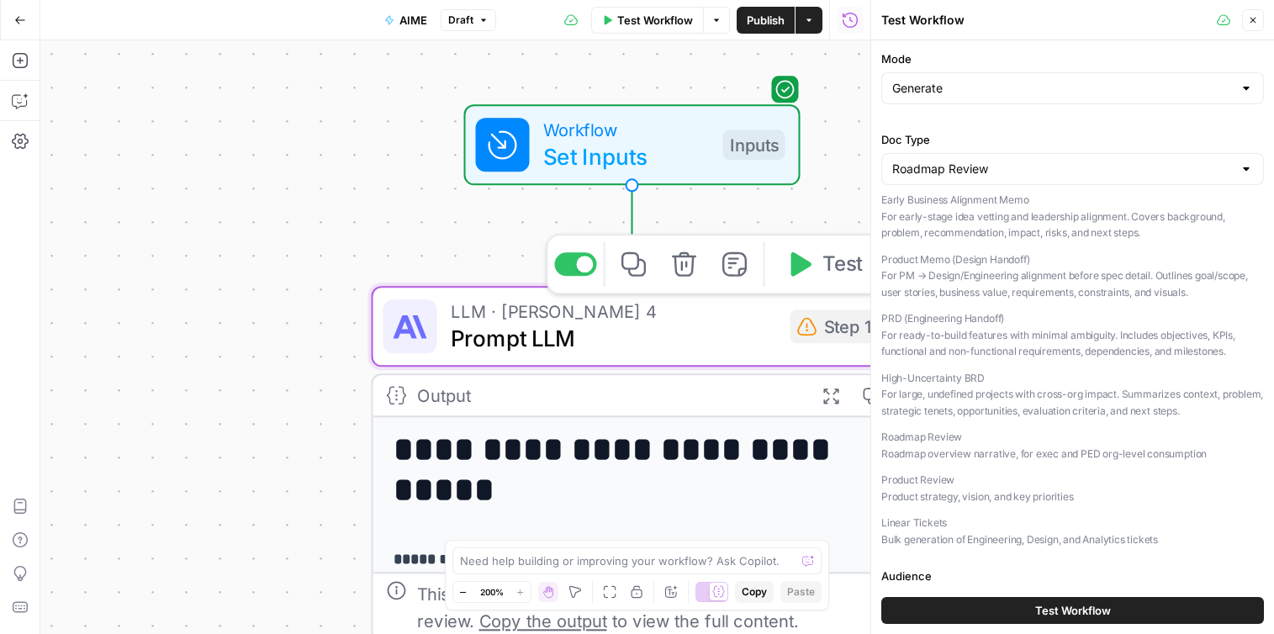
click at [744, 332] on span "Prompt LLM" at bounding box center [614, 338] width 326 height 34
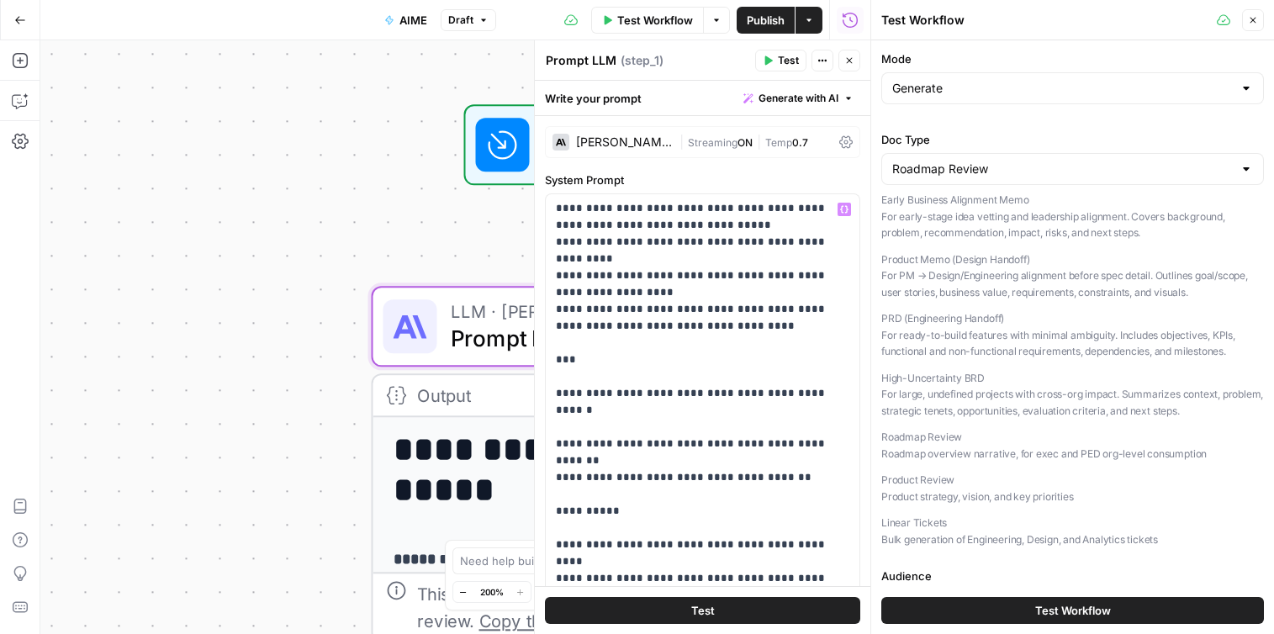
scroll to position [4320, 0]
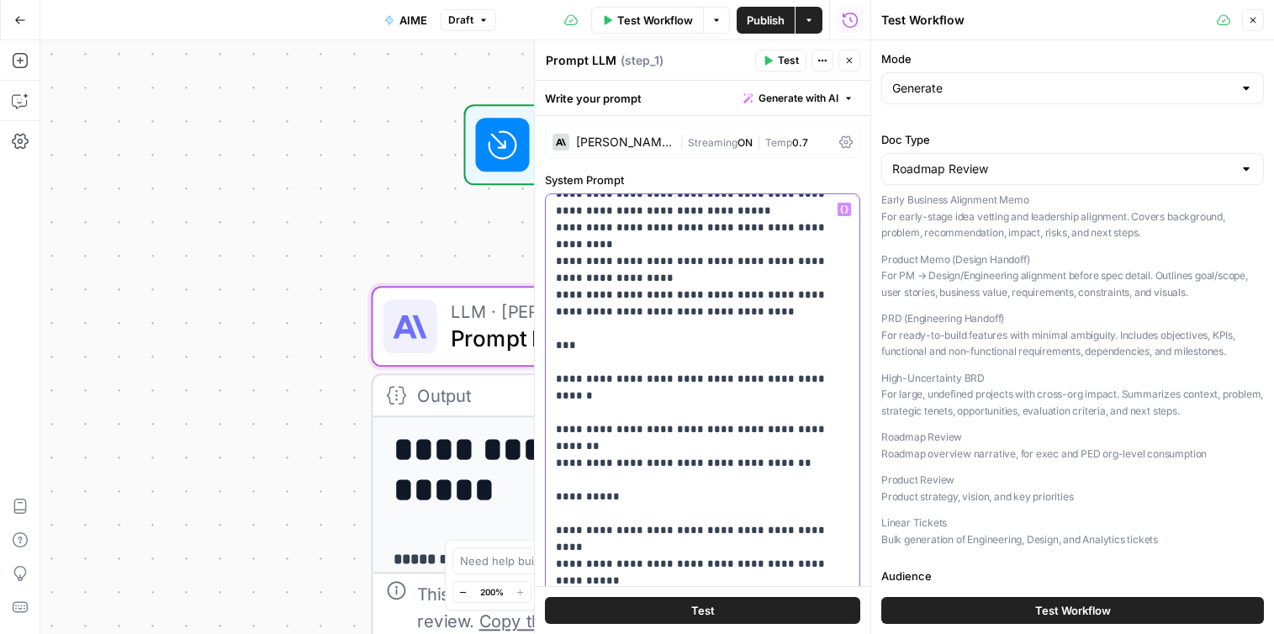
click at [756, 611] on button "Test" at bounding box center [702, 610] width 315 height 27
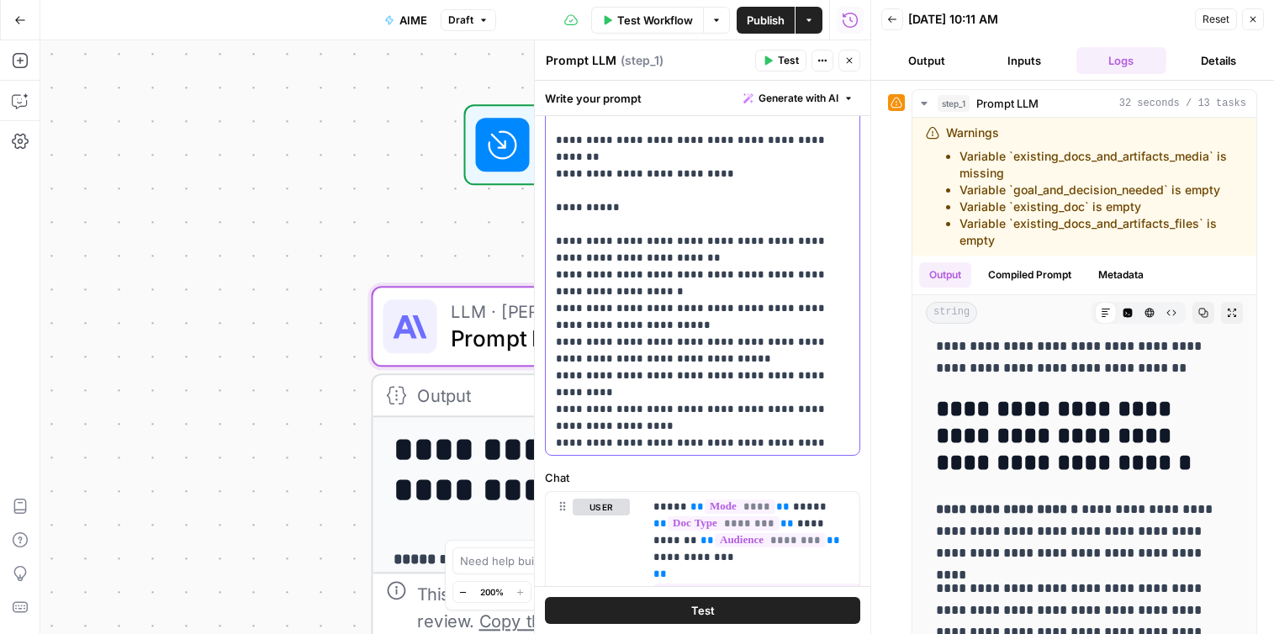
scroll to position [3749, 0]
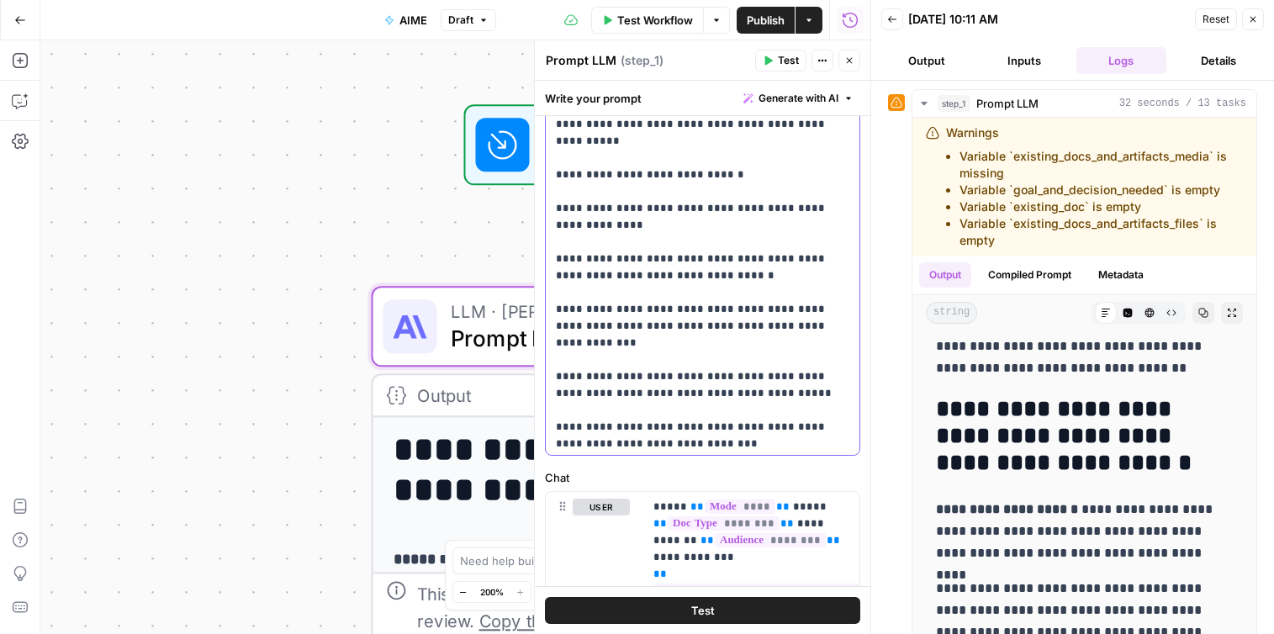
scroll to position [5358, 0]
drag, startPoint x: 686, startPoint y: 336, endPoint x: 550, endPoint y: 209, distance: 186.2
click at [550, 209] on div "**********" at bounding box center [703, 112] width 314 height 685
copy p "**********"
drag, startPoint x: 604, startPoint y: 195, endPoint x: 560, endPoint y: 195, distance: 43.7
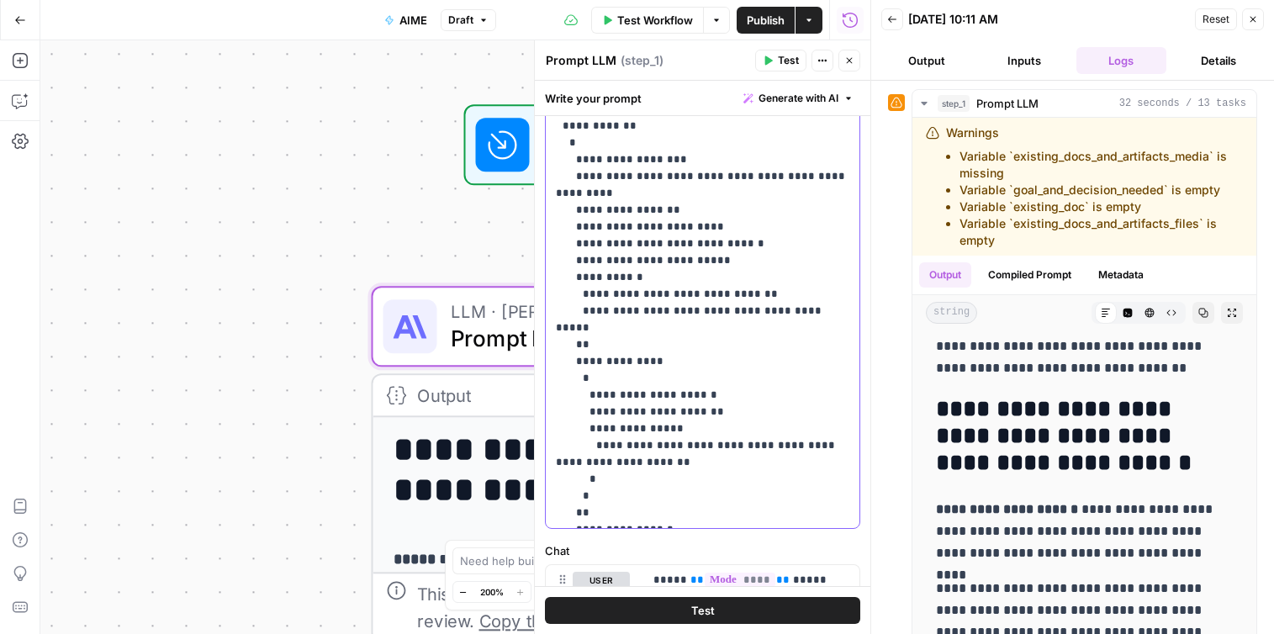
scroll to position [353, 0]
drag, startPoint x: 556, startPoint y: 209, endPoint x: 814, endPoint y: 518, distance: 402.9
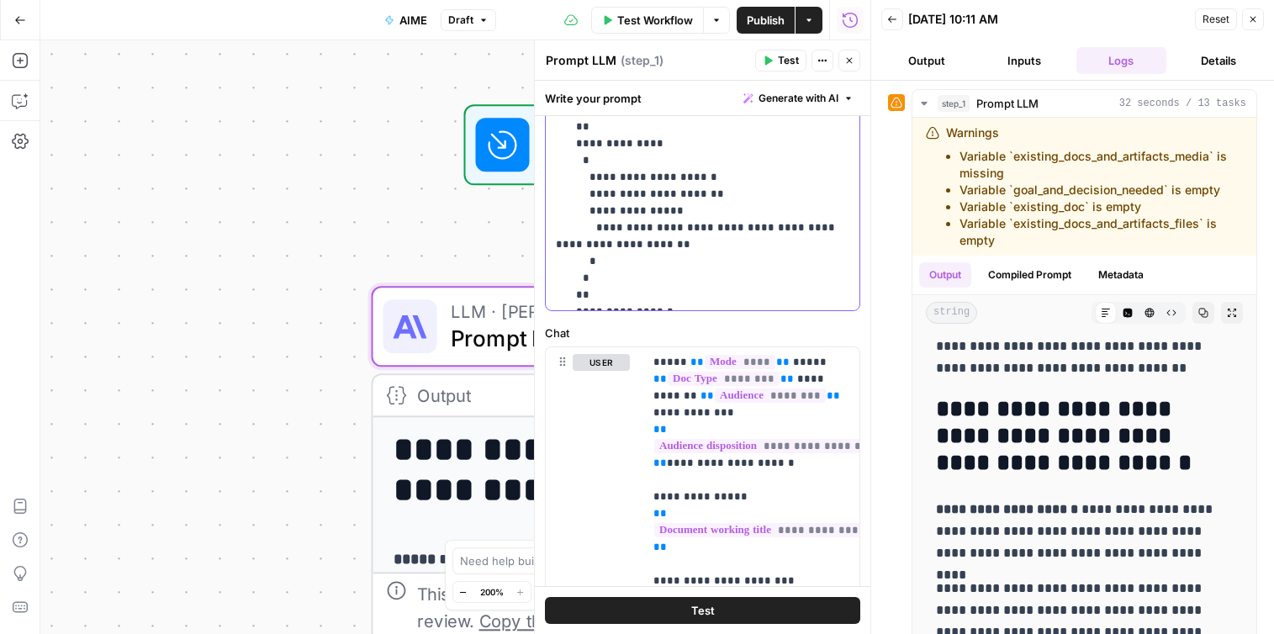
scroll to position [570, 0]
copy p "**********"
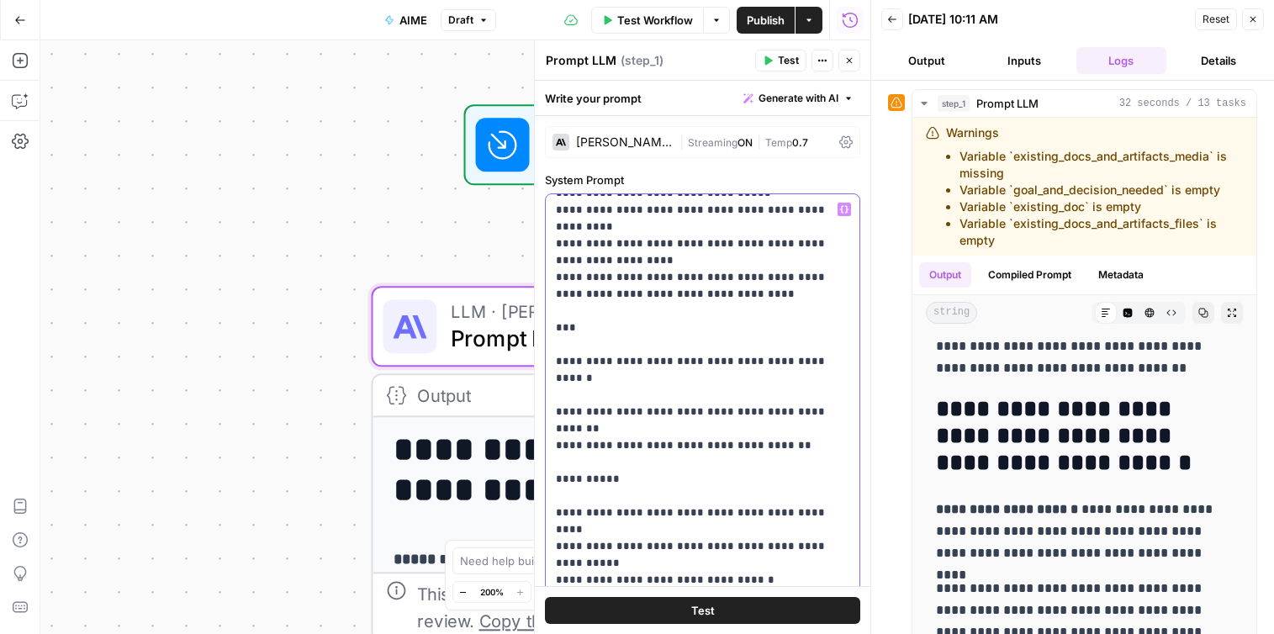
scroll to position [4337, 0]
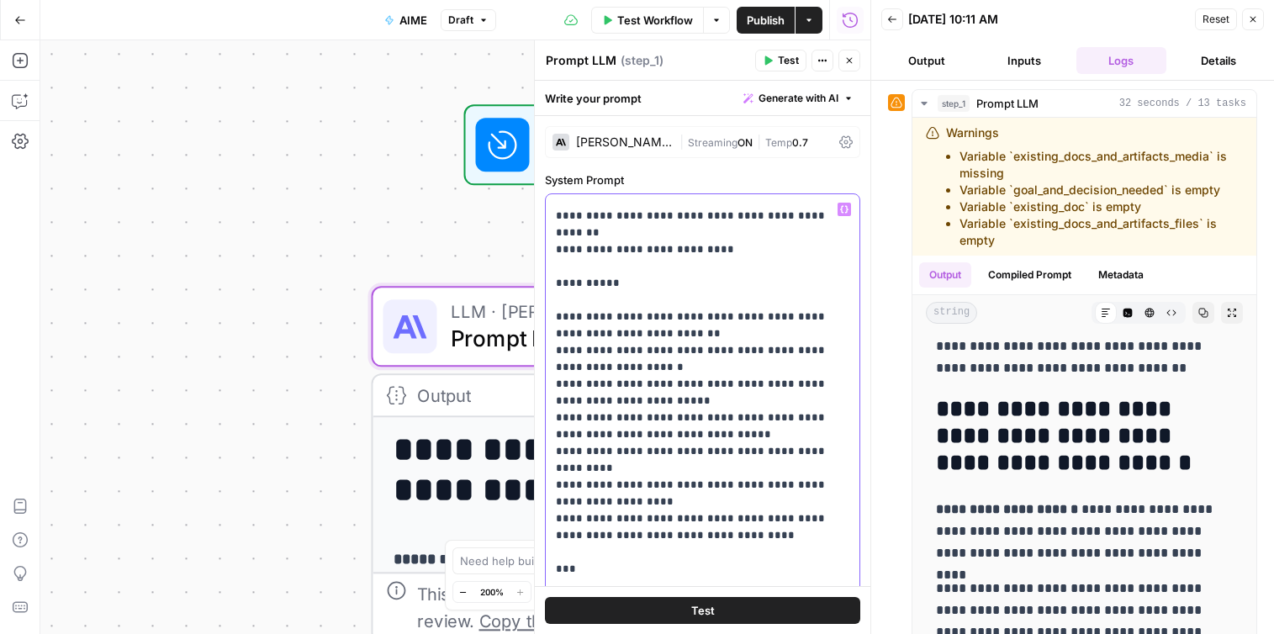
scroll to position [4098, 0]
drag, startPoint x: 614, startPoint y: 469, endPoint x: 552, endPoint y: 234, distance: 243.3
click at [552, 234] on div "**********" at bounding box center [703, 536] width 314 height 685
copy p "**********"
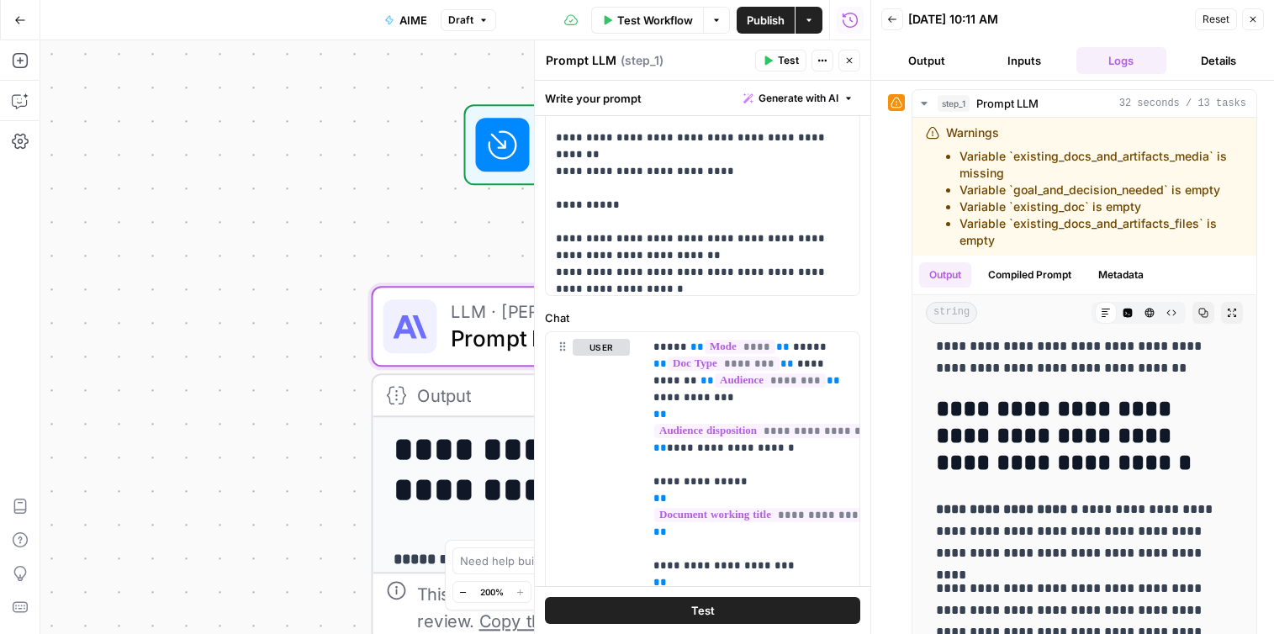
scroll to position [3594, 0]
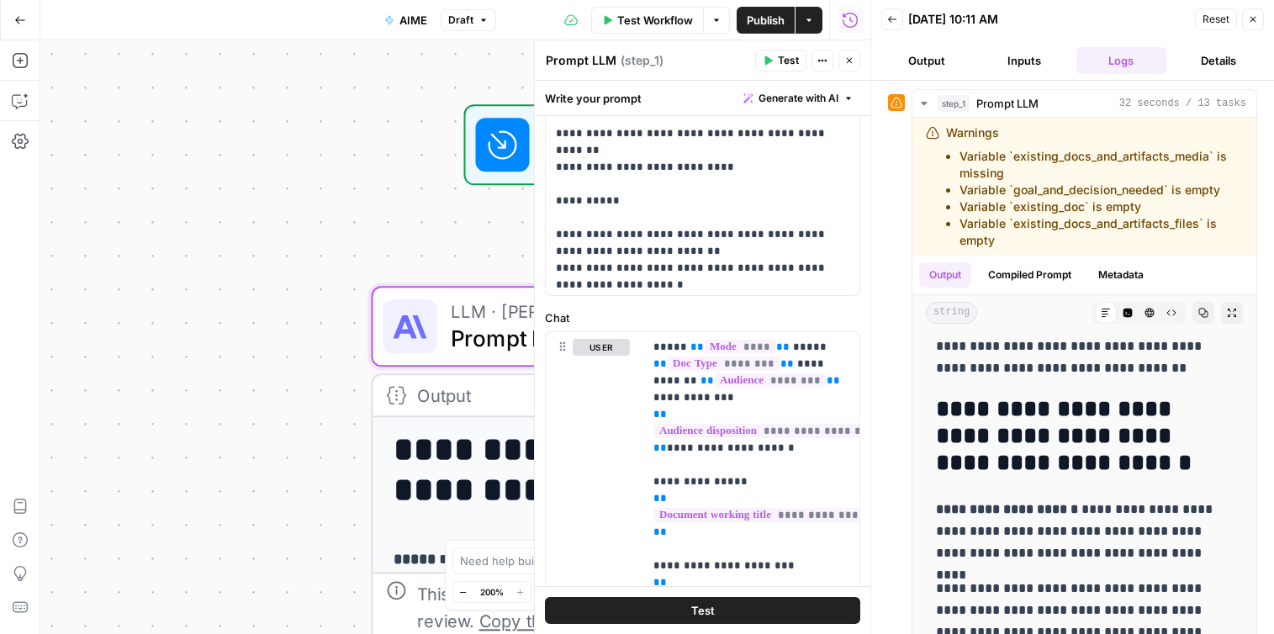
copy p "**********"
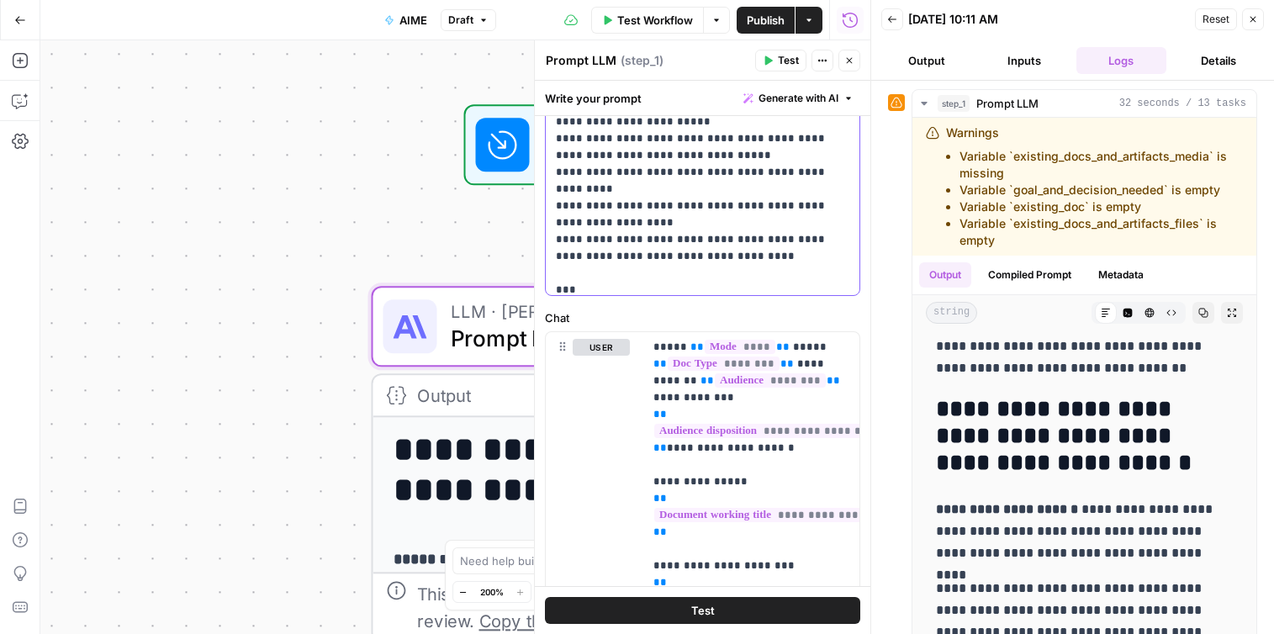
scroll to position [3799, 0]
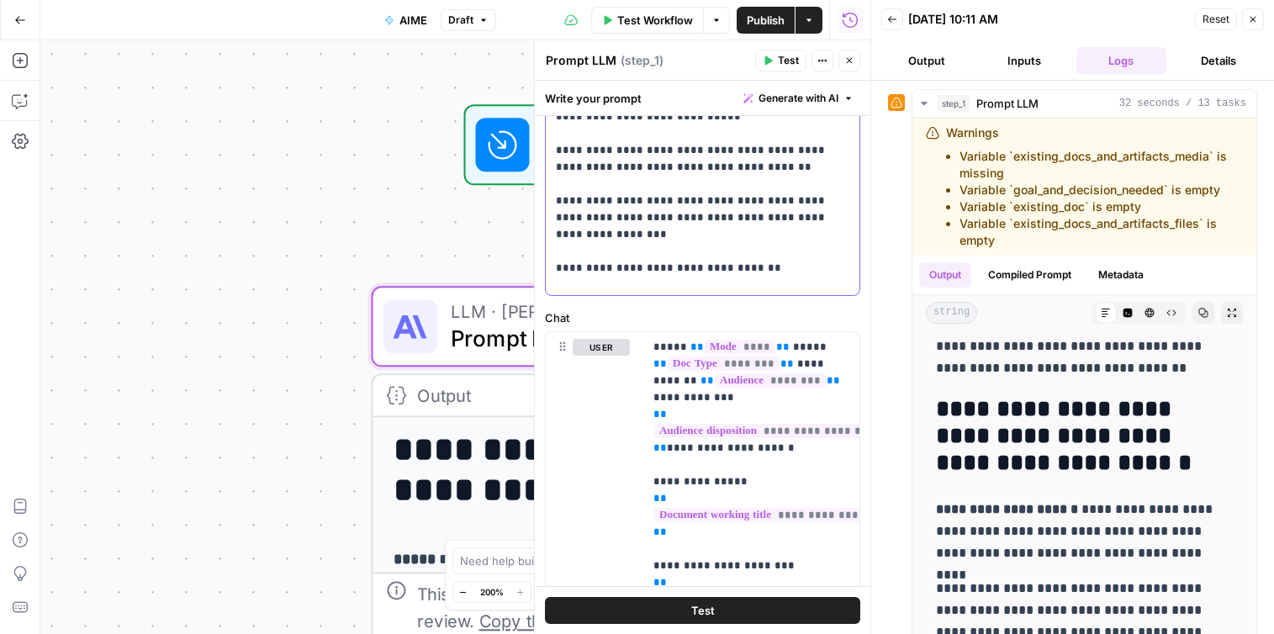
scroll to position [4442, 0]
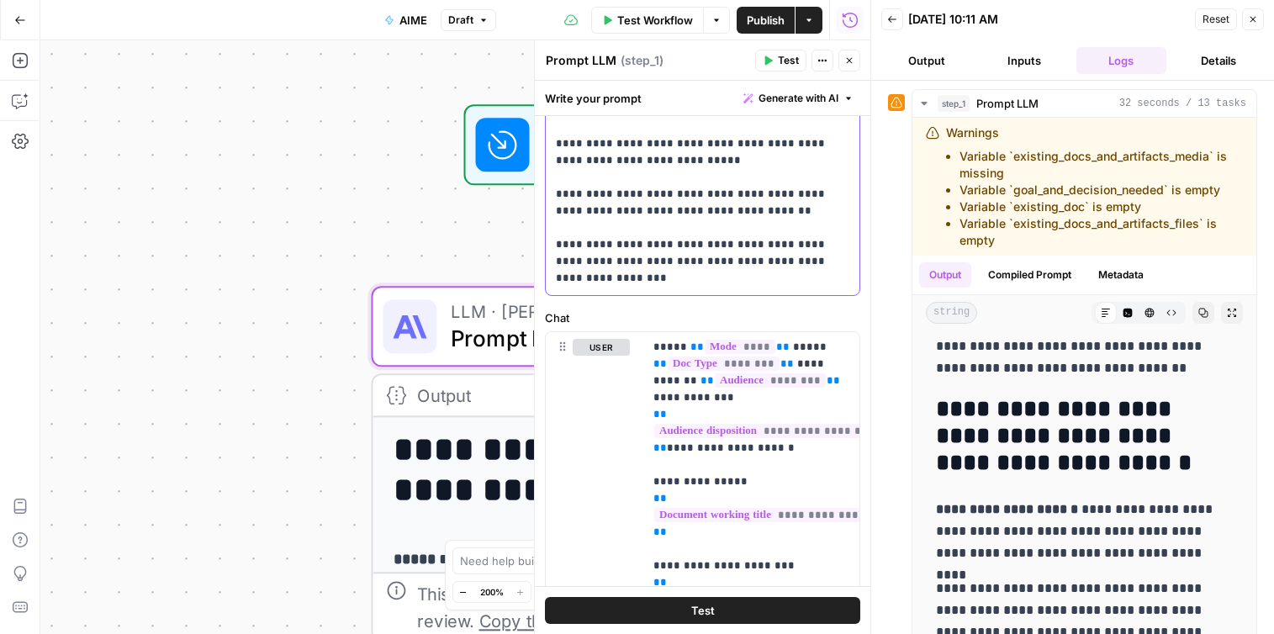
drag, startPoint x: 586, startPoint y: 200, endPoint x: 540, endPoint y: 200, distance: 46.2
click at [540, 200] on div "**********" at bounding box center [702, 337] width 336 height 594
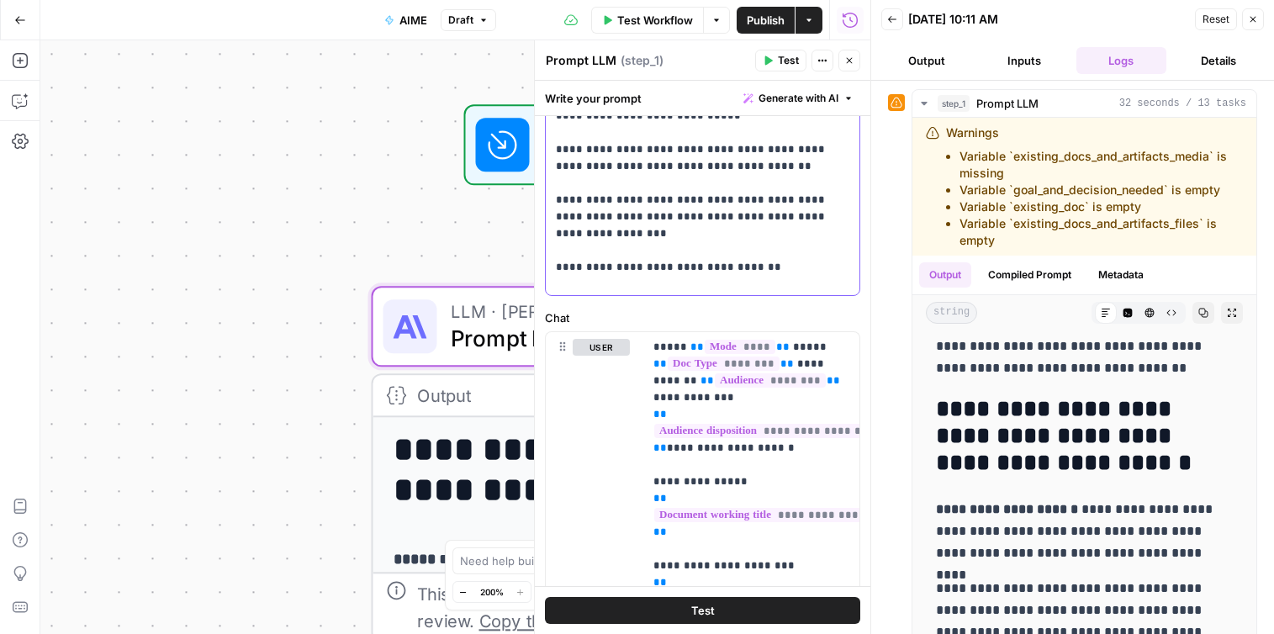
scroll to position [4486, 0]
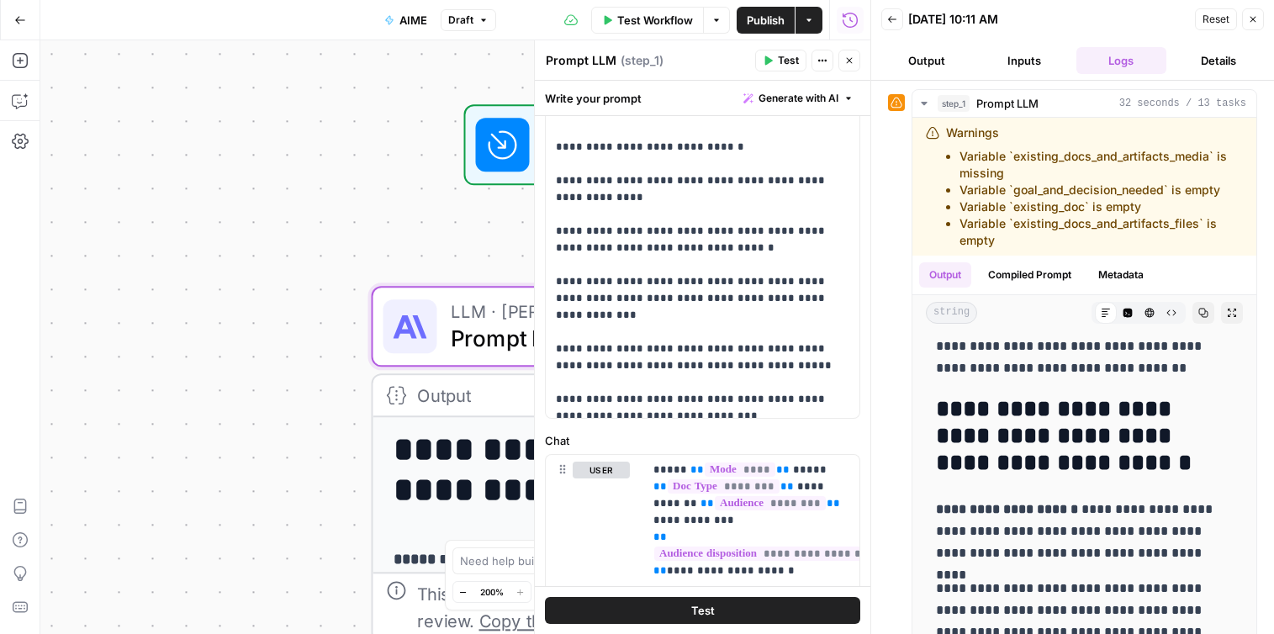
scroll to position [6372, 0]
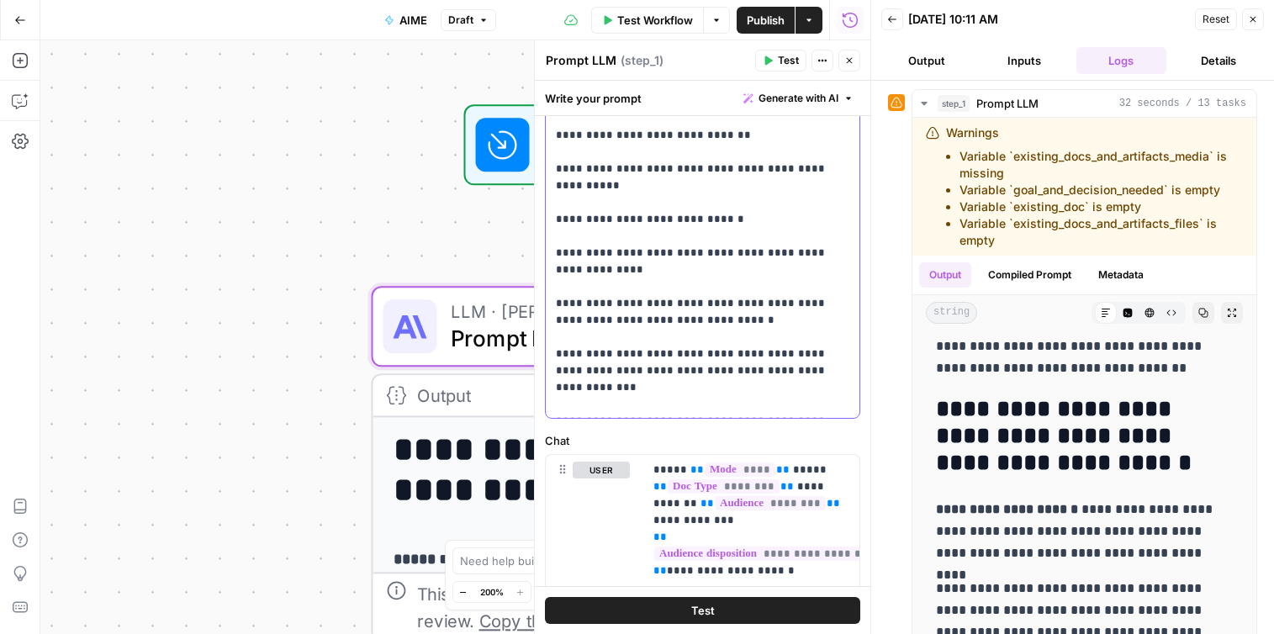
drag, startPoint x: 557, startPoint y: 219, endPoint x: 725, endPoint y: 364, distance: 221.1
drag, startPoint x: 668, startPoint y: 371, endPoint x: 552, endPoint y: 236, distance: 177.1
click at [552, 236] on div "**********" at bounding box center [703, 75] width 314 height 685
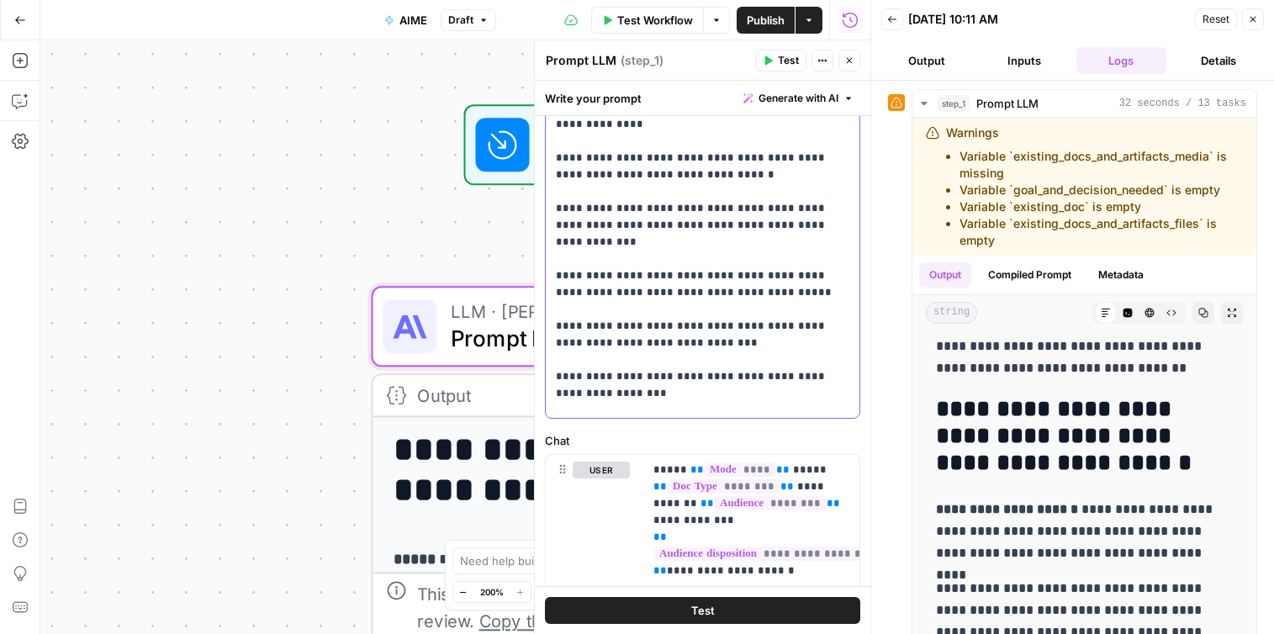
scroll to position [6519, 0]
drag, startPoint x: 628, startPoint y: 343, endPoint x: 544, endPoint y: 258, distance: 119.5
click at [544, 258] on div "**********" at bounding box center [702, 506] width 335 height 1704
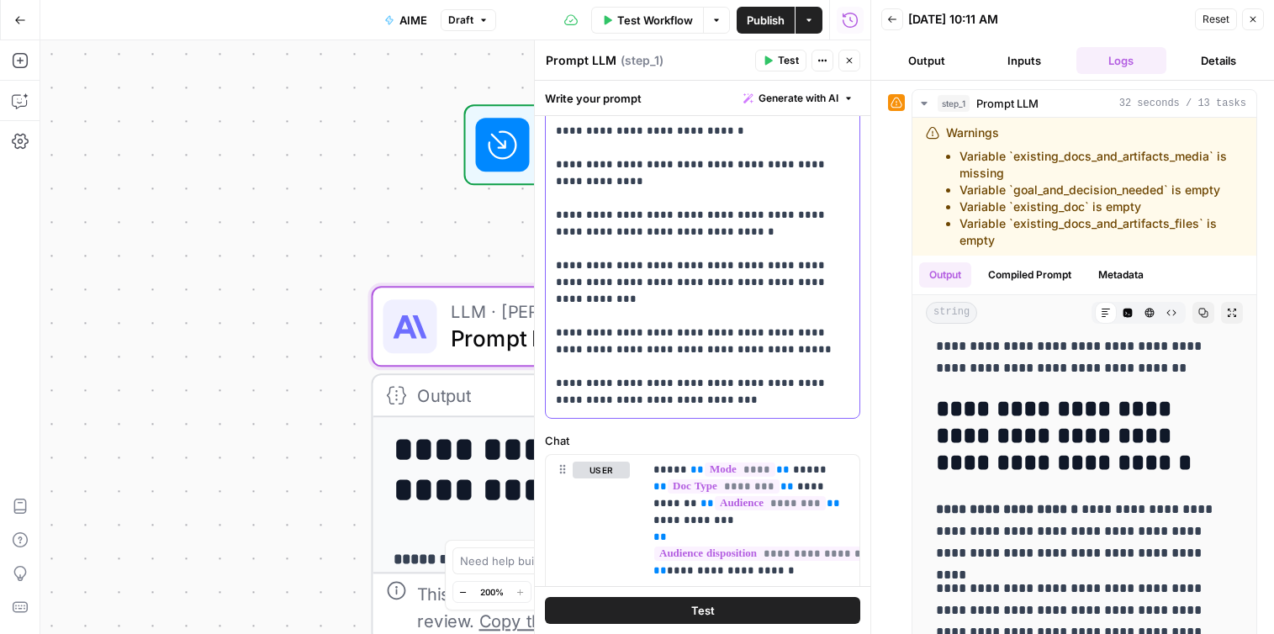
scroll to position [6450, 0]
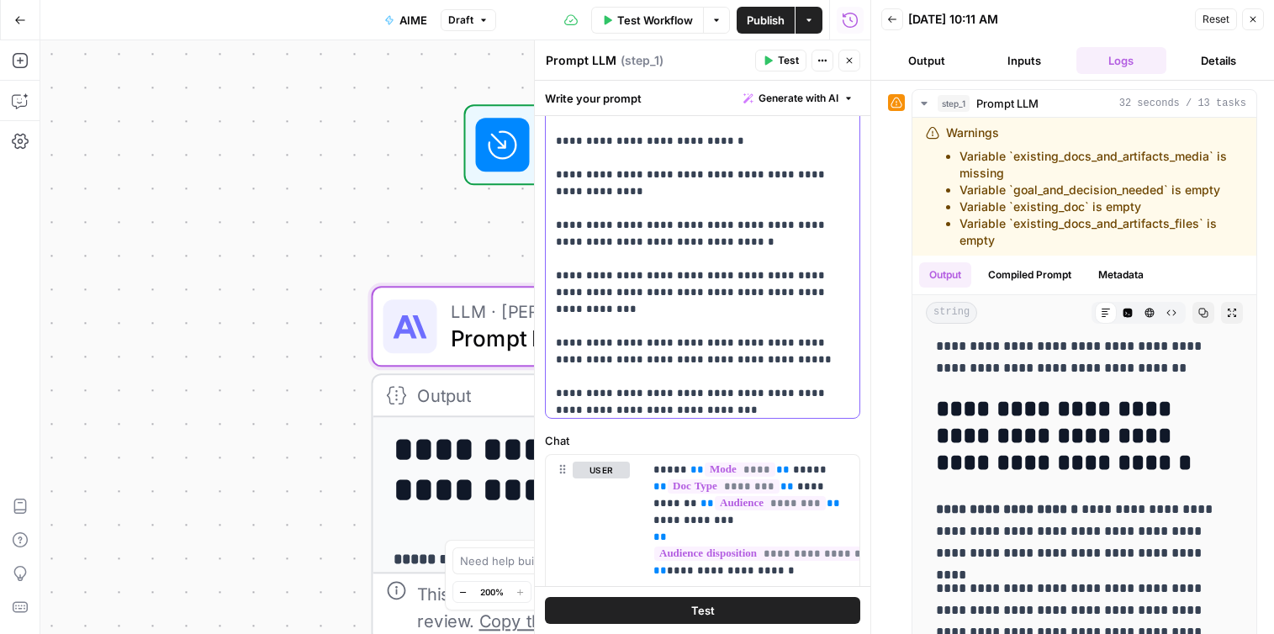
drag, startPoint x: 654, startPoint y: 242, endPoint x: 552, endPoint y: 156, distance: 134.2
click at [552, 156] on div "**********" at bounding box center [703, 75] width 314 height 685
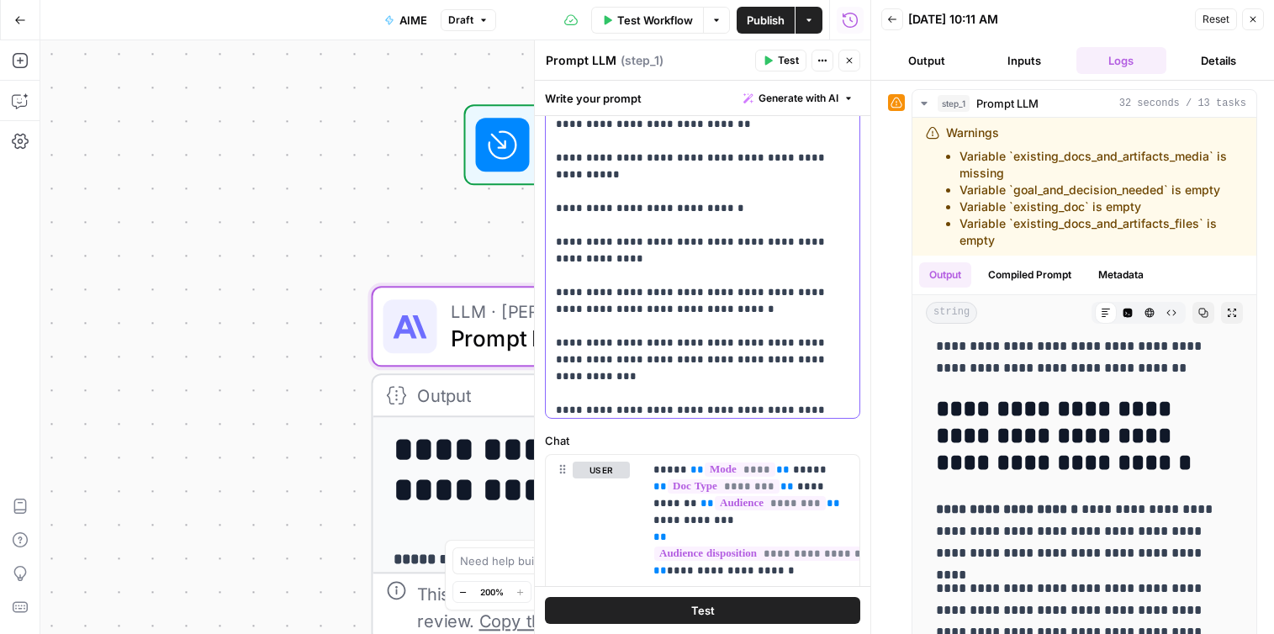
scroll to position [6381, 0]
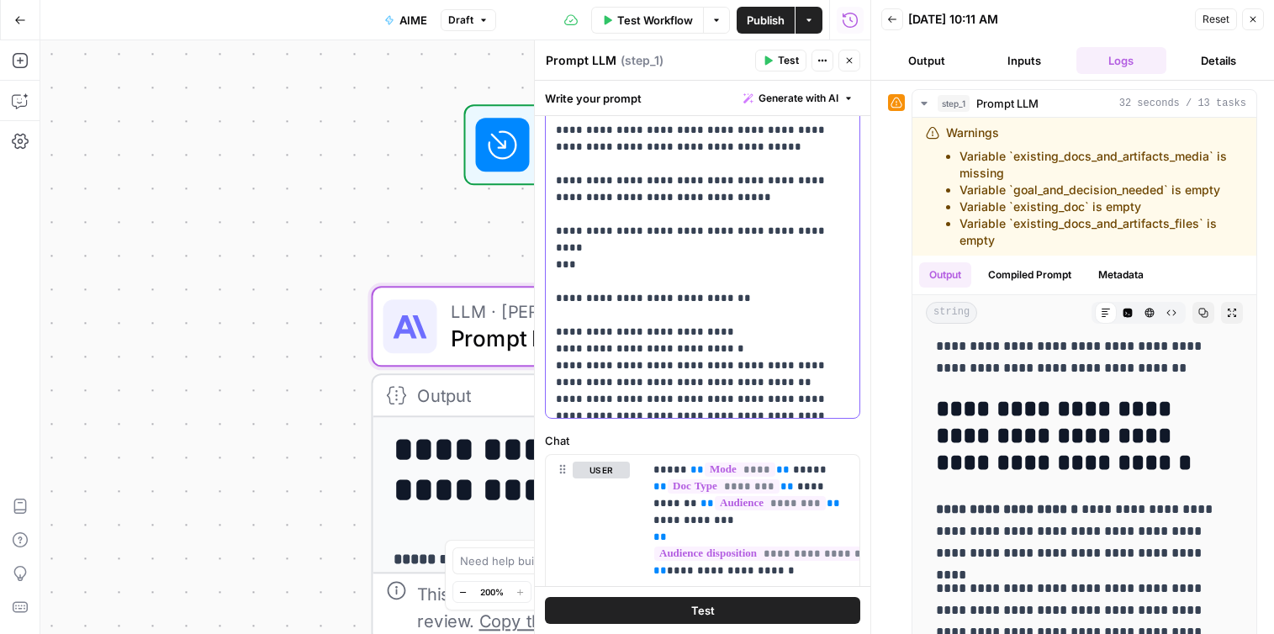
scroll to position [5449, 0]
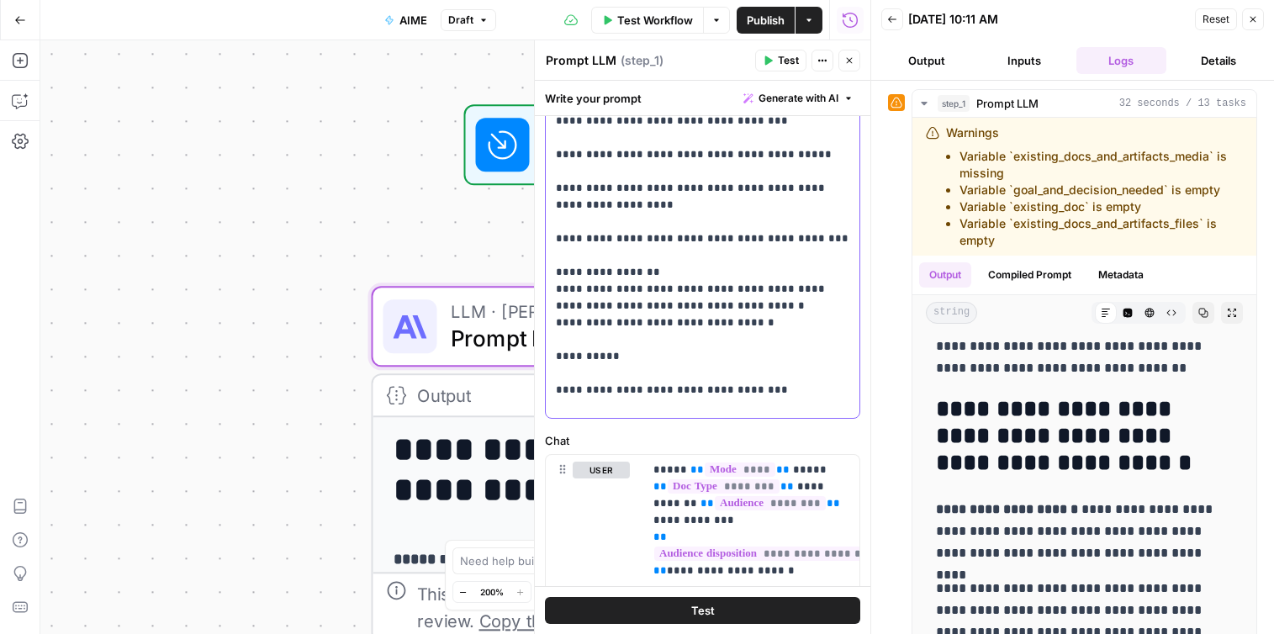
scroll to position [5006, 0]
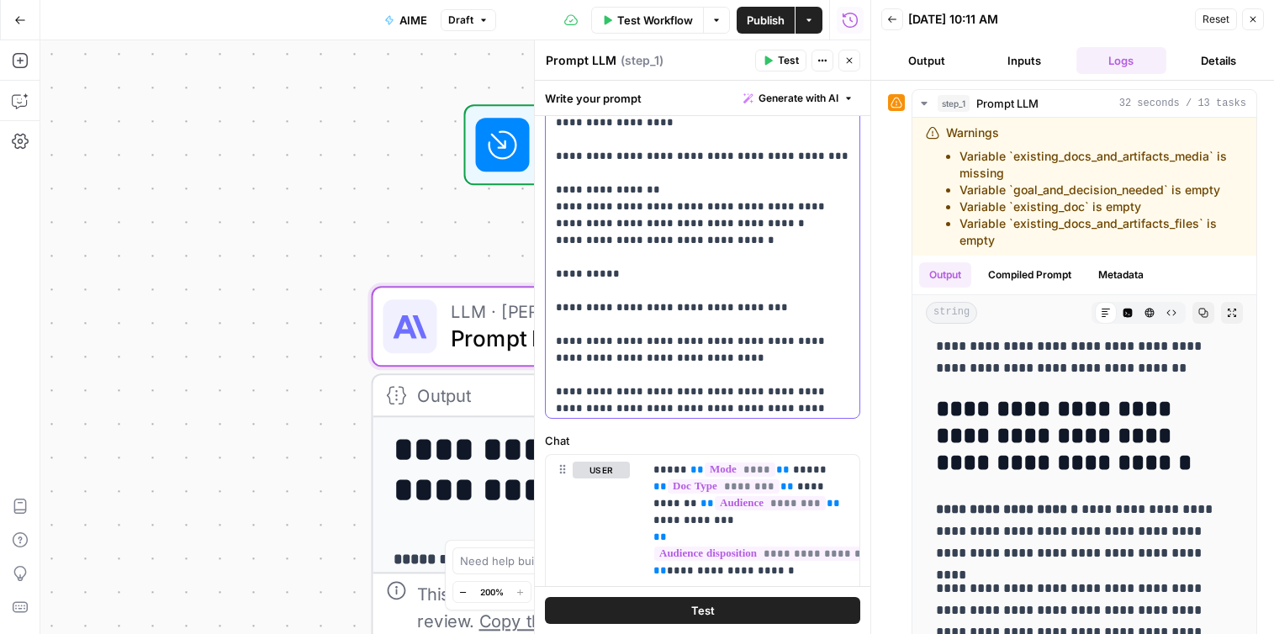
click at [770, 614] on button "Test" at bounding box center [702, 610] width 315 height 27
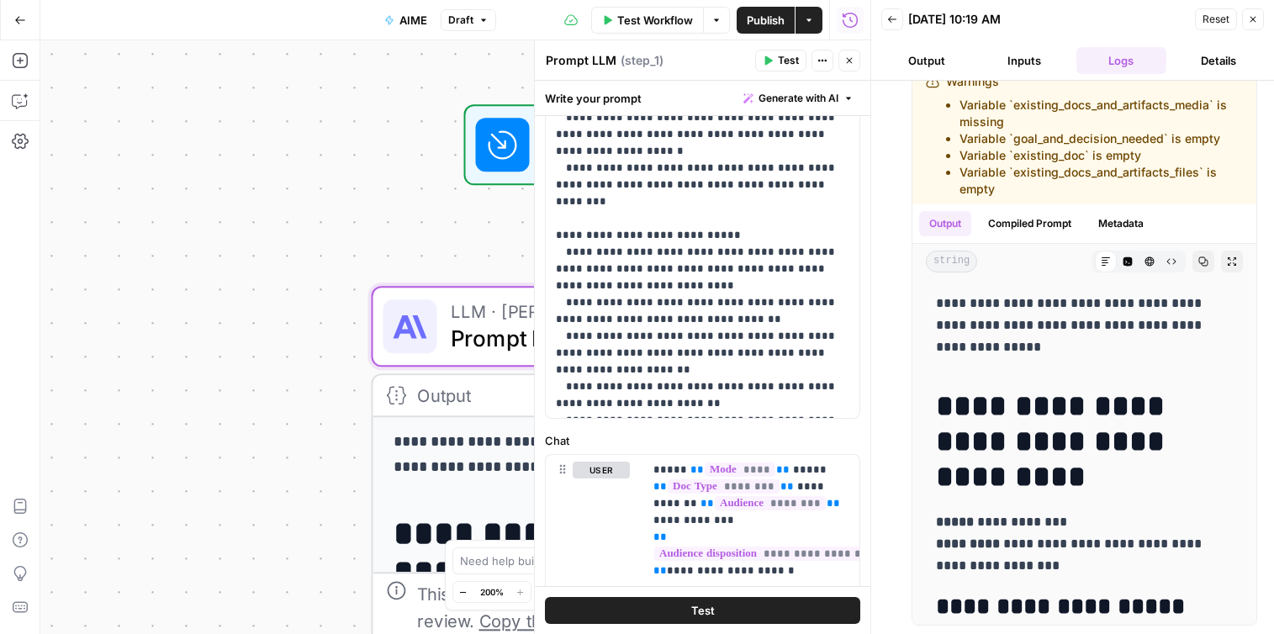
scroll to position [0, 0]
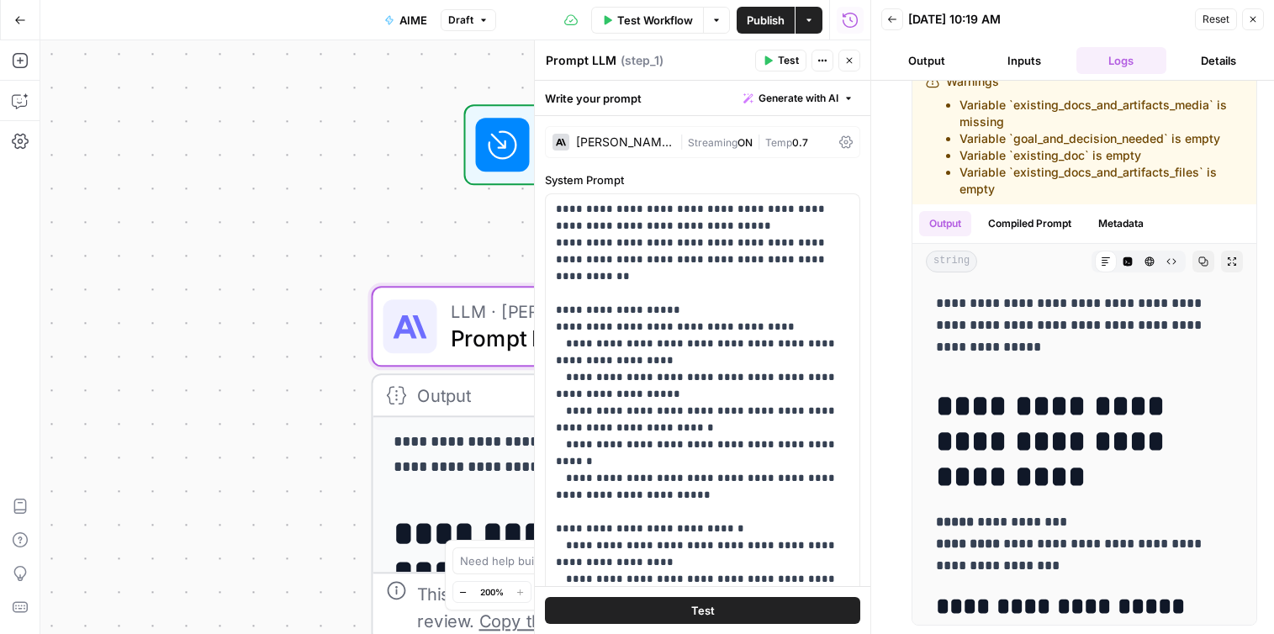
click at [1016, 62] on button "Inputs" at bounding box center [1024, 60] width 91 height 27
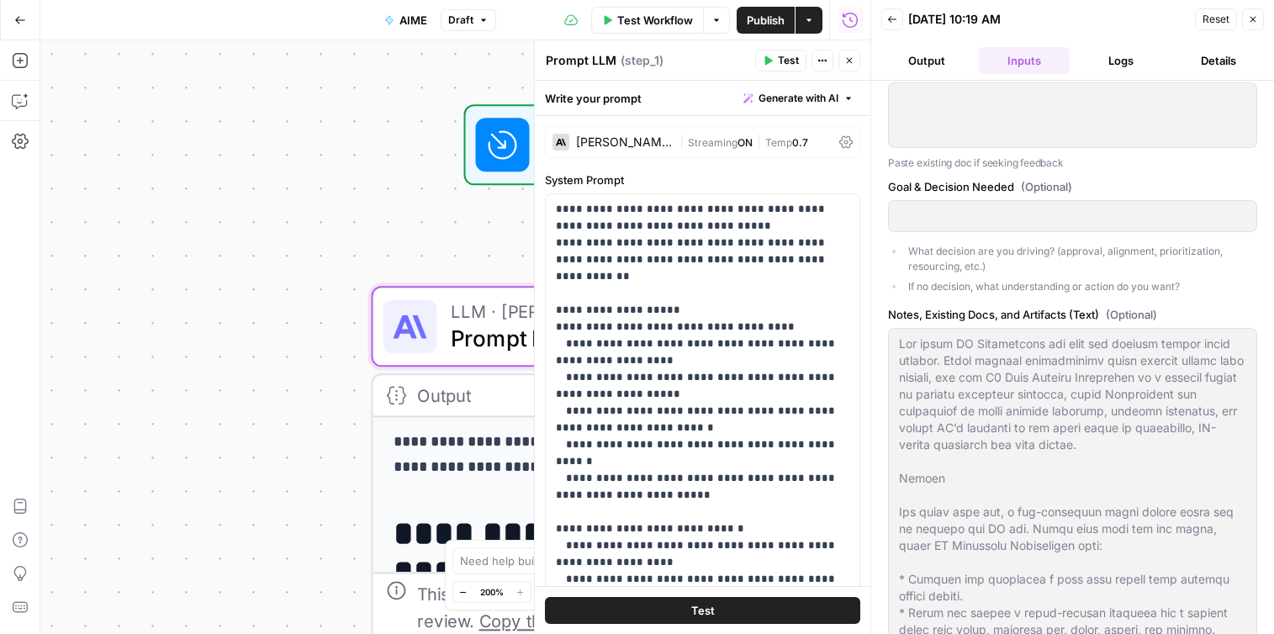
scroll to position [754, 0]
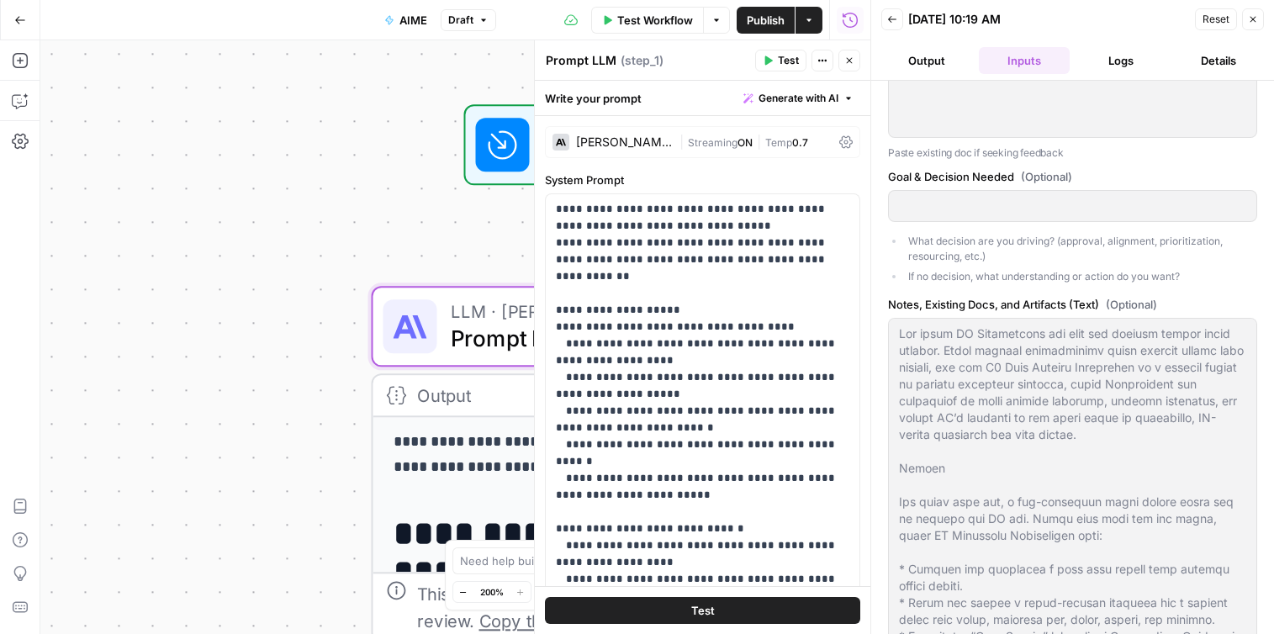
click at [1261, 22] on button "Close" at bounding box center [1253, 19] width 22 height 22
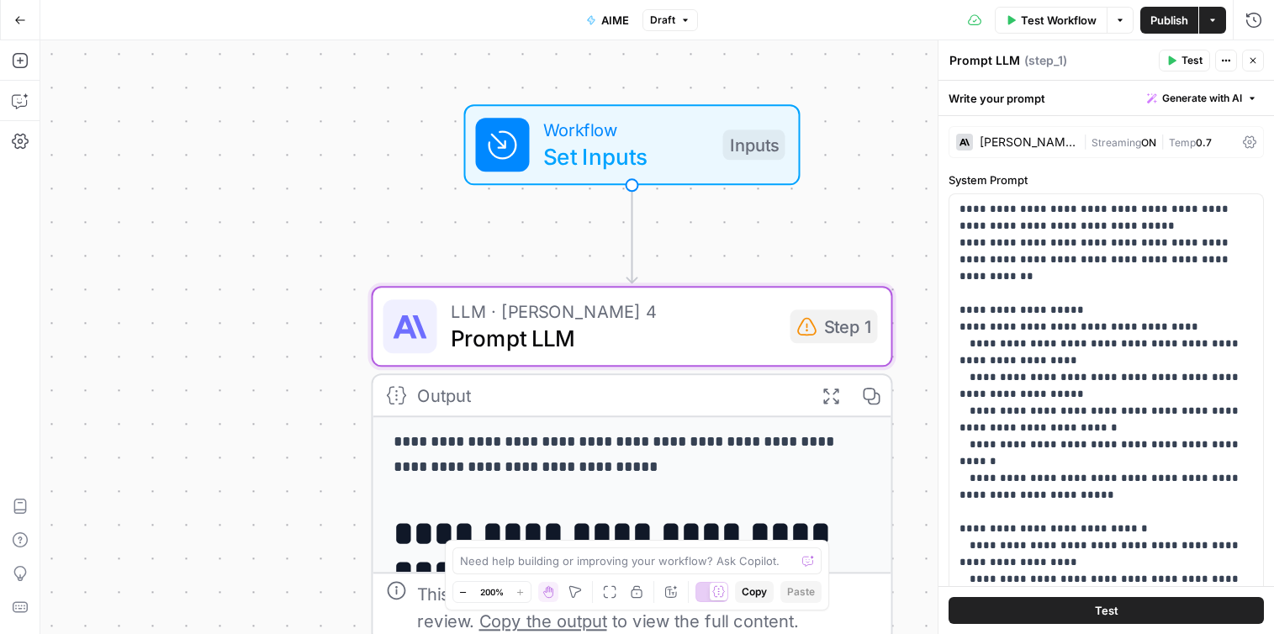
click at [1047, 27] on span "Test Workflow" at bounding box center [1059, 20] width 76 height 17
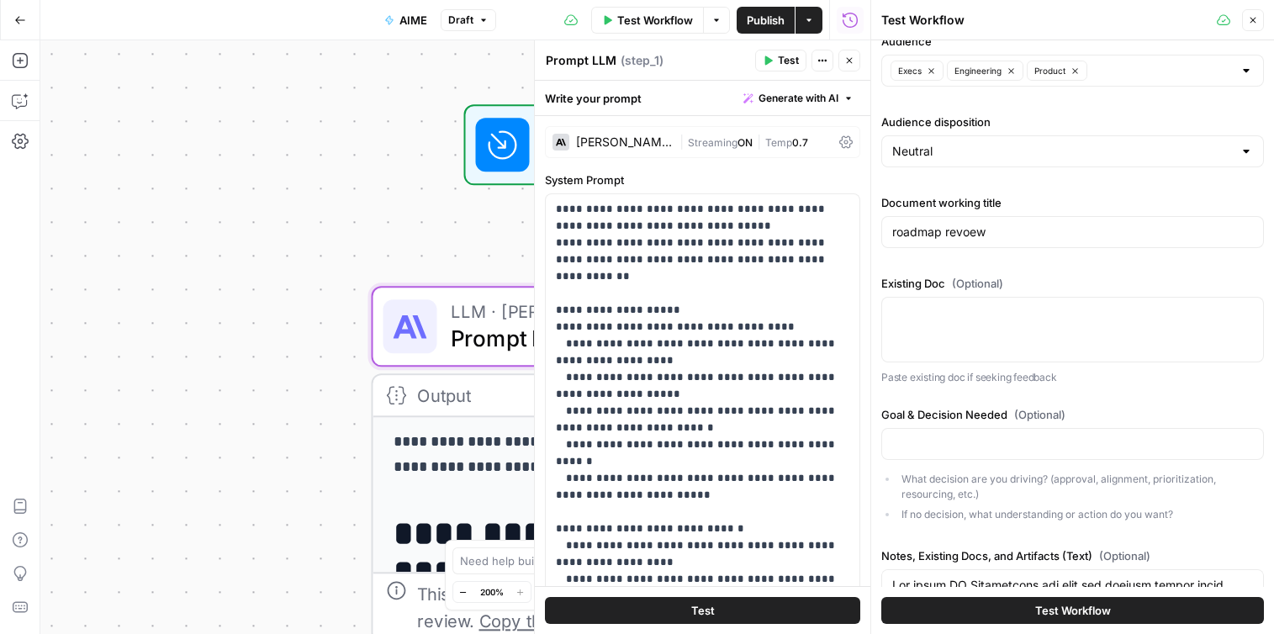
scroll to position [0, 0]
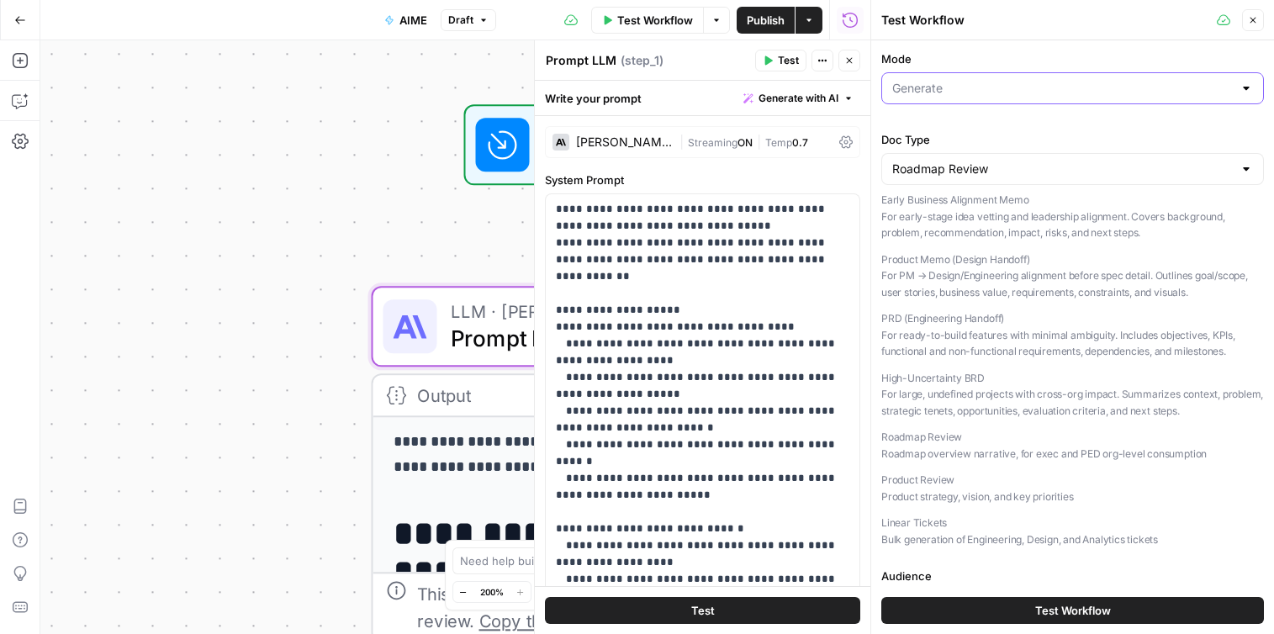
click at [949, 96] on input "Mode" at bounding box center [1062, 88] width 341 height 17
click at [972, 154] on span "Feedback" at bounding box center [1068, 153] width 347 height 17
type input "Feedback"
click at [985, 98] on div "Feedback" at bounding box center [1072, 88] width 383 height 32
click at [960, 170] on span "Both" at bounding box center [1068, 177] width 347 height 17
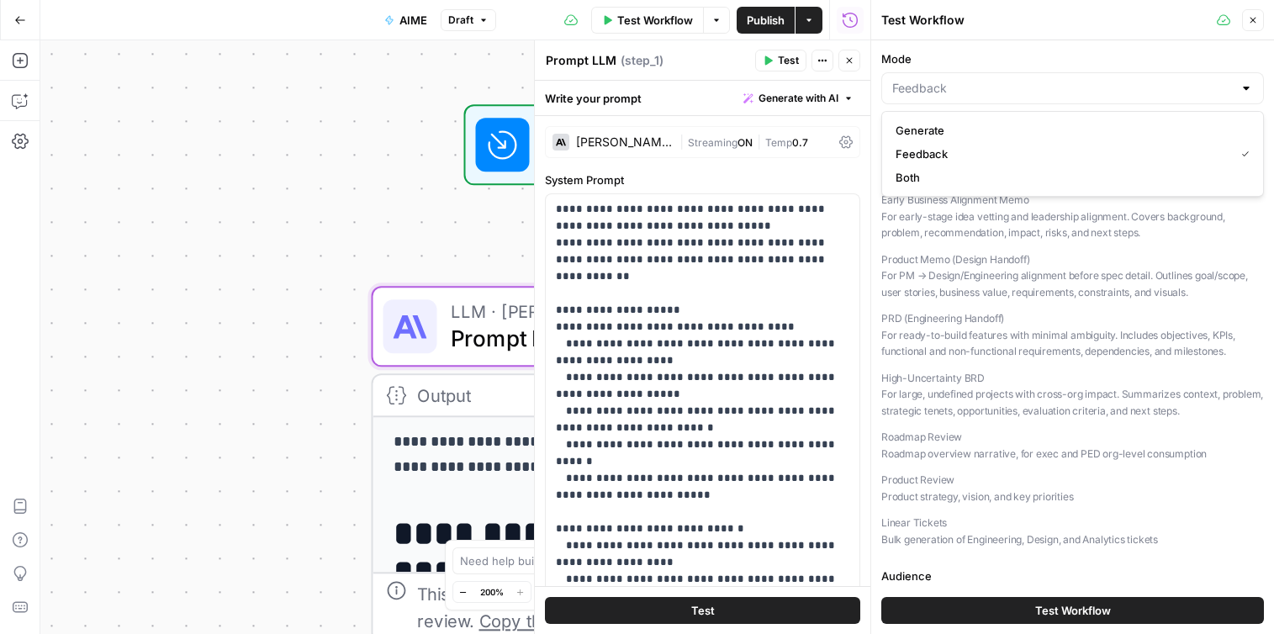
type input "Both"
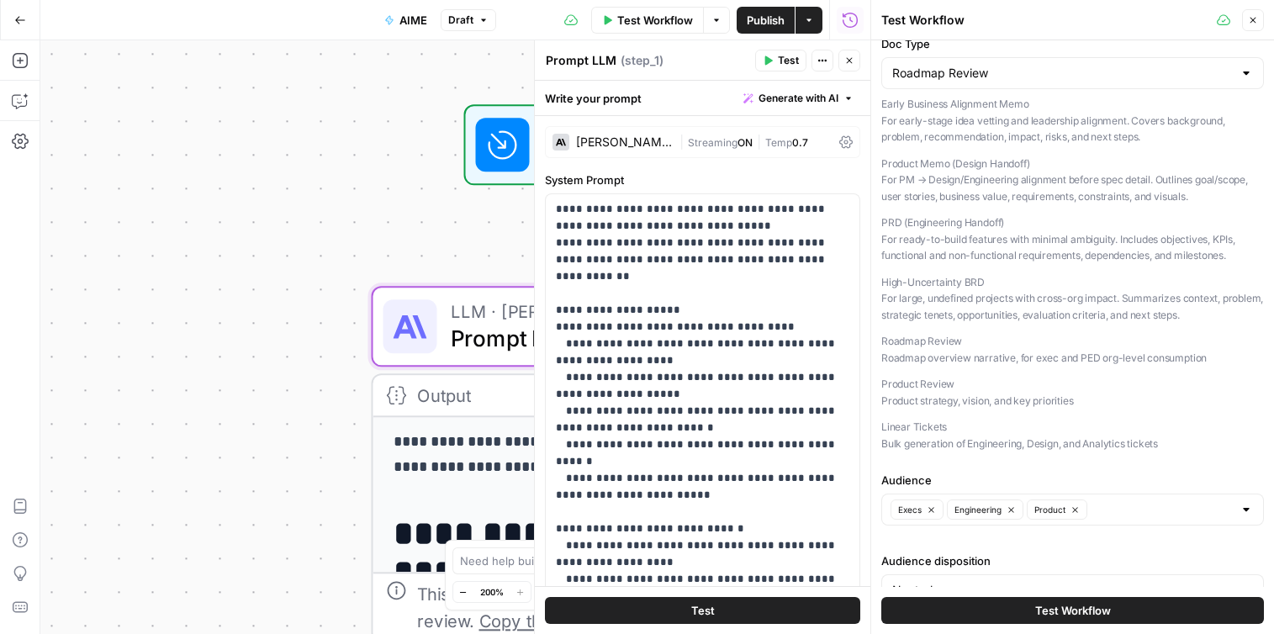
scroll to position [98, 0]
click at [1249, 73] on div at bounding box center [1245, 70] width 13 height 17
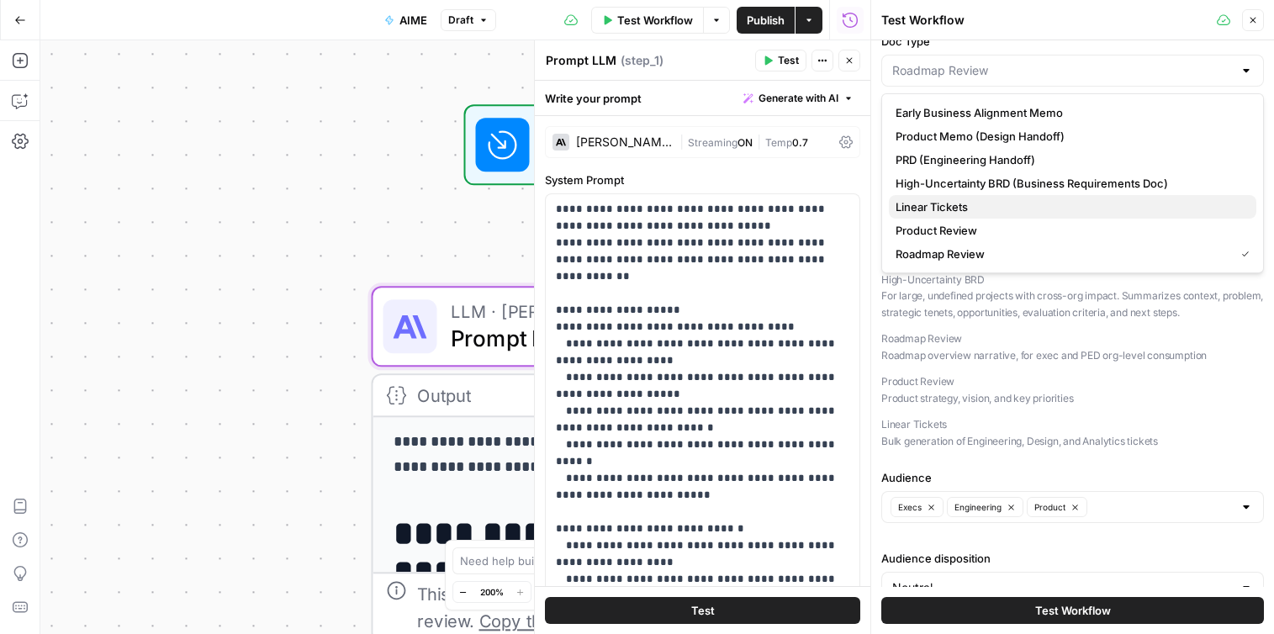
click at [1027, 211] on span "Linear Tickets" at bounding box center [1068, 206] width 347 height 17
type input "Linear Tickets"
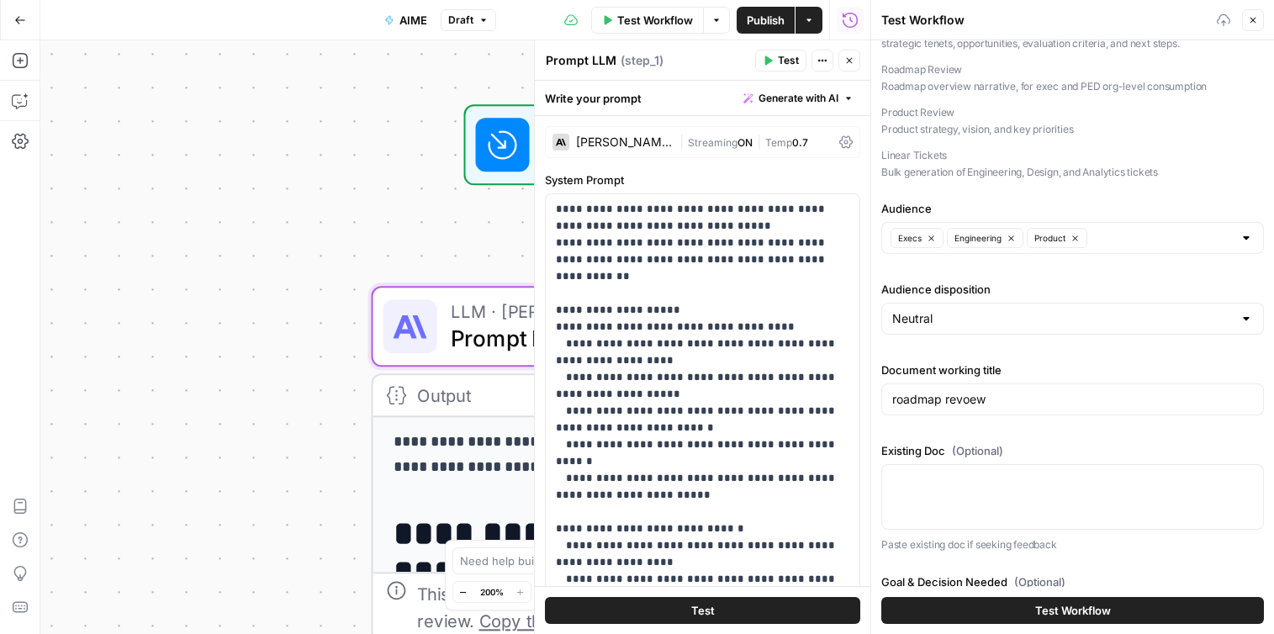
scroll to position [391, 0]
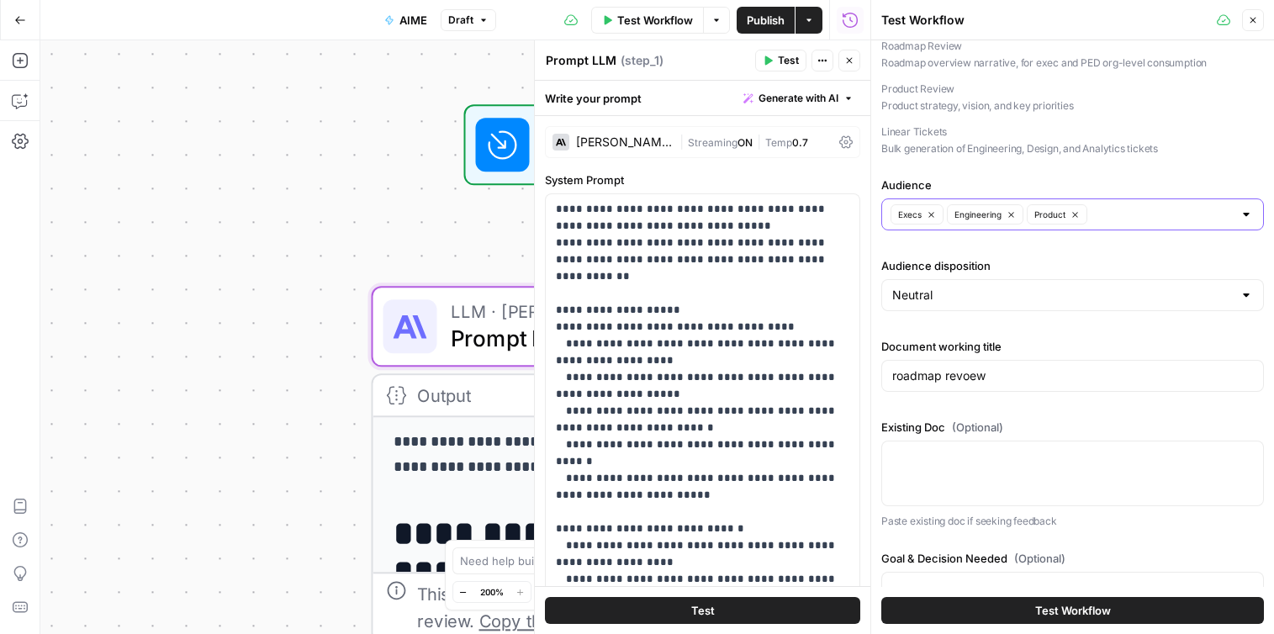
click at [927, 215] on icon "button" at bounding box center [931, 214] width 9 height 9
click at [1041, 215] on input "Audience" at bounding box center [1134, 214] width 197 height 17
type input "desi"
click at [1017, 255] on span "Design" at bounding box center [1068, 256] width 347 height 17
click at [1007, 263] on span "Design" at bounding box center [1061, 256] width 332 height 17
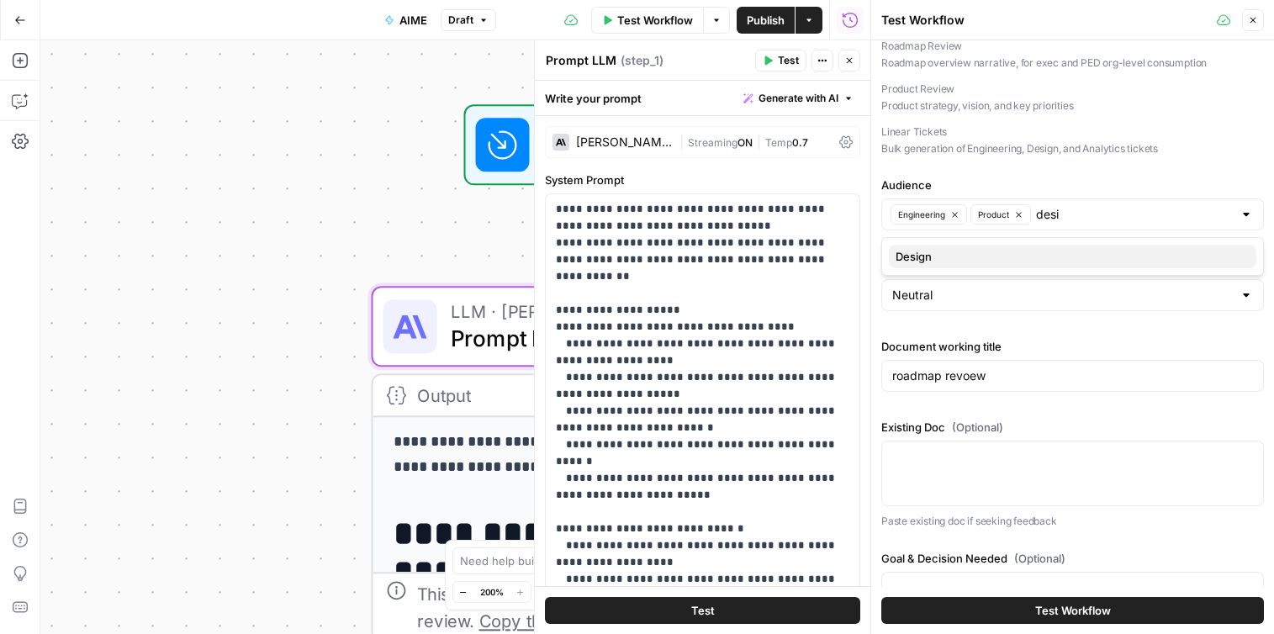
click at [1003, 248] on span "Design" at bounding box center [1068, 256] width 347 height 17
click at [1164, 211] on input "Audience" at bounding box center [1164, 214] width 137 height 17
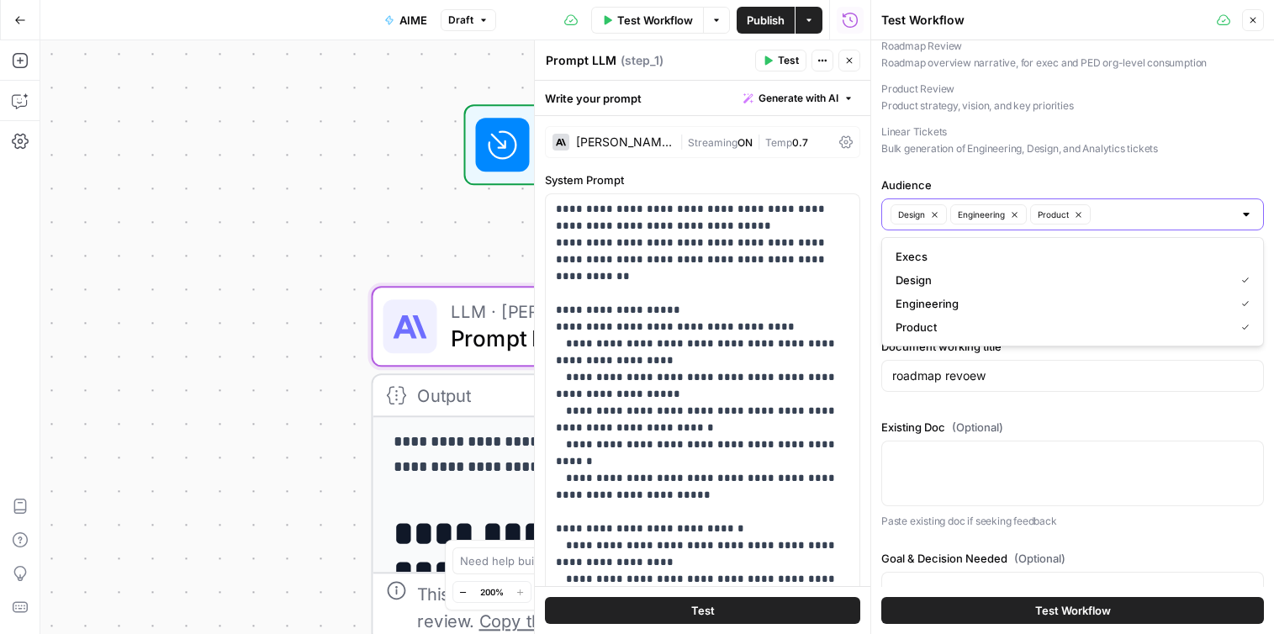
click at [1164, 211] on input "Audience" at bounding box center [1164, 214] width 137 height 17
click at [1034, 158] on div "Mode Both Doc Type Linear Tickets Early Business Alignment Memo For early-stage…" at bounding box center [1072, 494] width 383 height 1671
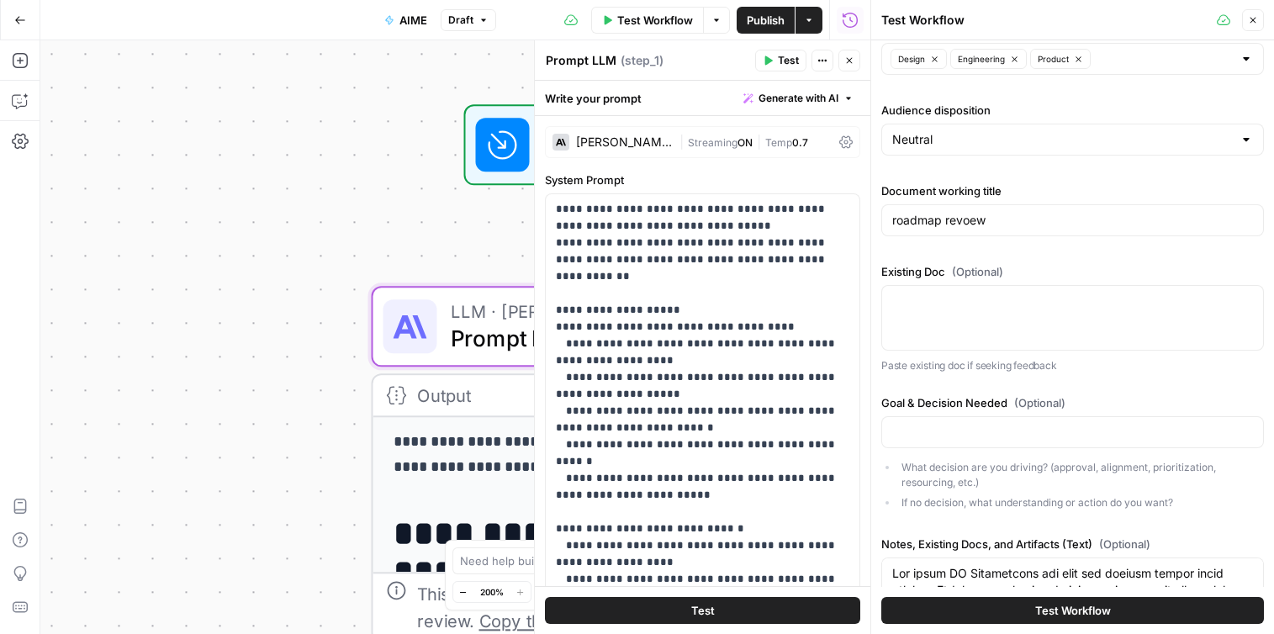
scroll to position [563, 0]
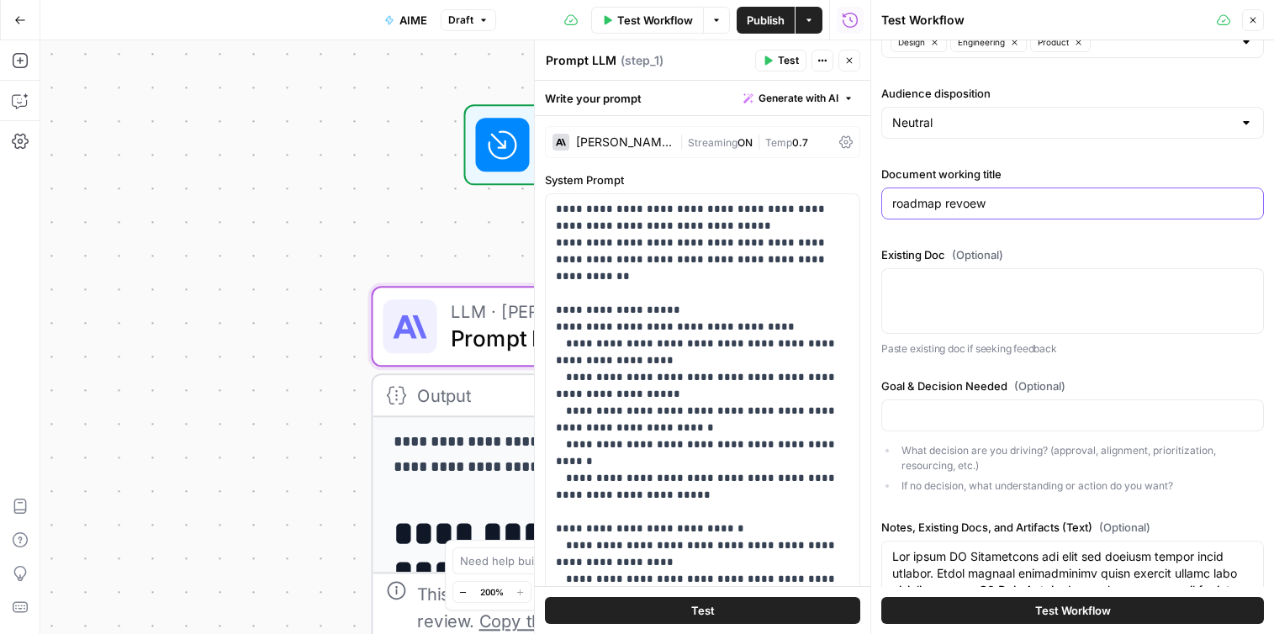
click at [1005, 204] on input "roadmap revoew" at bounding box center [1072, 203] width 361 height 17
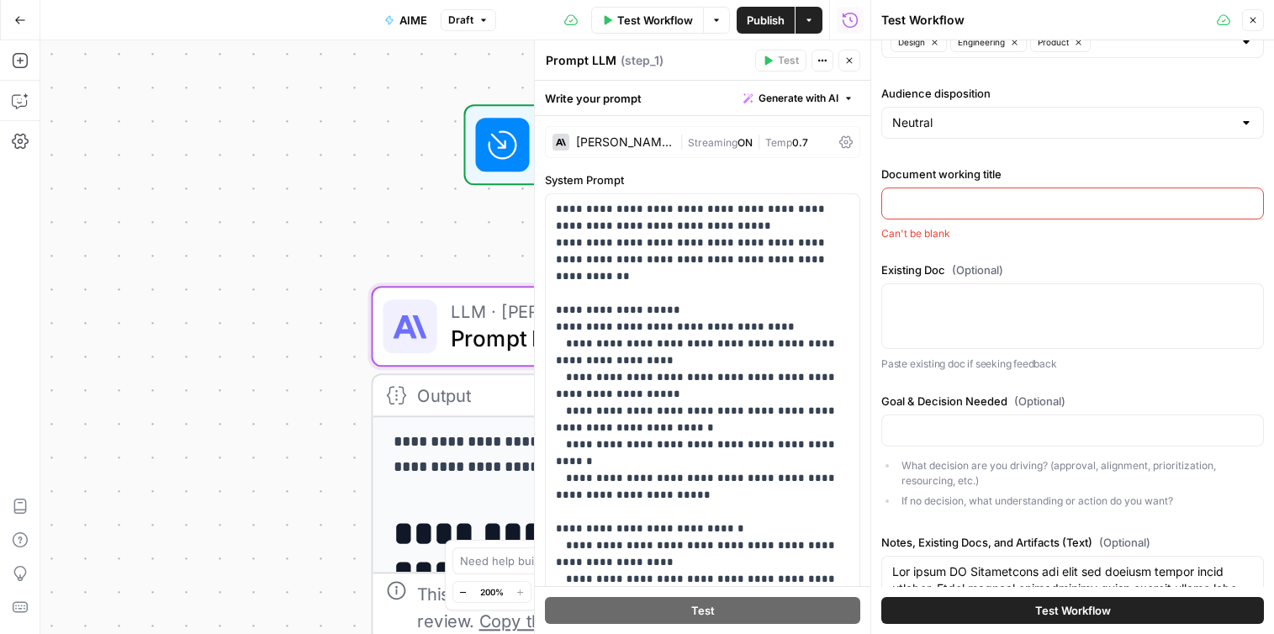
type input "l"
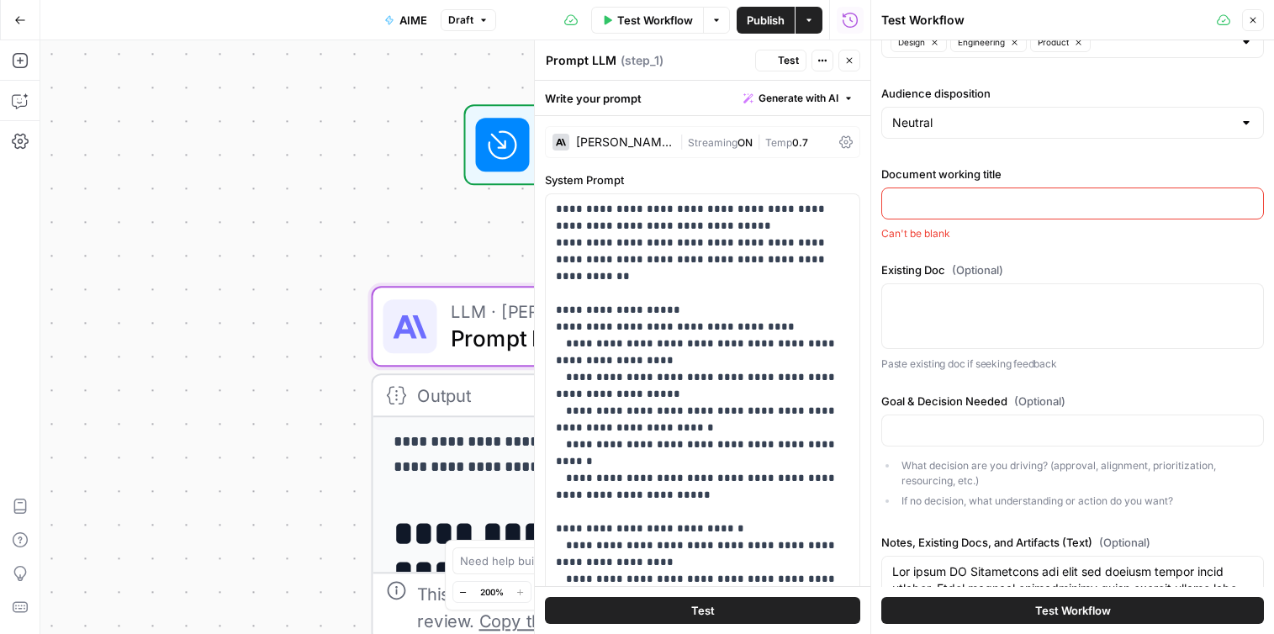
type input "s"
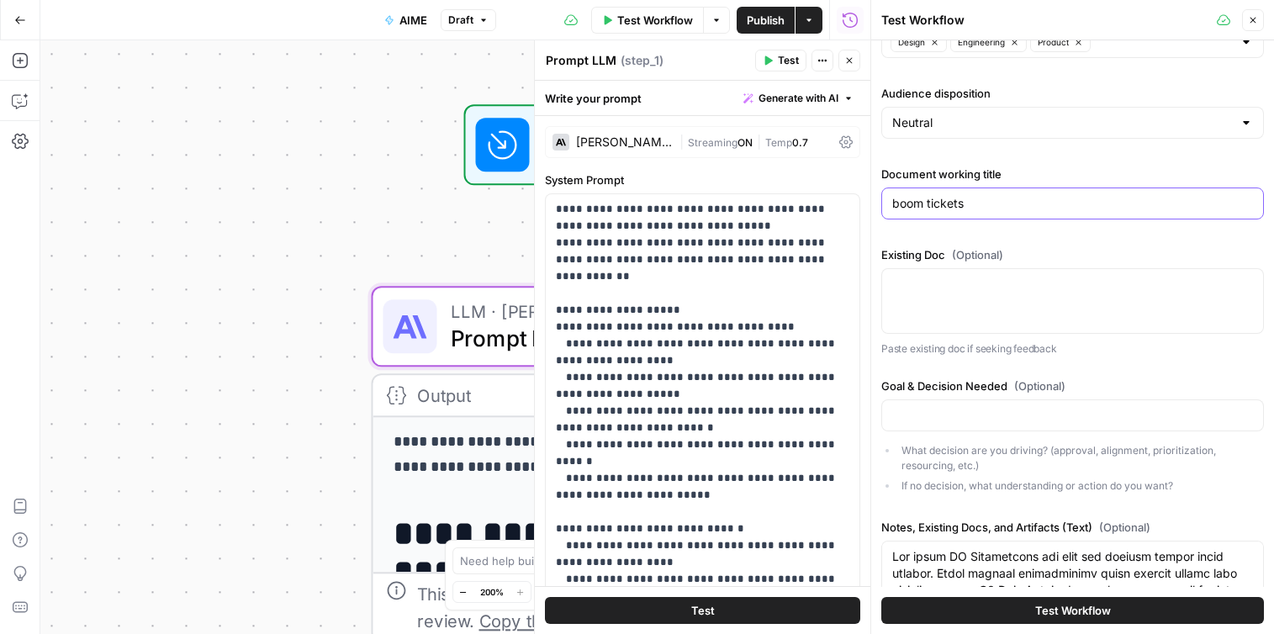
type input "boom tickets"
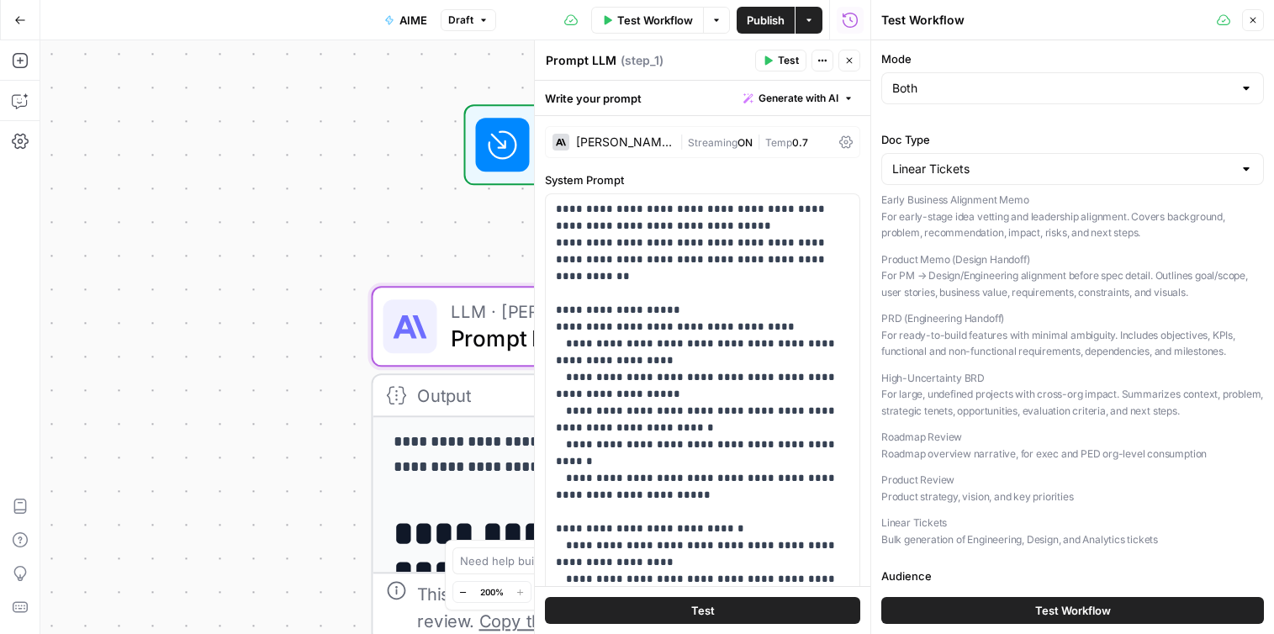
click at [989, 100] on div "Both" at bounding box center [1072, 88] width 383 height 32
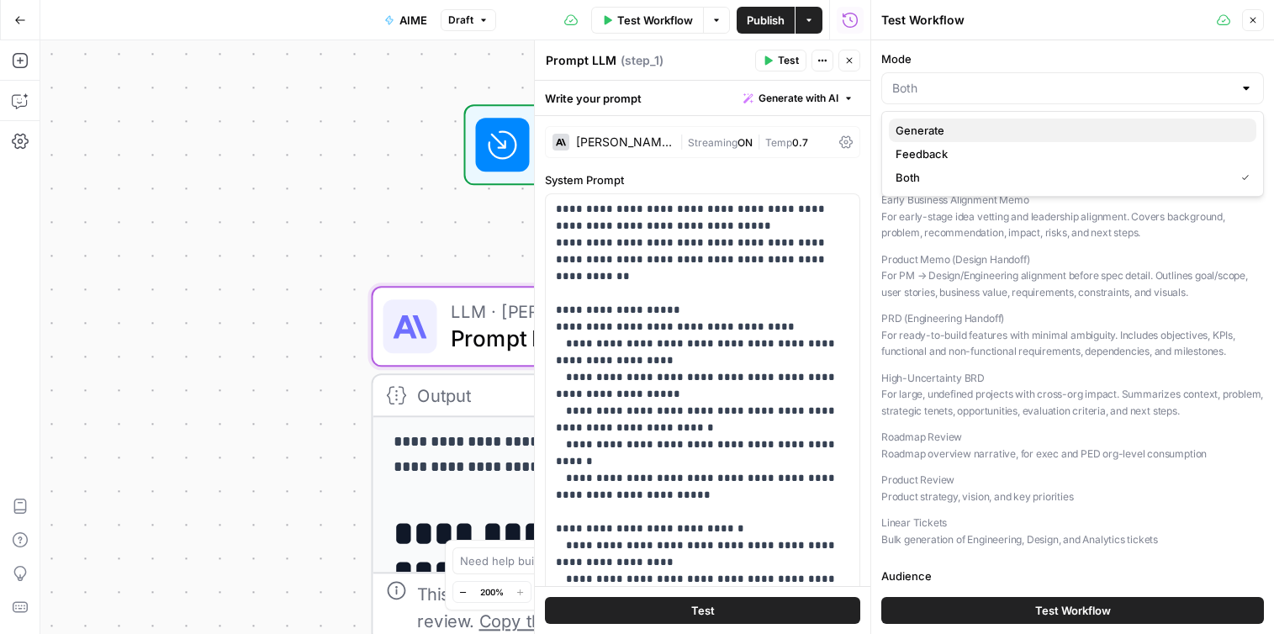
click at [978, 140] on button "Generate" at bounding box center [1072, 131] width 367 height 24
type input "Generate"
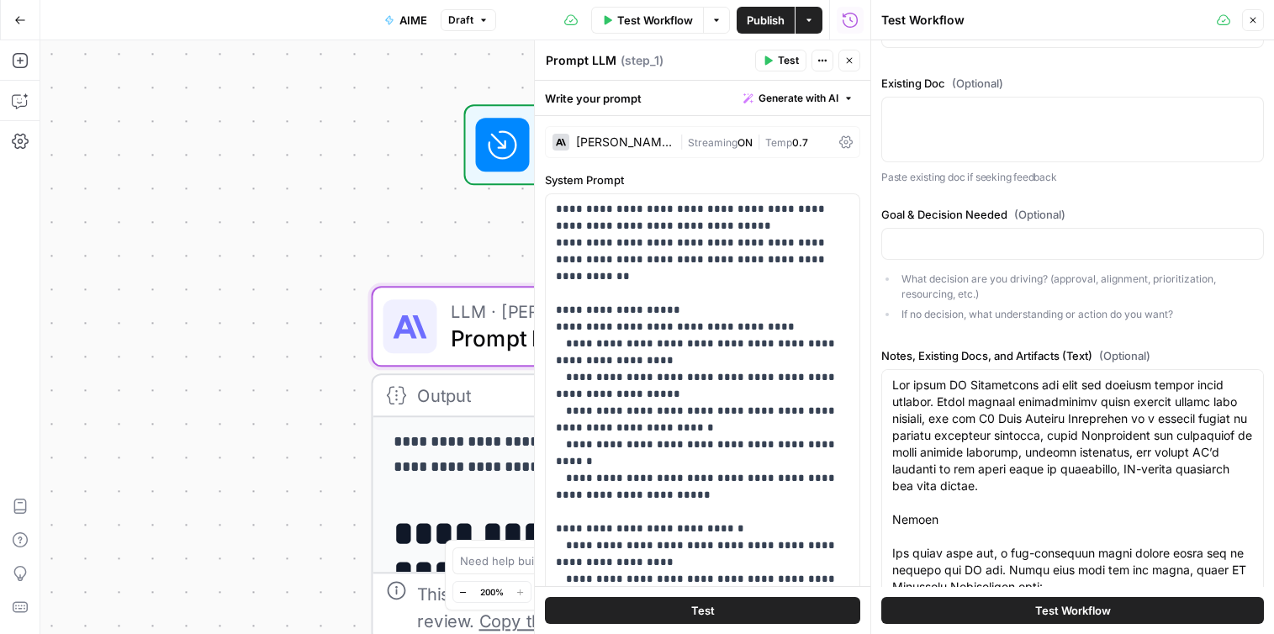
scroll to position [742, 0]
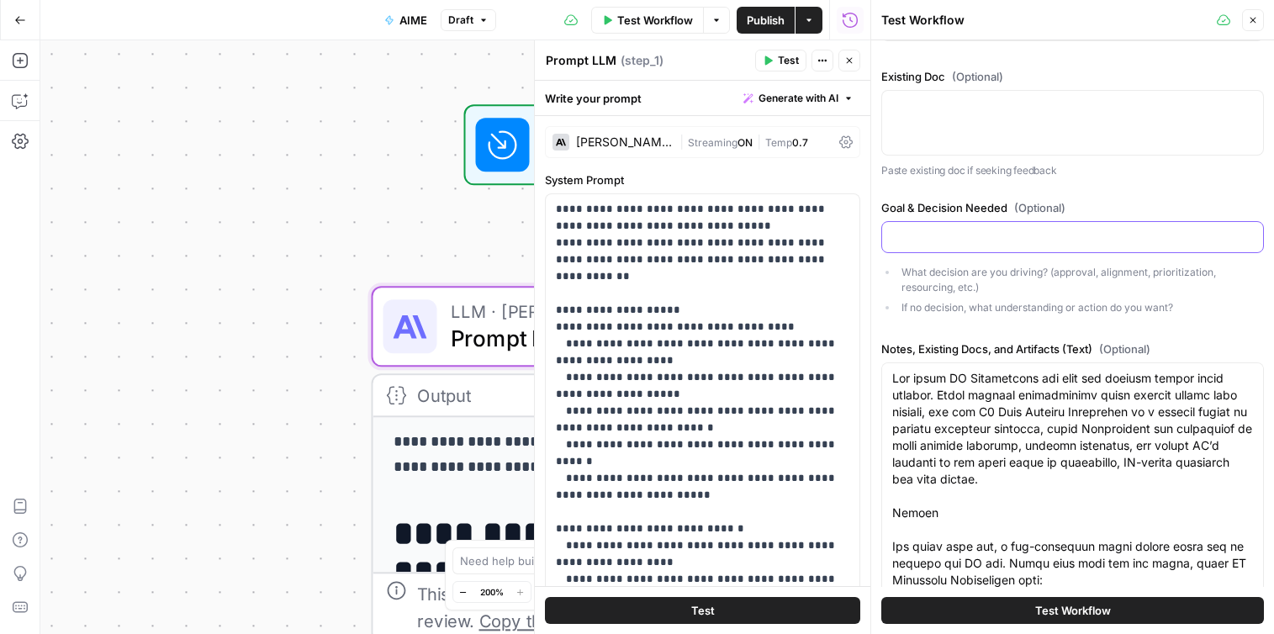
click at [985, 235] on input "Goal & Decision Needed (Optional)" at bounding box center [1072, 237] width 361 height 17
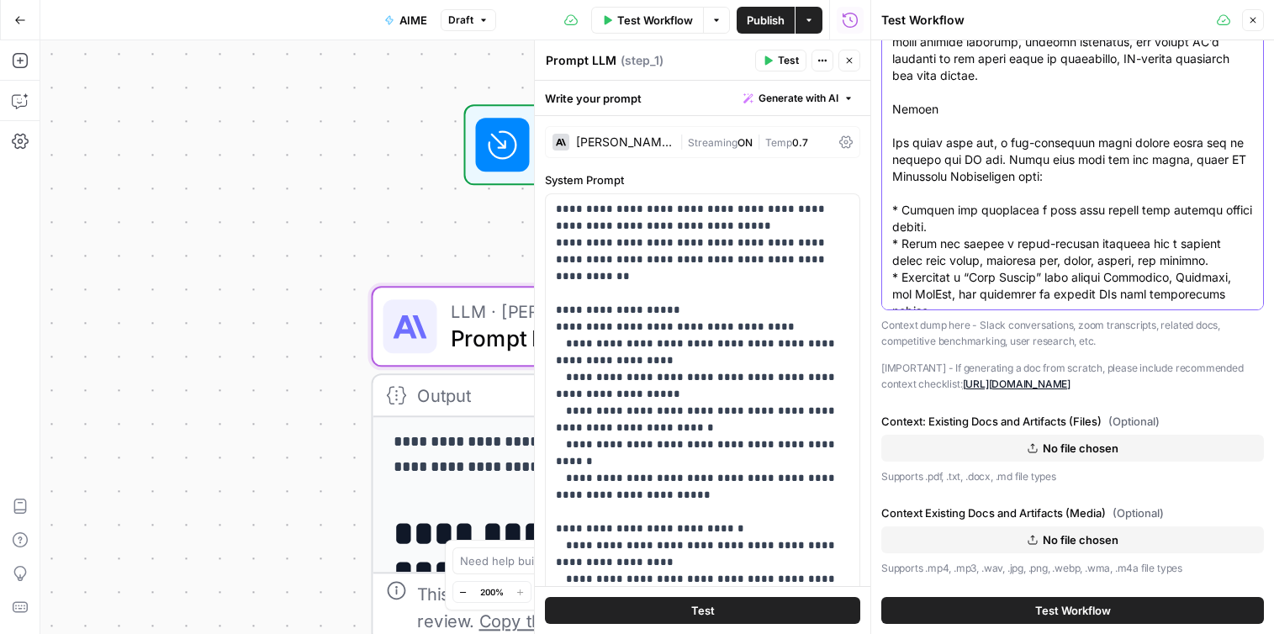
drag, startPoint x: 891, startPoint y: 378, endPoint x: 1209, endPoint y: 276, distance: 334.0
click at [1209, 276] on div at bounding box center [1072, 134] width 383 height 351
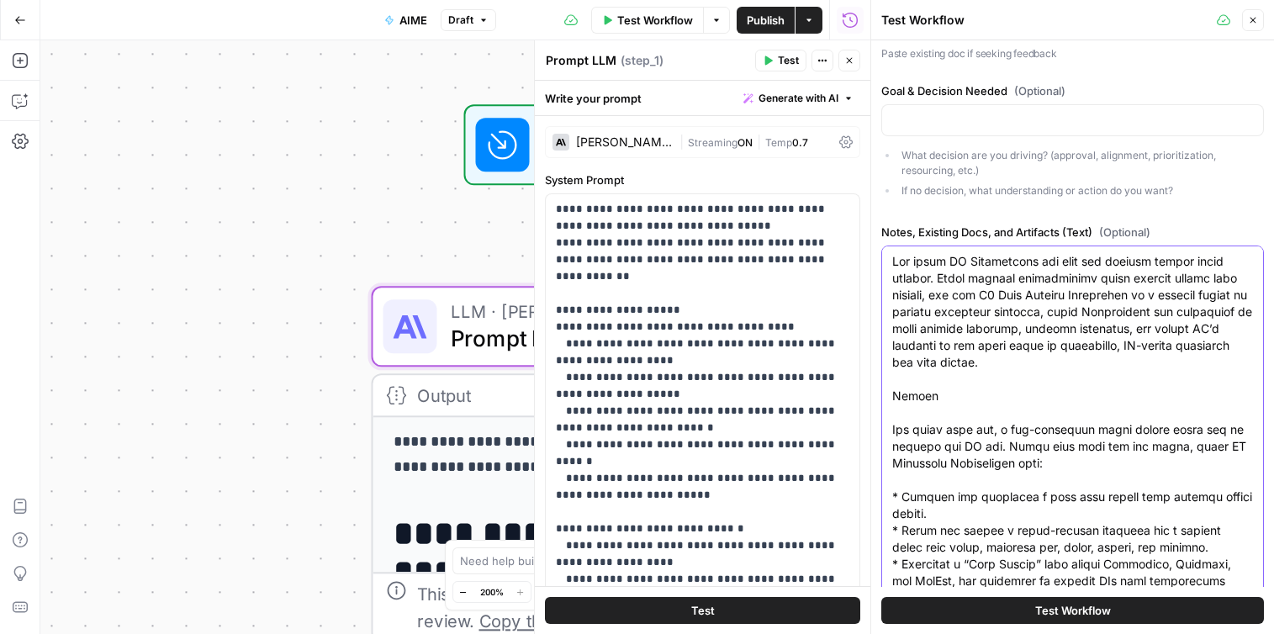
scroll to position [902, 0]
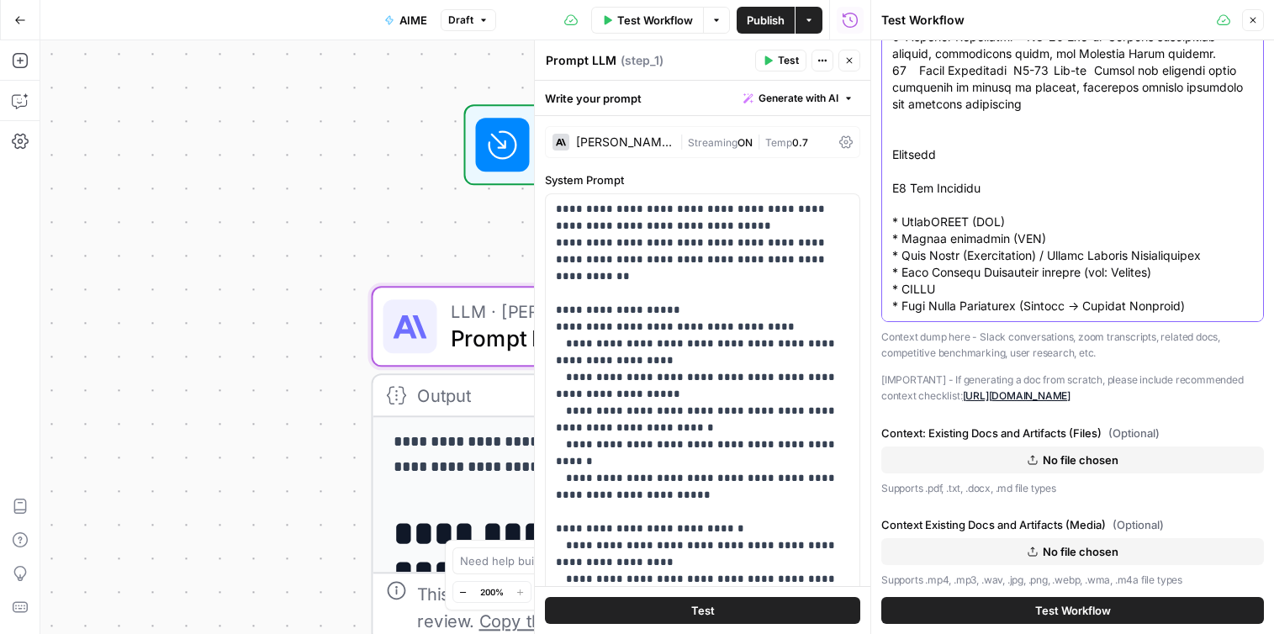
scroll to position [1161, 0]
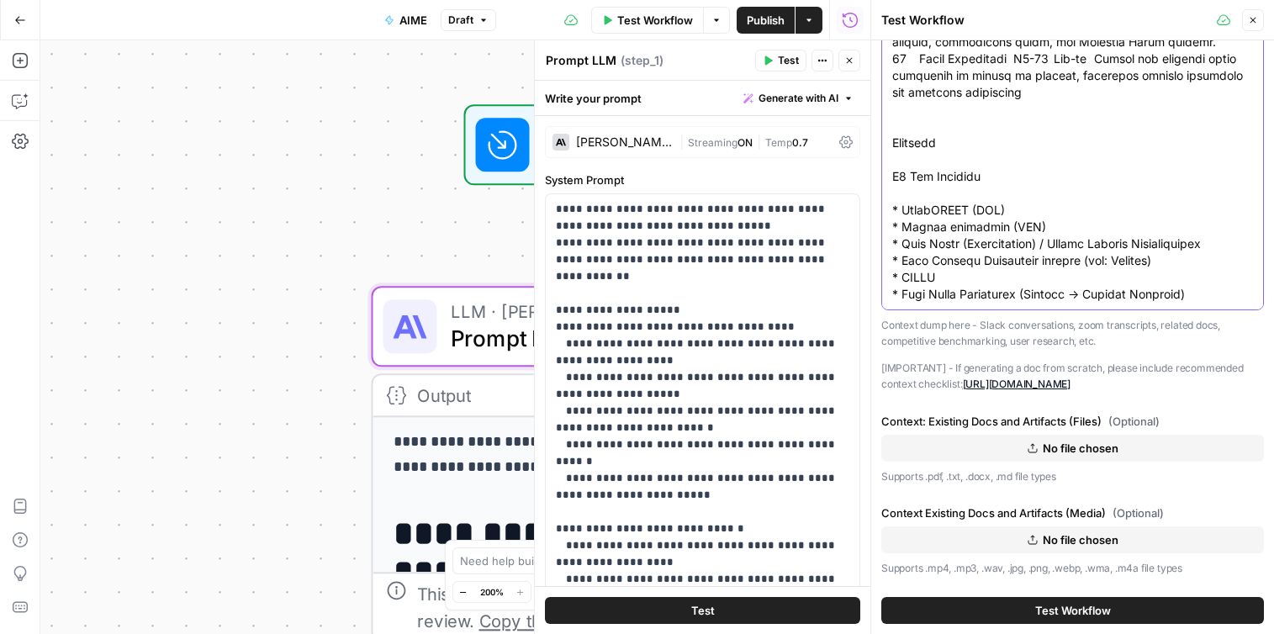
drag, startPoint x: 892, startPoint y: 219, endPoint x: 1215, endPoint y: 628, distance: 520.8
click at [1215, 628] on div "Mode Generate Doc Type Linear Tickets Early Business Alignment Memo For early-s…" at bounding box center [1072, 337] width 403 height 594
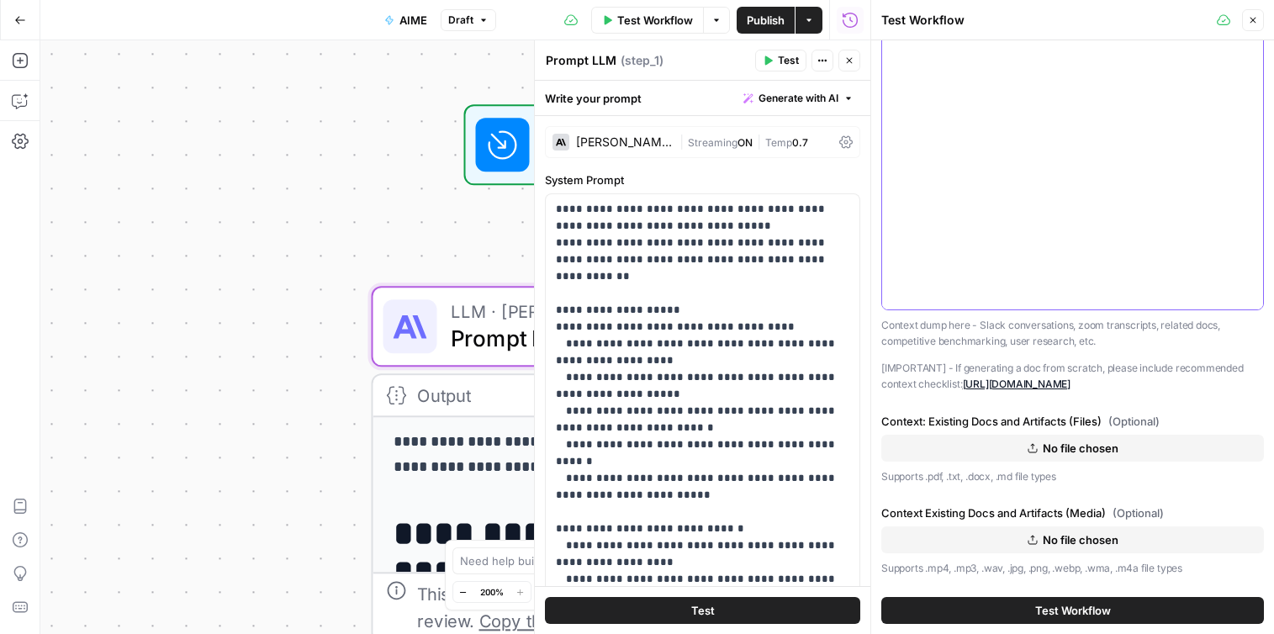
scroll to position [875, 0]
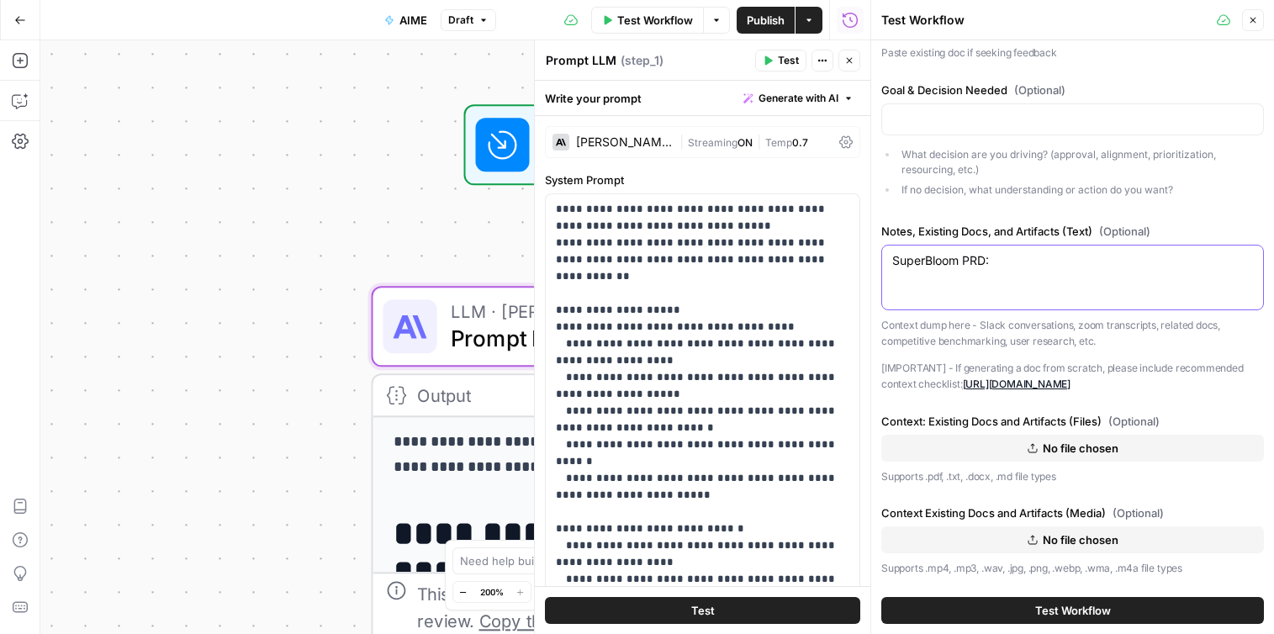
paste textarea "LoremIpsum dolorsita consecte, adipisc, elit-seddoeiu, tempo incididu, utl etdo…"
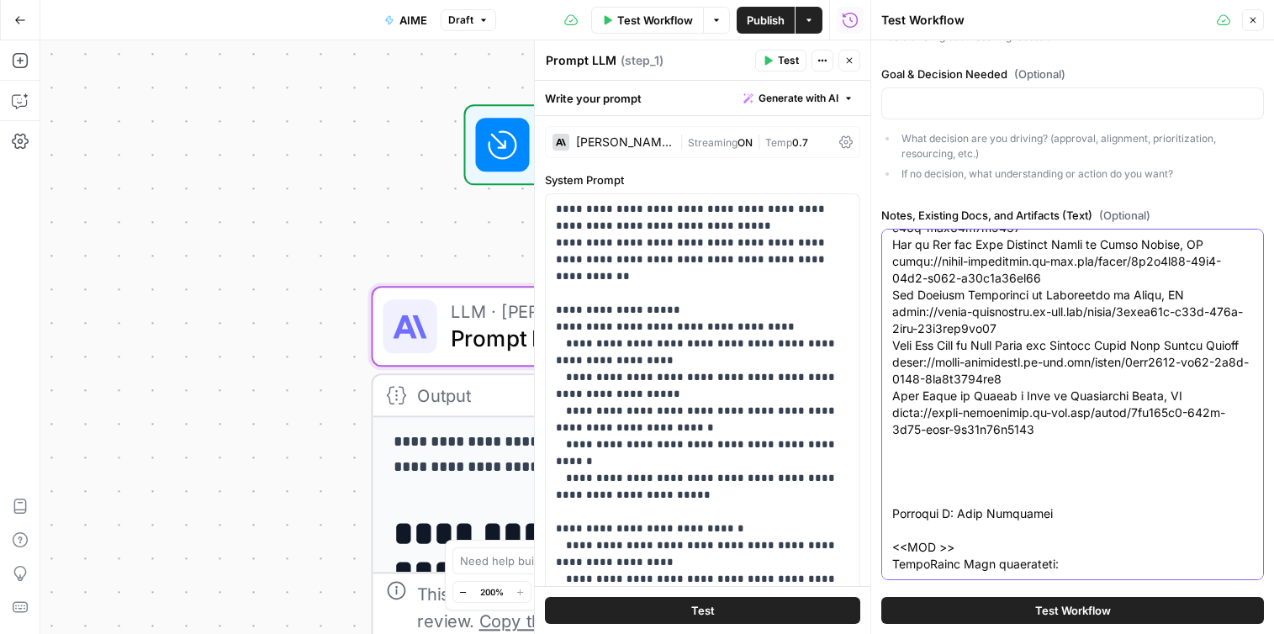
paste textarea "00:00 In this video I'm going to walk through the architecture and workflows th…"
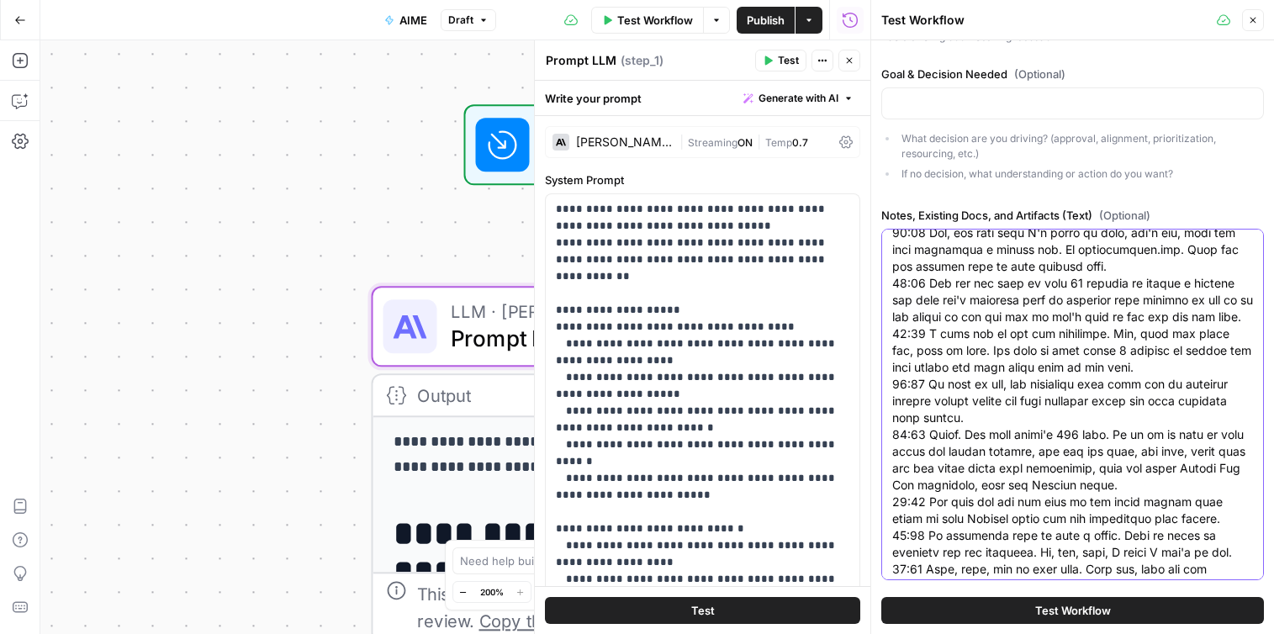
scroll to position [9455, 0]
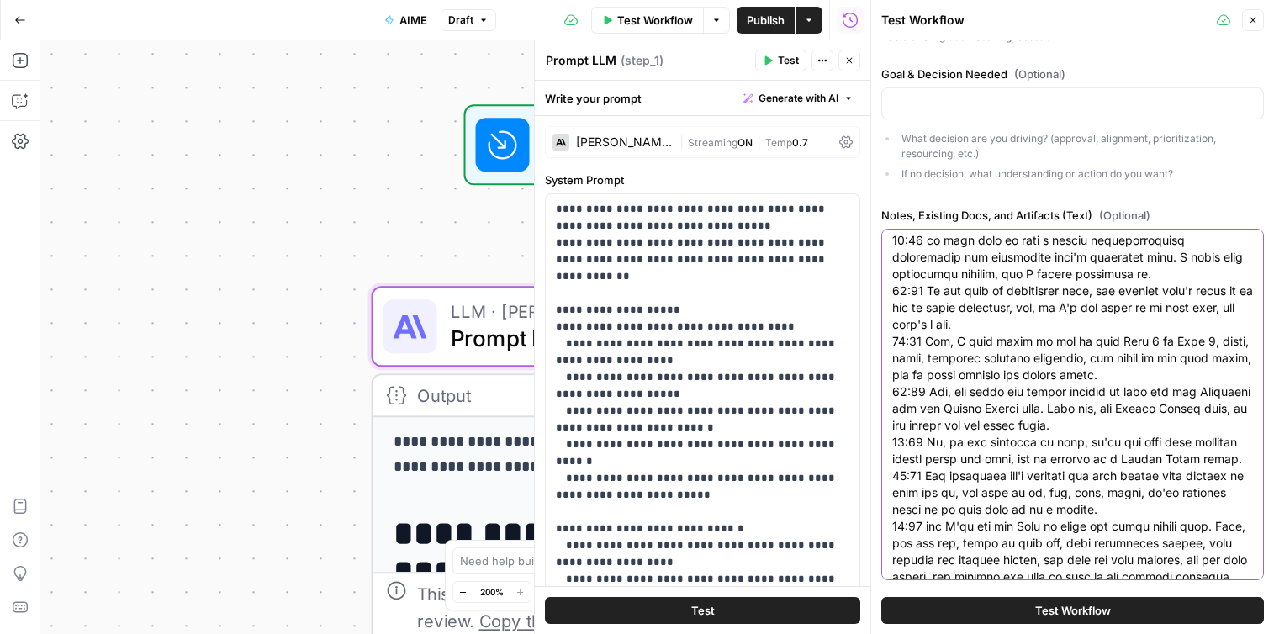
type textarea "LoremIpsum DOL: SitamEtcon adipiscin elitsedd, eiusmod, temp-incididu, utlab et…"
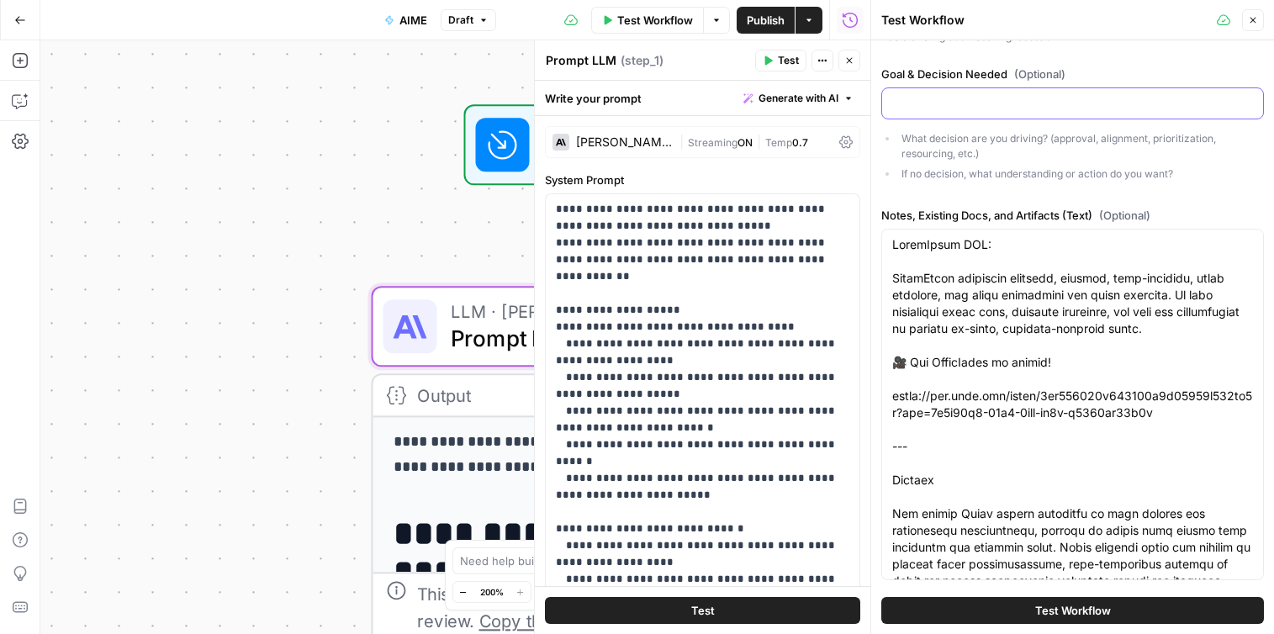
click at [978, 99] on input "Goal & Decision Needed (Optional)" at bounding box center [1072, 103] width 361 height 17
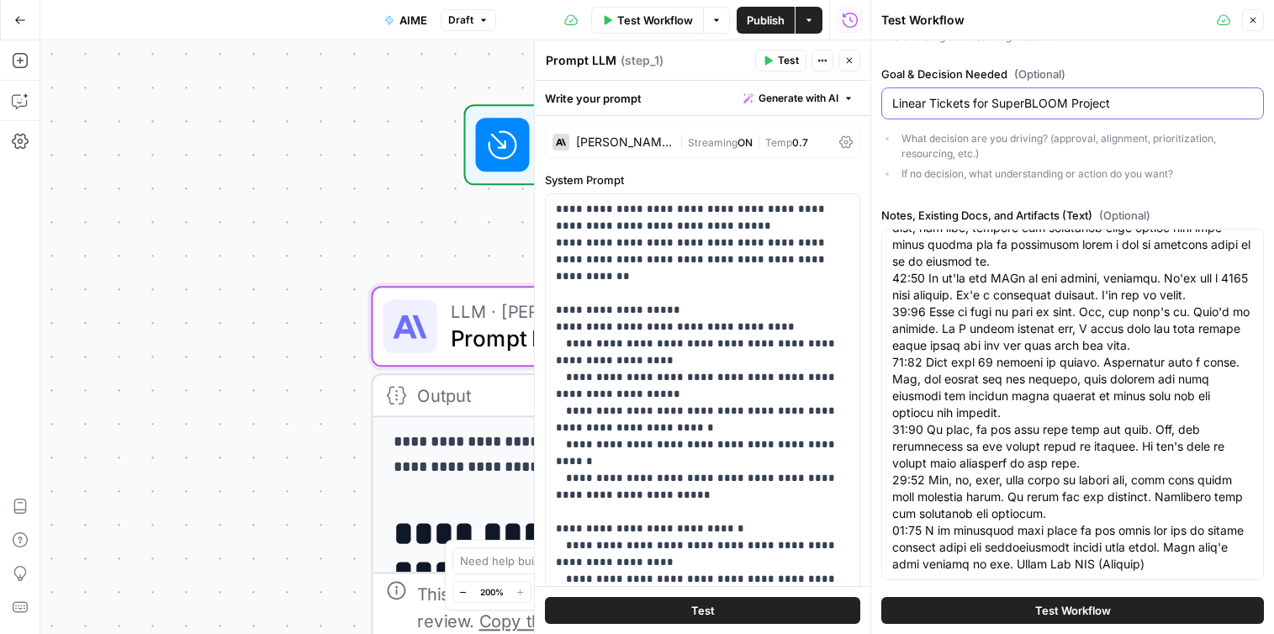
scroll to position [1161, 0]
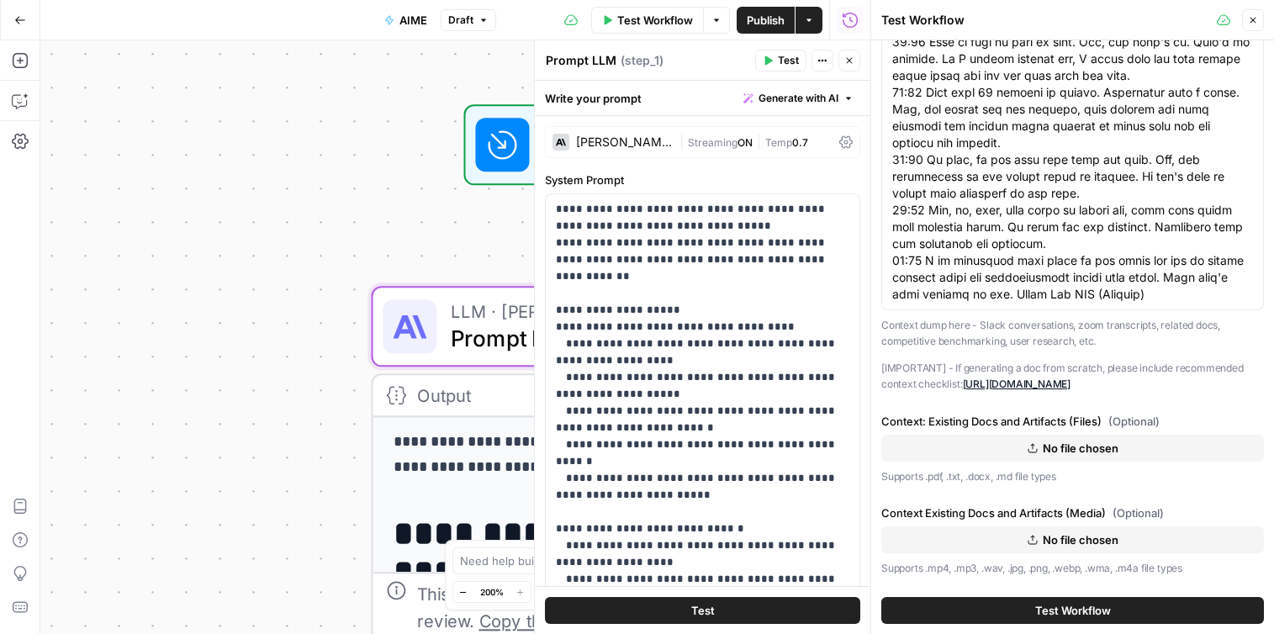
type input "Linear Tickets for SuperBLOOM Project"
paste textarea "Loremip DO-sitametco adip elitsed do: * Eiusmod tem incididunt utlabo etdolore …"
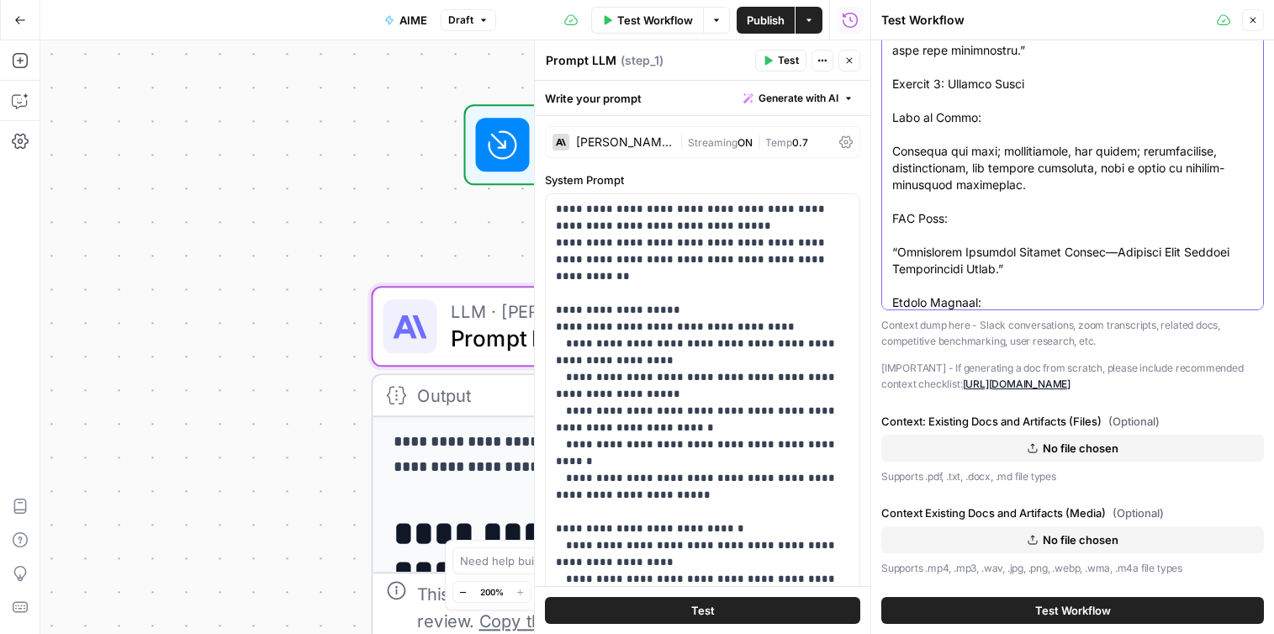
type textarea "LoremIpsum DOL: SitamEtcon adipiscin elitsedd, eiusmod, temp-incididu, utlab et…"
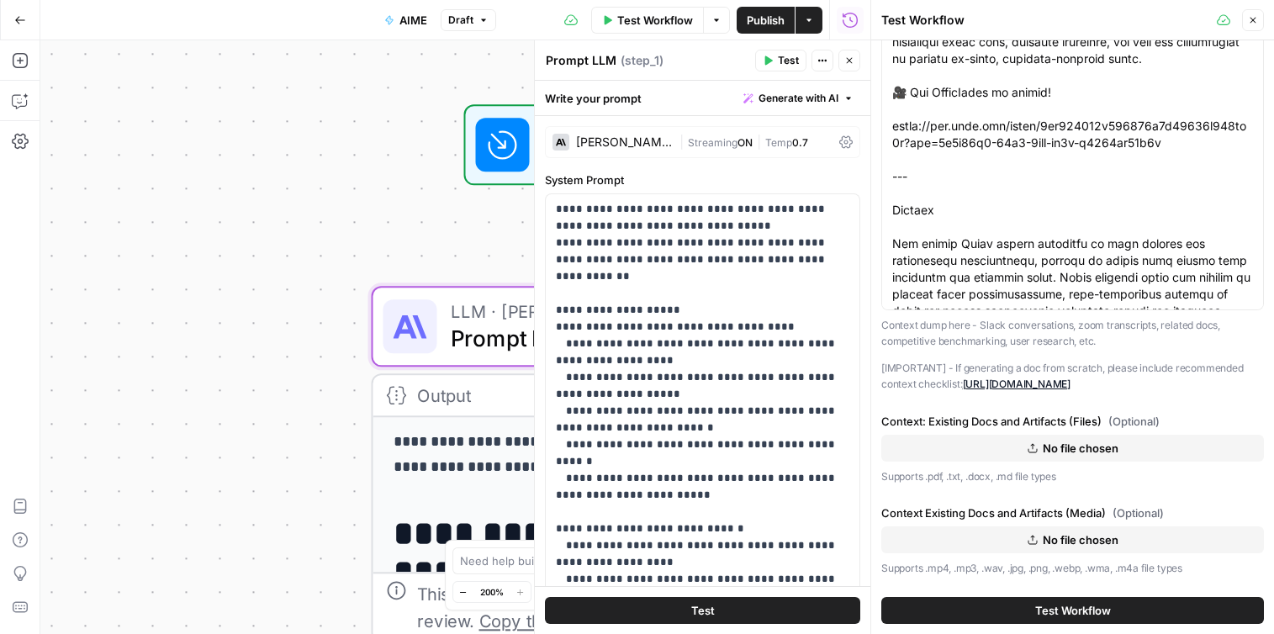
click at [1092, 615] on span "Test Workflow" at bounding box center [1073, 610] width 76 height 17
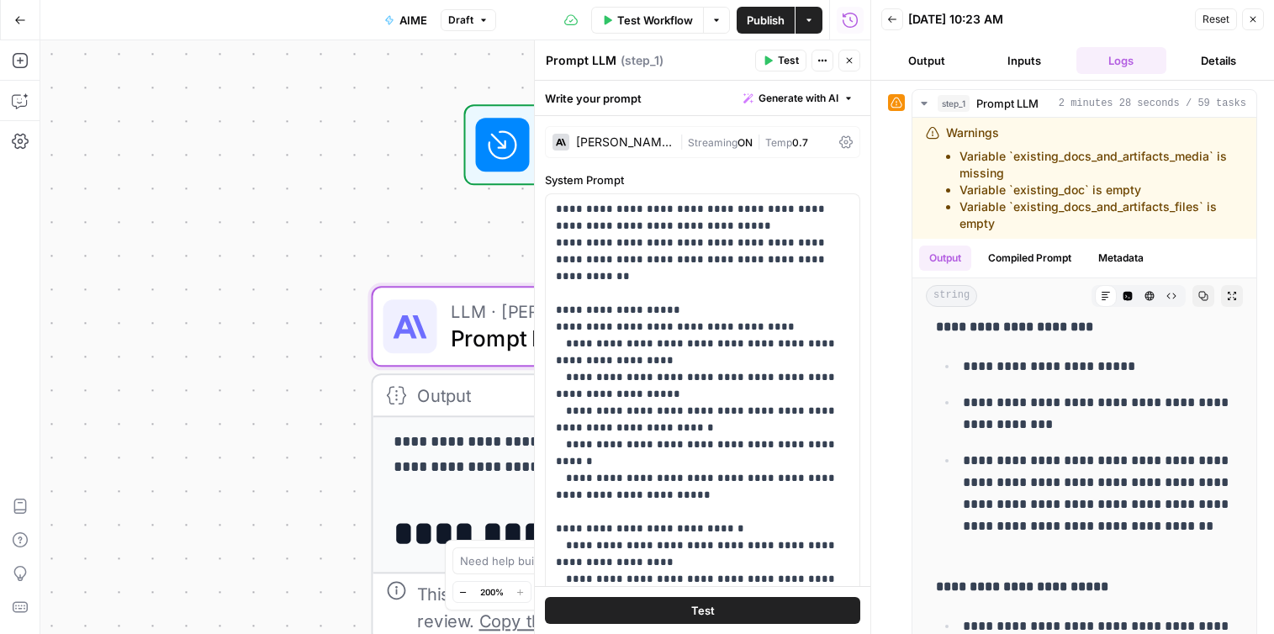
scroll to position [14762, 0]
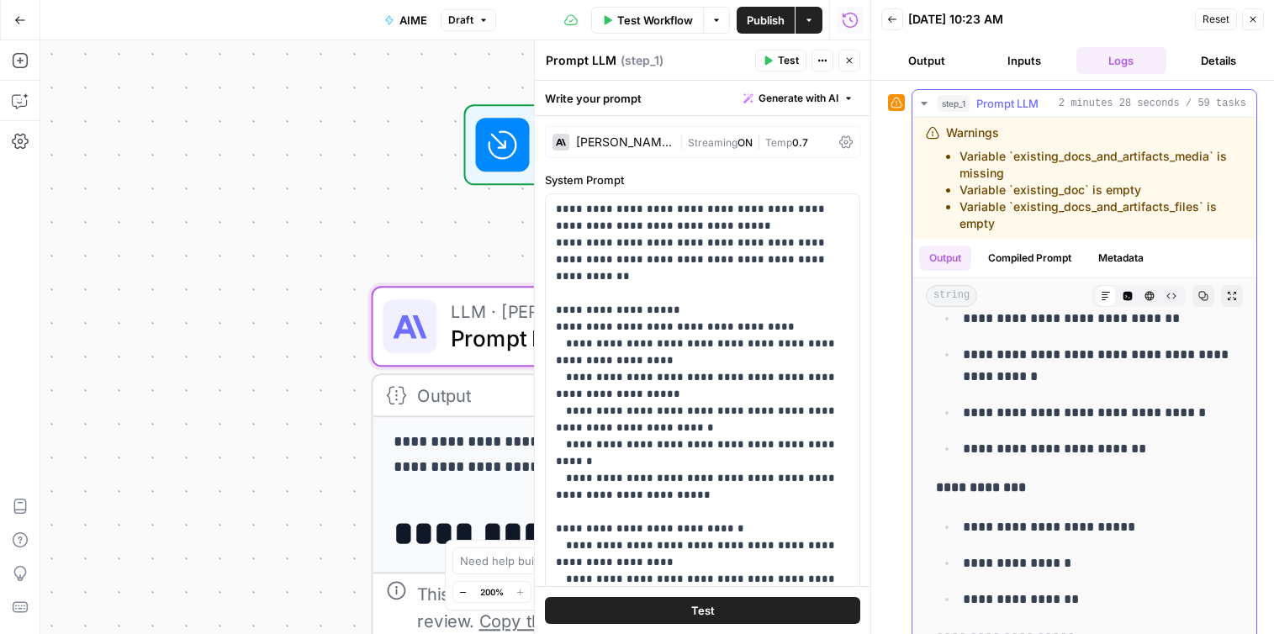
click at [1199, 480] on p "**********" at bounding box center [1084, 488] width 297 height 22
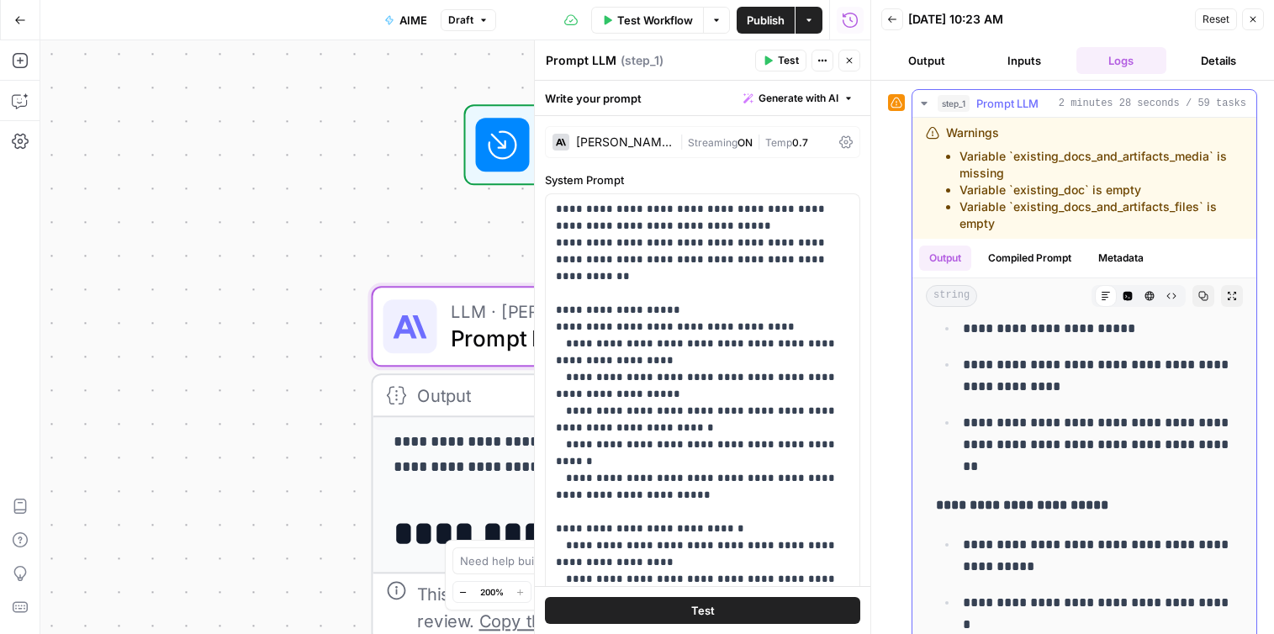
scroll to position [0, 0]
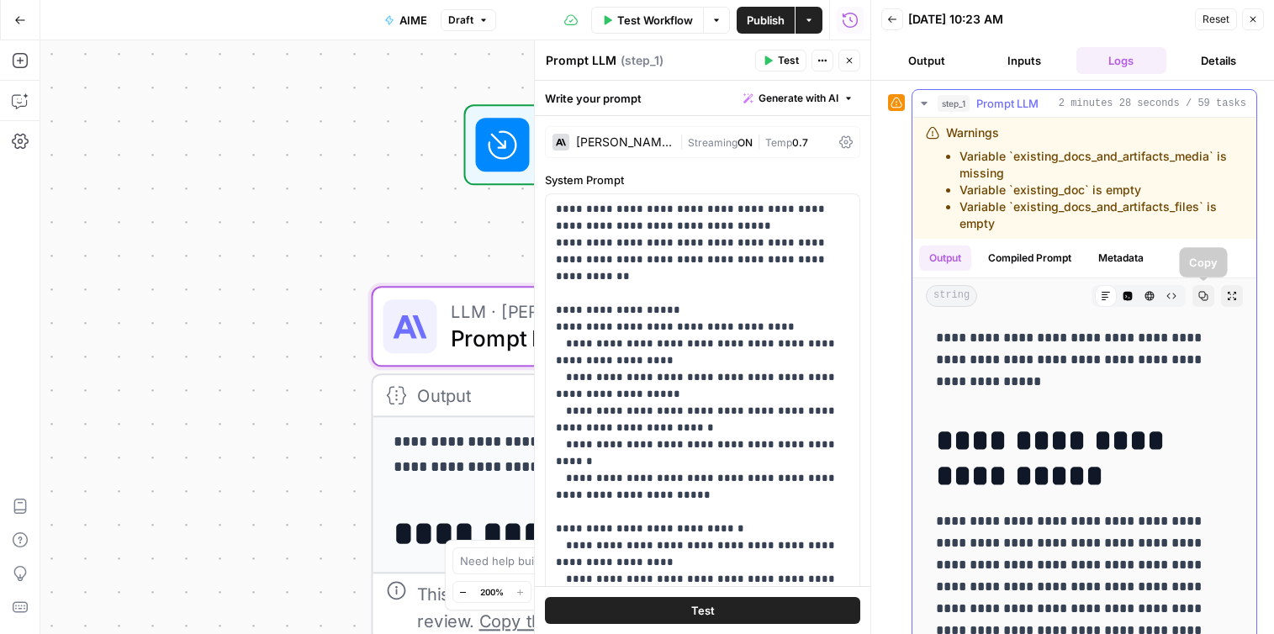
click at [1201, 298] on icon "button" at bounding box center [1203, 296] width 9 height 9
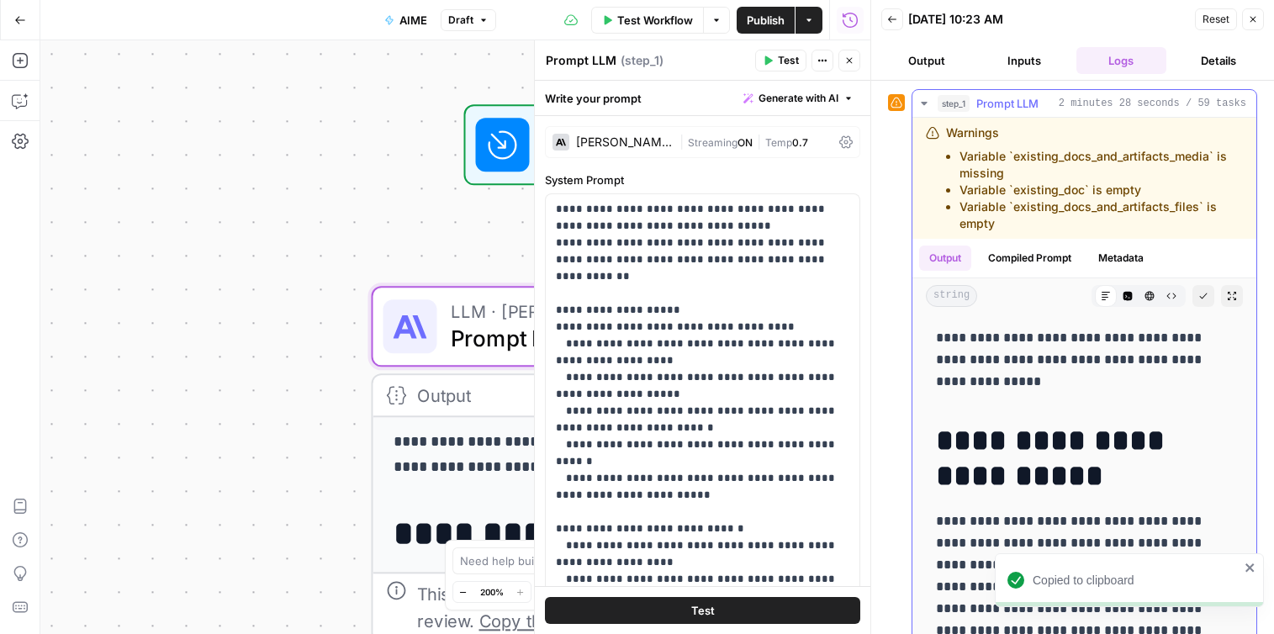
click at [1068, 442] on h1 "**********" at bounding box center [1084, 458] width 297 height 71
click at [892, 350] on div "**********" at bounding box center [1072, 374] width 369 height 571
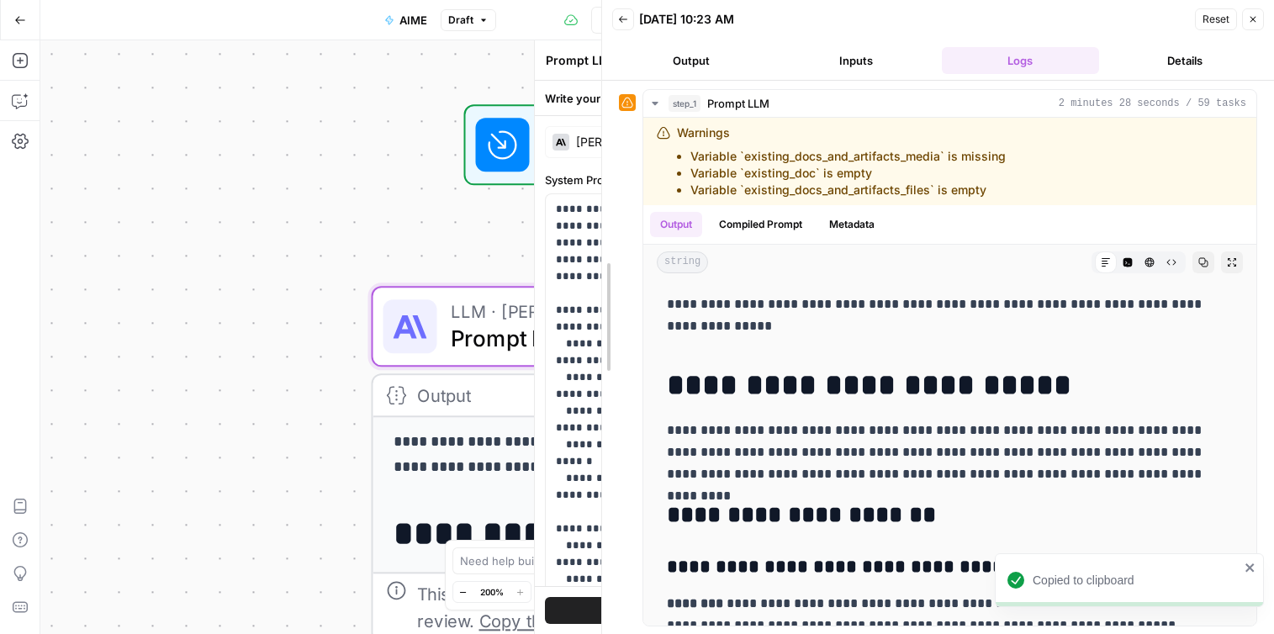
drag, startPoint x: 549, startPoint y: 302, endPoint x: 363, endPoint y: 267, distance: 189.0
click at [363, 267] on body "**********" at bounding box center [637, 317] width 1274 height 634
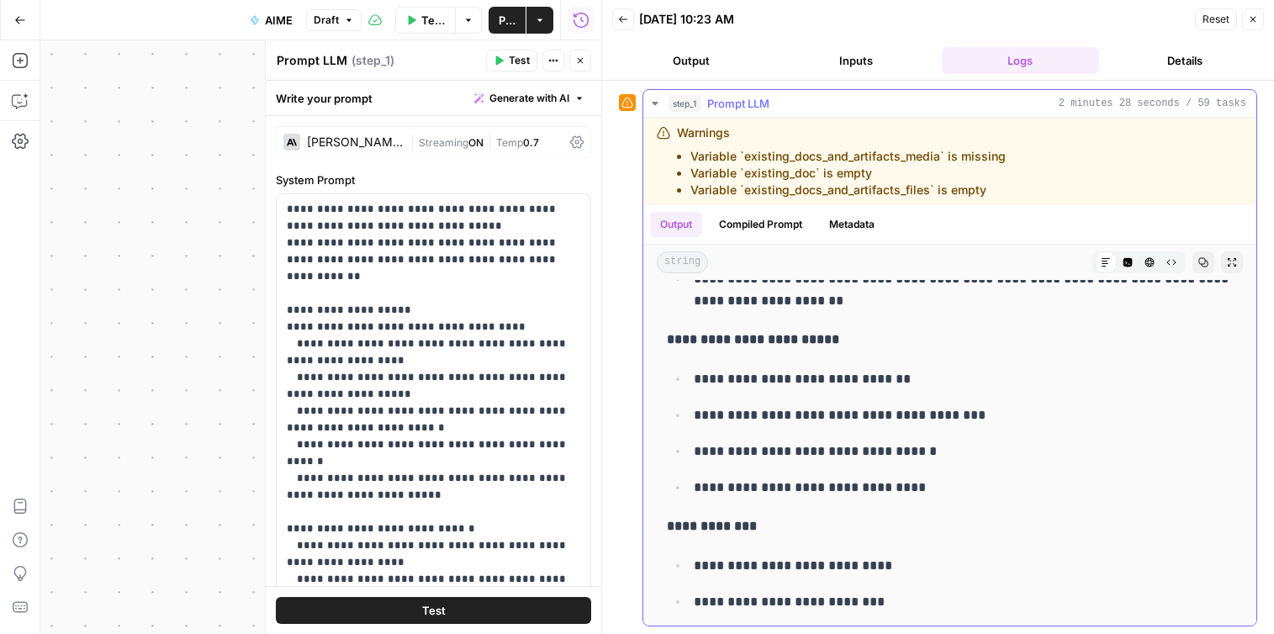
scroll to position [4357, 0]
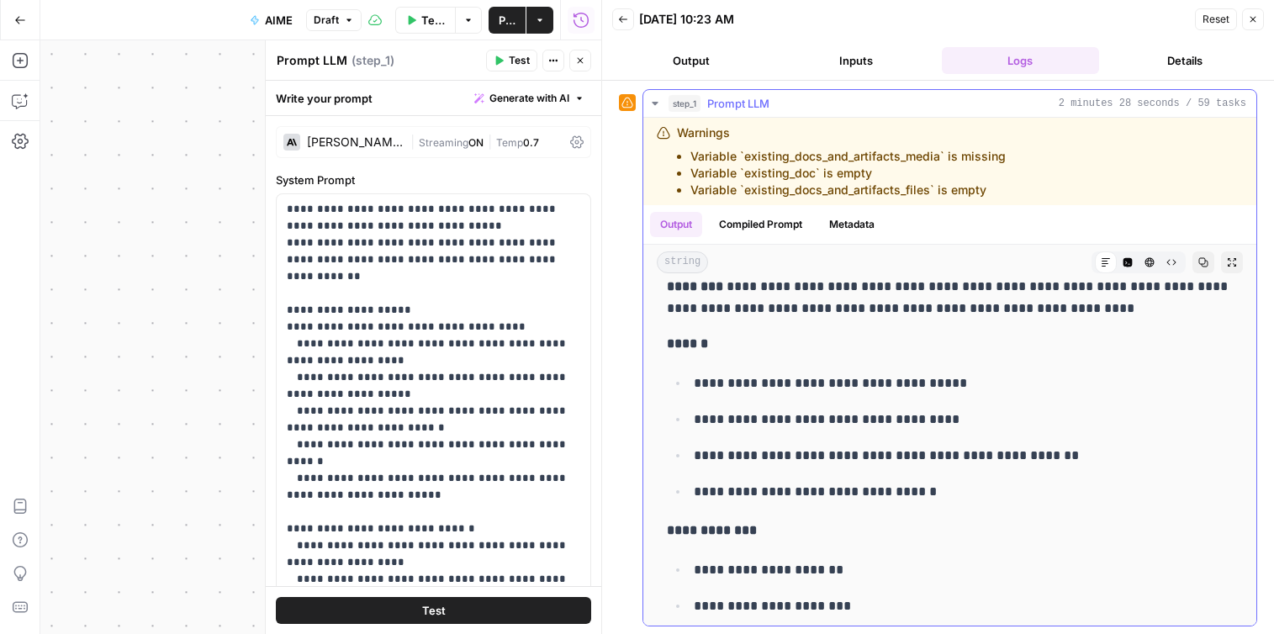
click at [1205, 267] on button "Copy" at bounding box center [1203, 262] width 22 height 22
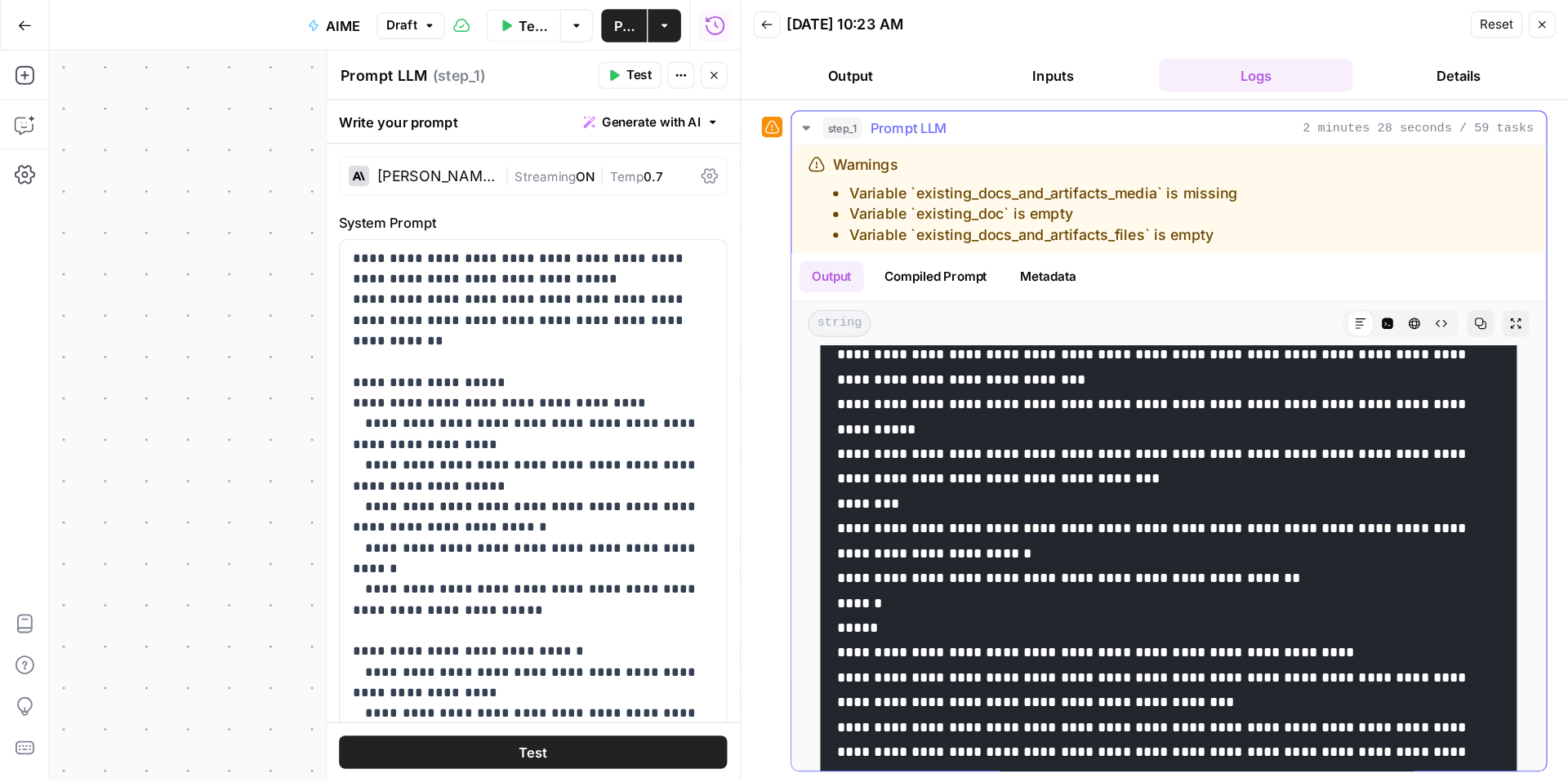
scroll to position [22004, 0]
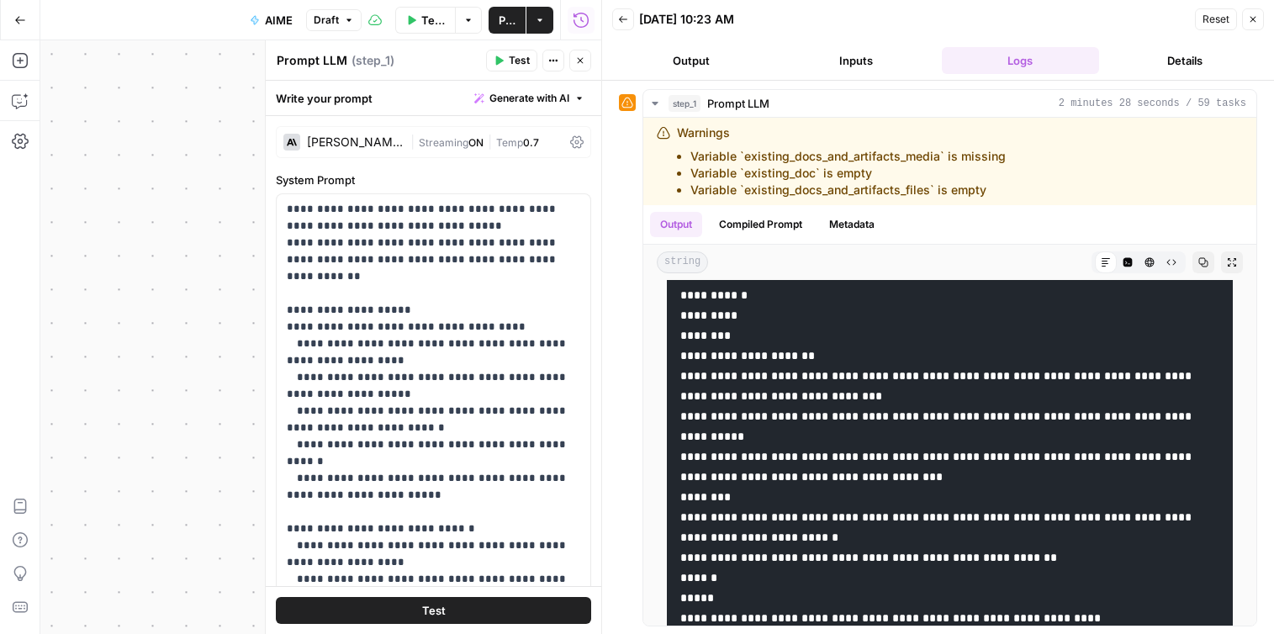
click at [622, 24] on icon "button" at bounding box center [623, 19] width 10 height 10
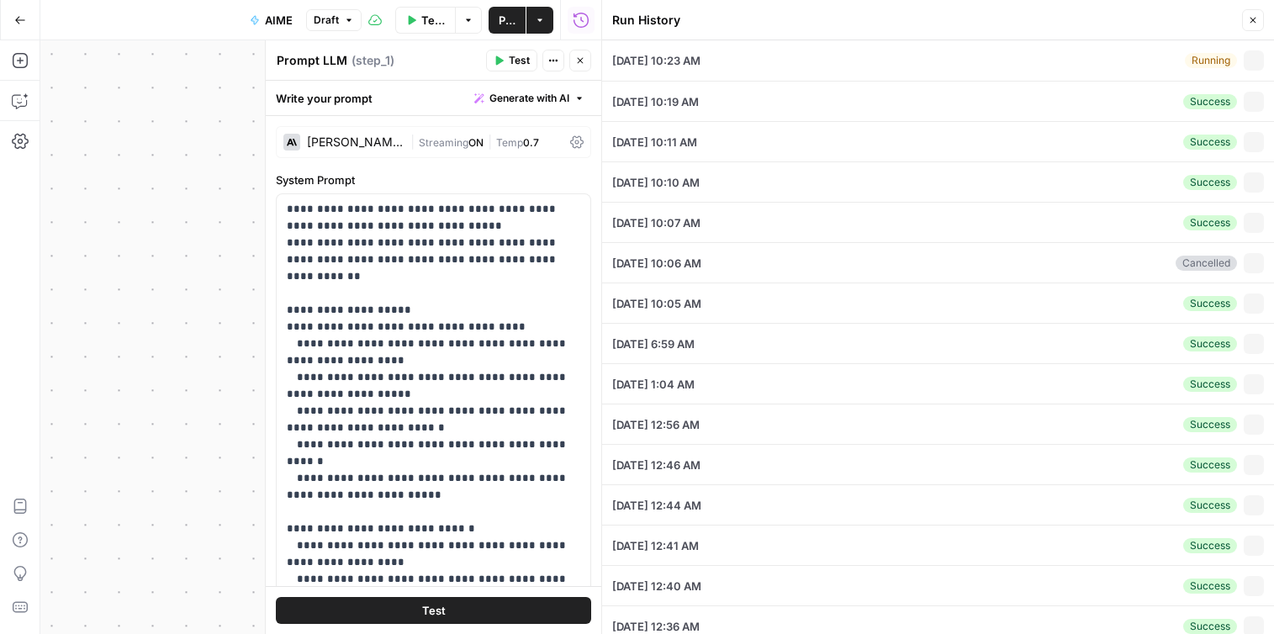
type input "Generate"
type input "Linear Tickets"
type input "Neutral"
type input "boom tickets"
type input "Linear Tickets for SuperBLOOM Project"
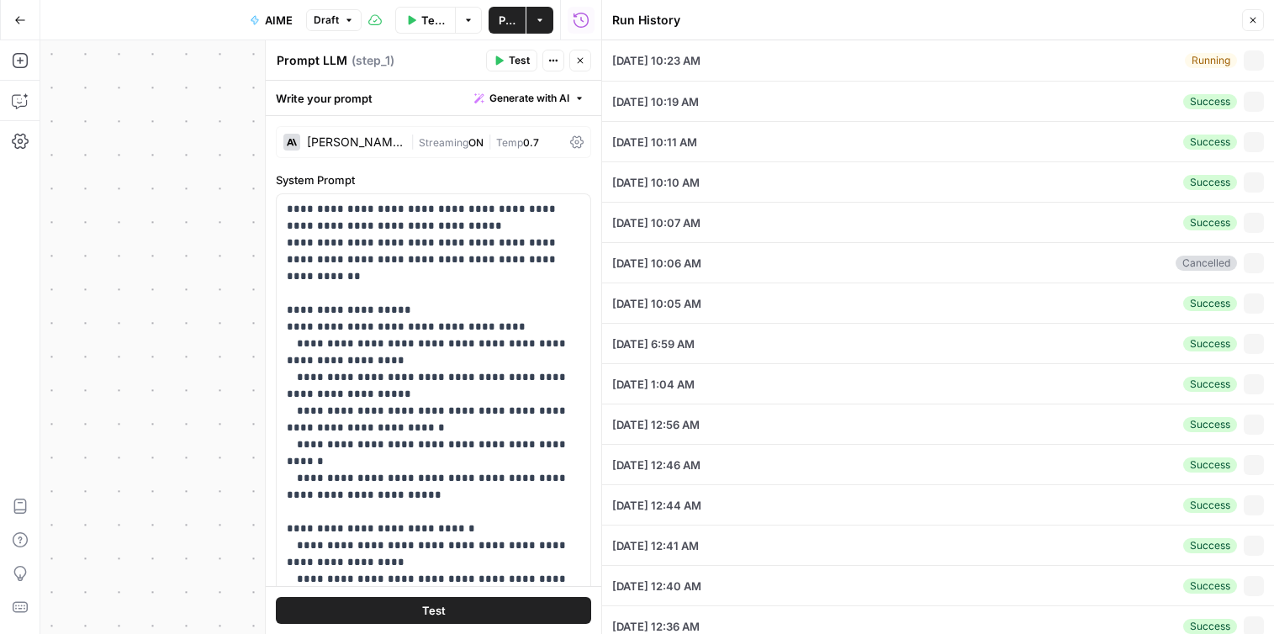
type textarea "LoremIpsum DOL: SitamEtcon adipiscin elitsedd, eiusmod, temp-incididu, utlab et…"
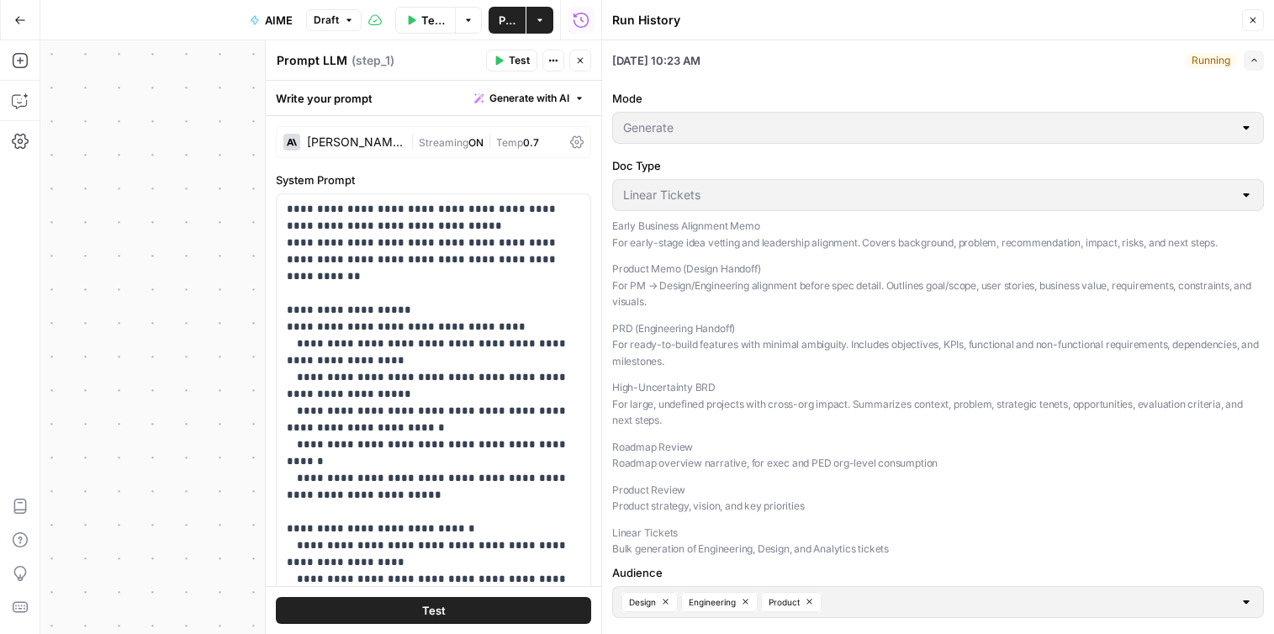
click at [540, 21] on icon "button" at bounding box center [540, 20] width 10 height 10
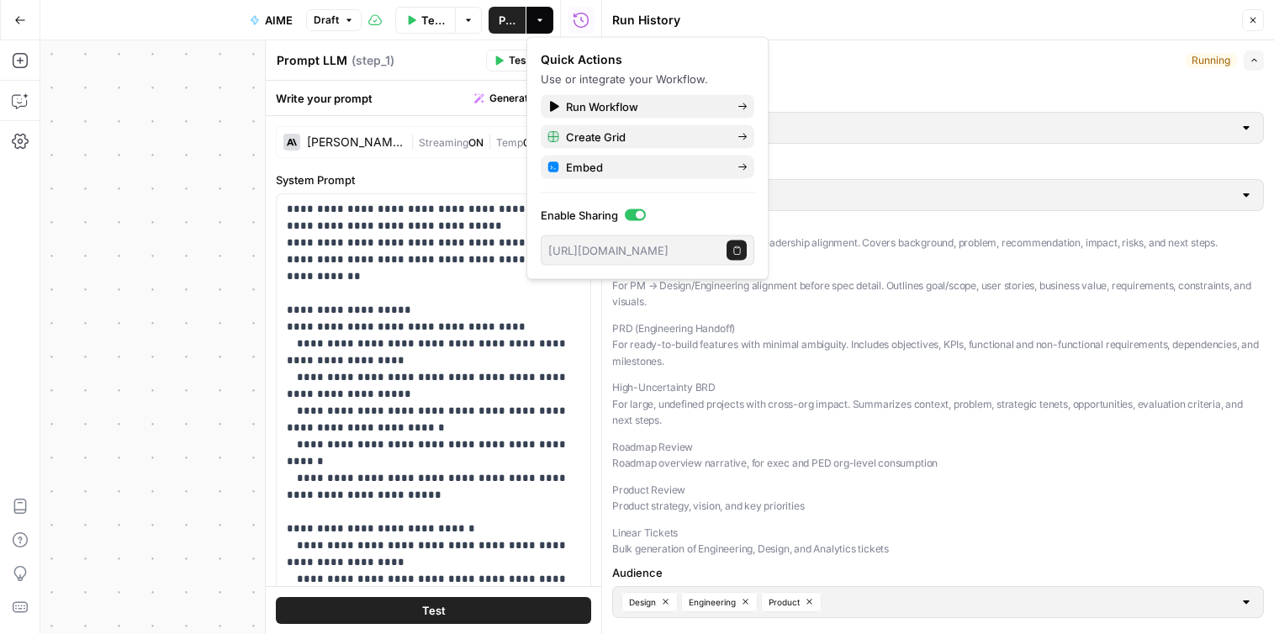
click at [487, 20] on div "Test Workflow Options Publish Actions Run History" at bounding box center [482, 20] width 240 height 40
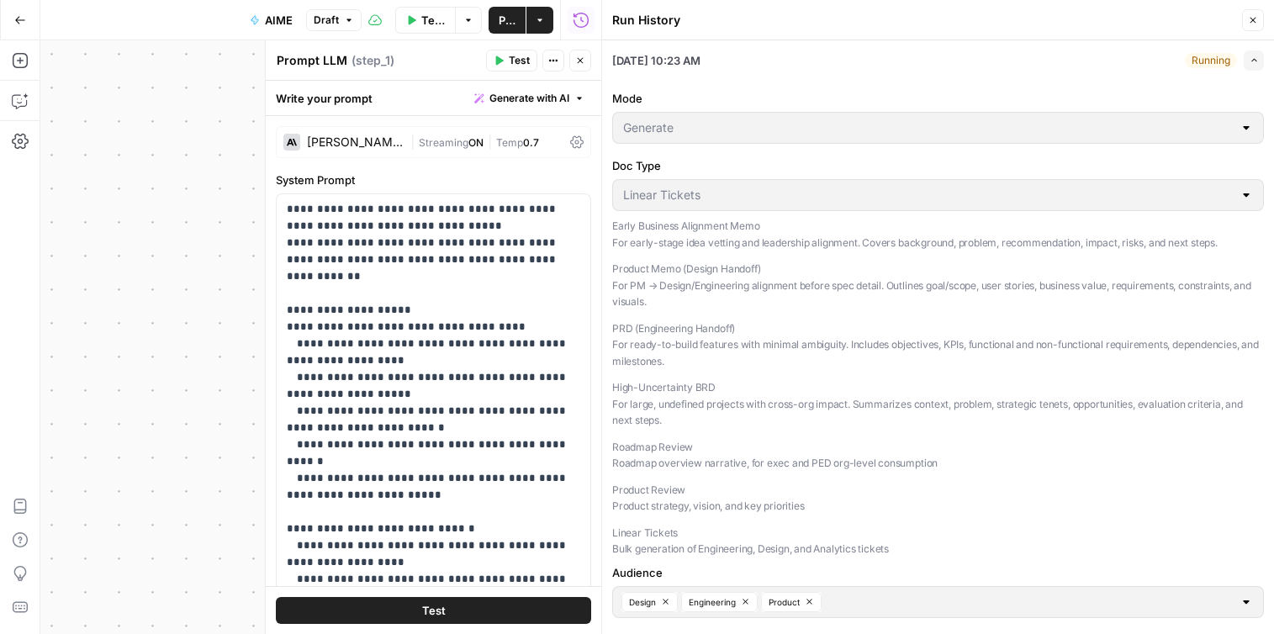
click at [508, 21] on span "Publish" at bounding box center [507, 20] width 17 height 17
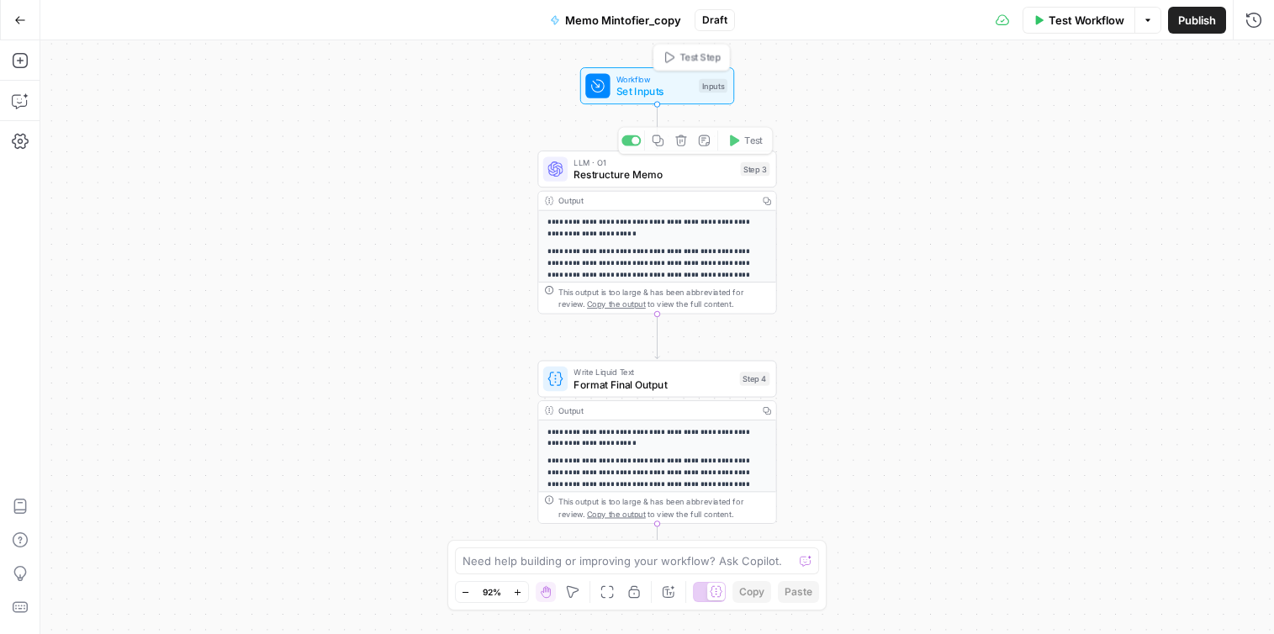
click at [664, 88] on span "Set Inputs" at bounding box center [654, 90] width 77 height 15
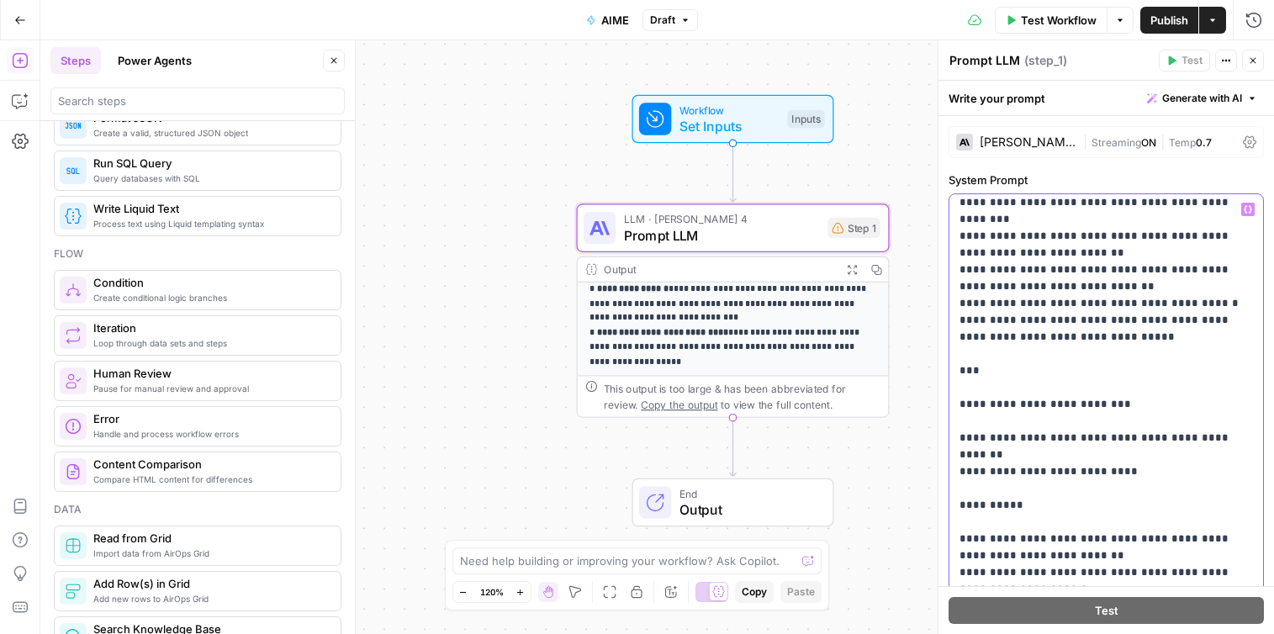
scroll to position [3952, 0]
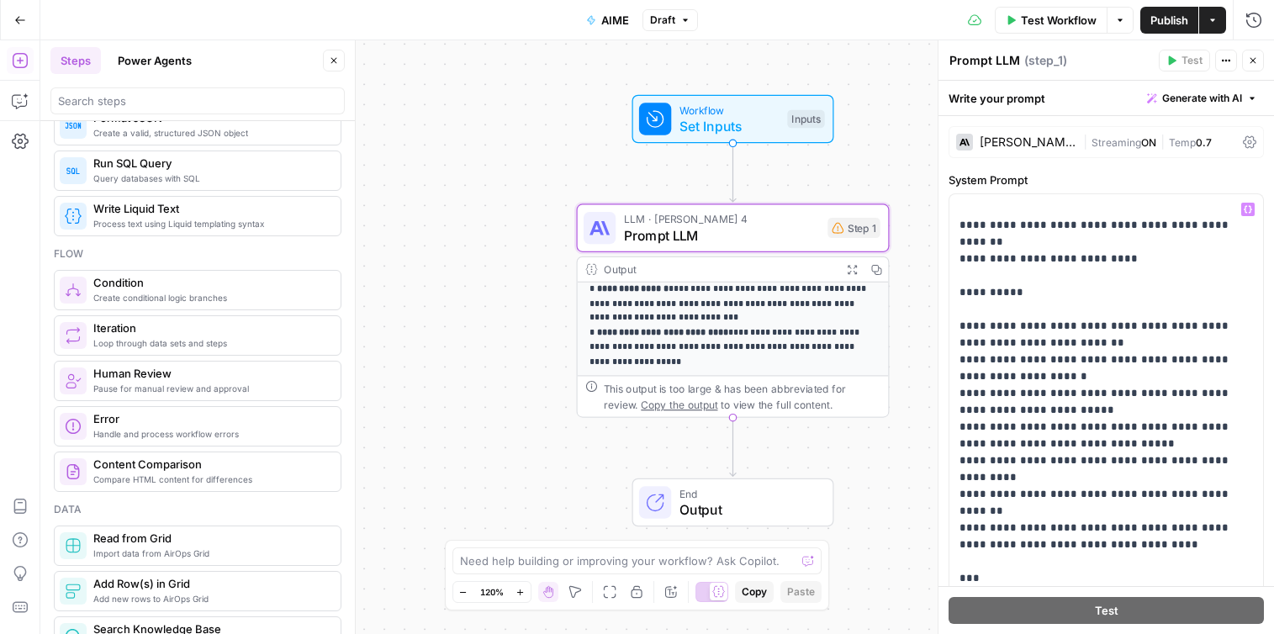
click at [1039, 94] on div "Write your prompt Generate with AI" at bounding box center [1105, 98] width 335 height 34
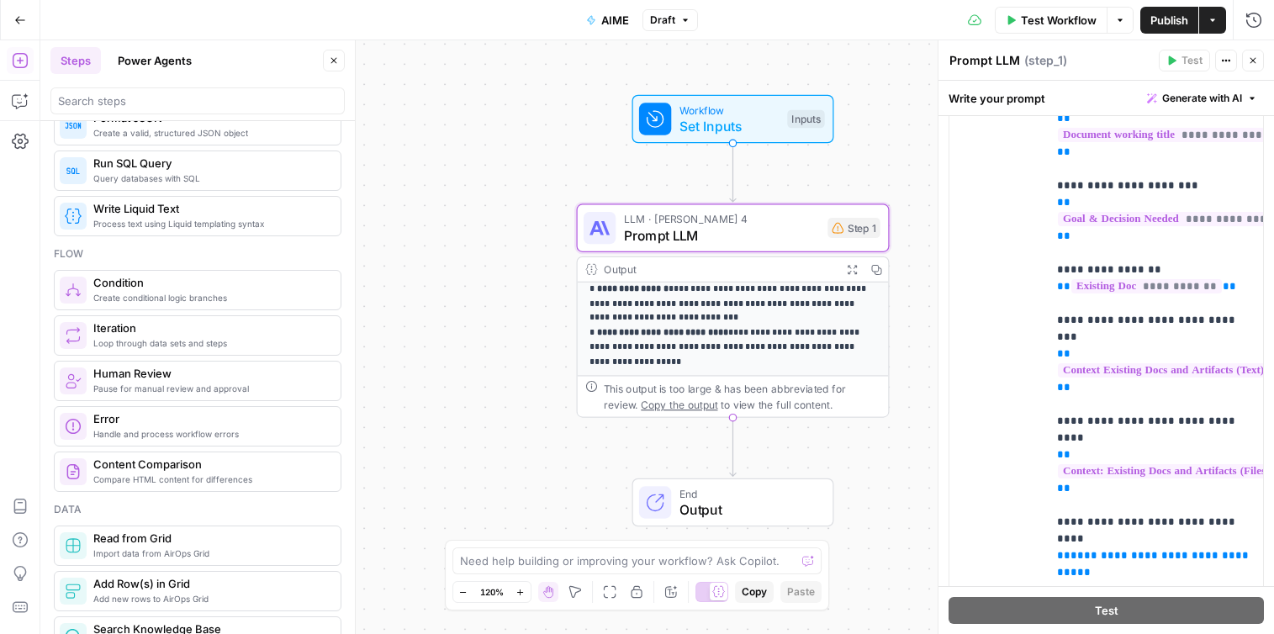
scroll to position [1234, 0]
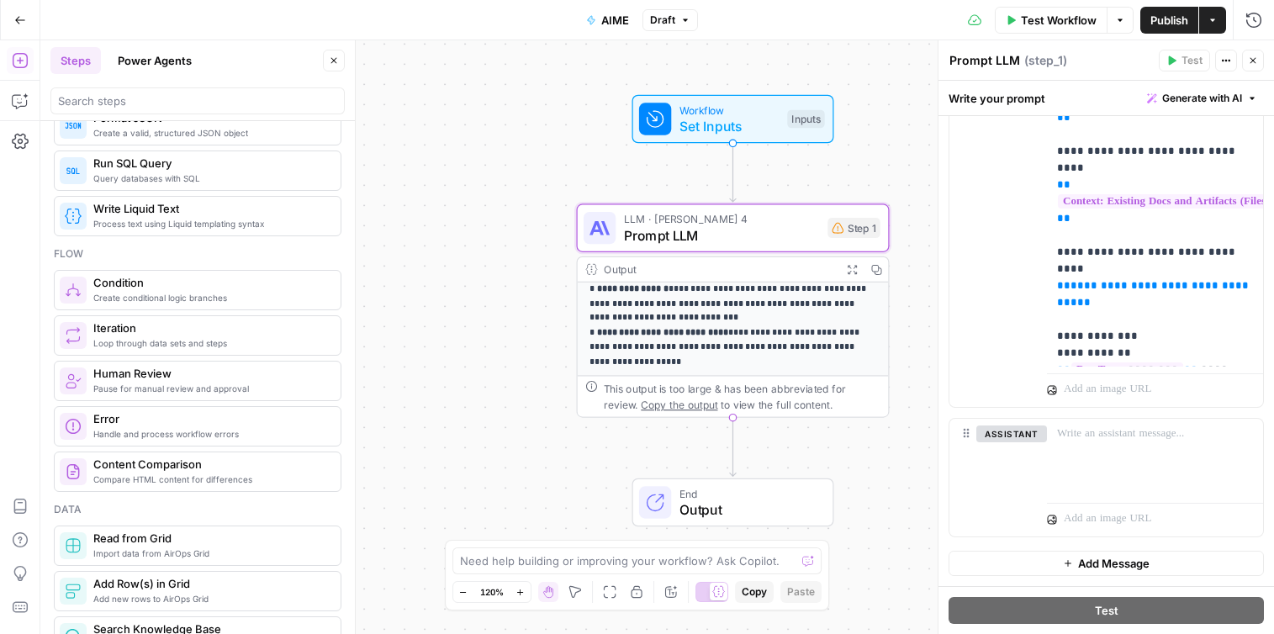
click at [1042, 18] on span "Test Workflow" at bounding box center [1059, 20] width 76 height 17
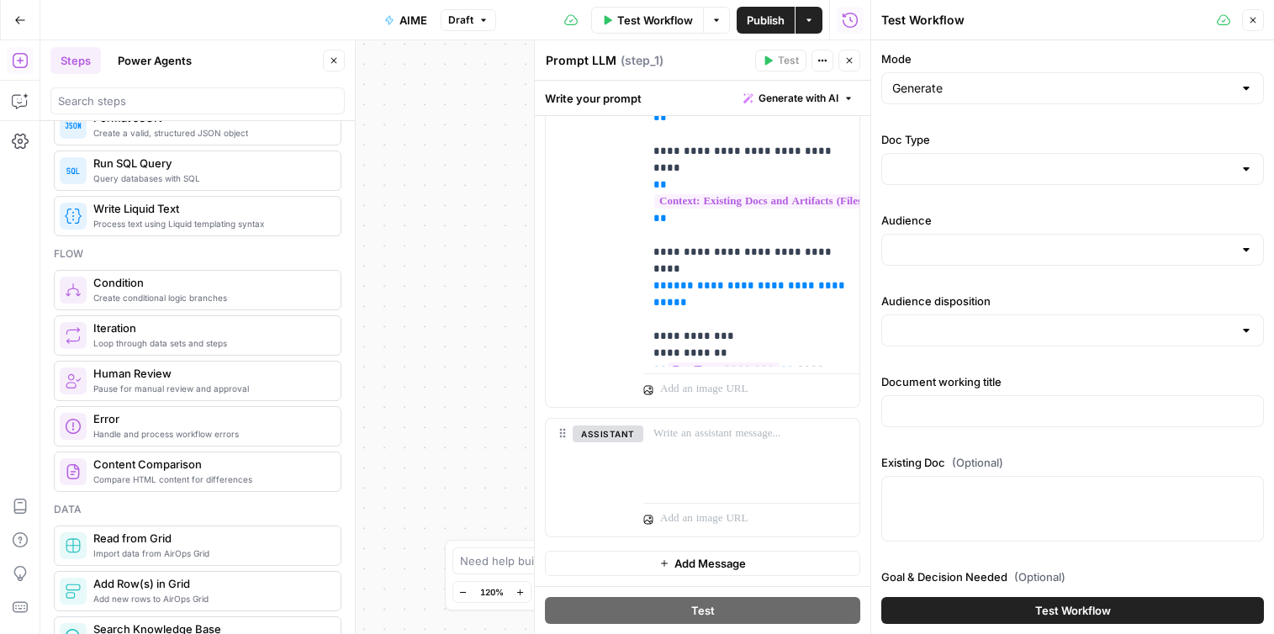
scroll to position [427, 0]
